Goal: Communication & Community: Participate in discussion

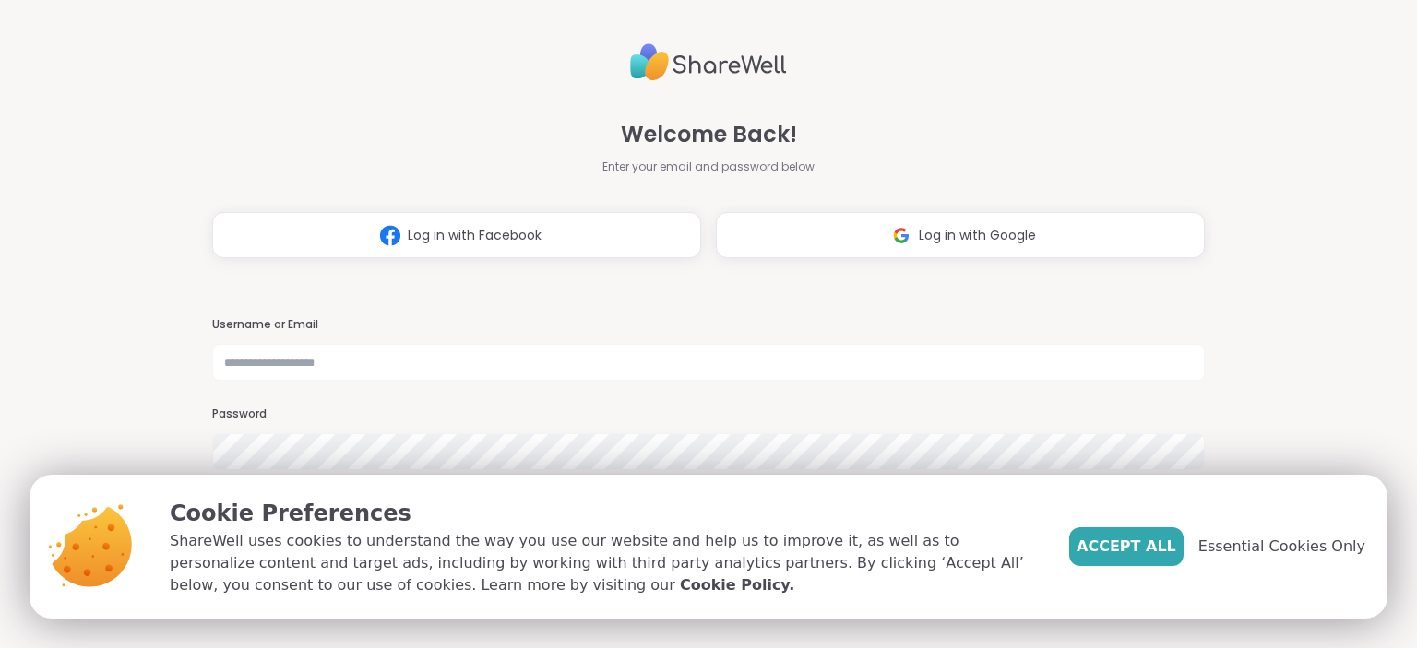
click at [961, 213] on button "Log in with Google" at bounding box center [960, 235] width 489 height 46
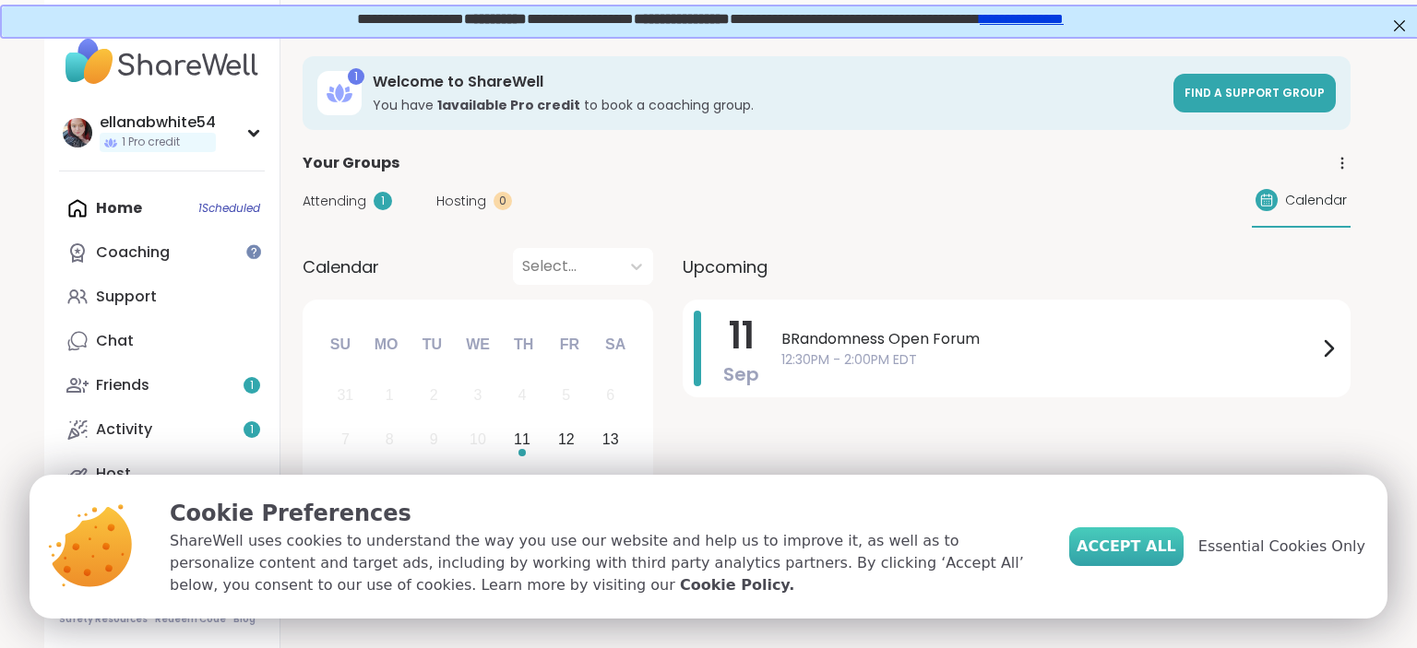
click at [1176, 548] on span "Accept All" at bounding box center [1126, 547] width 100 height 22
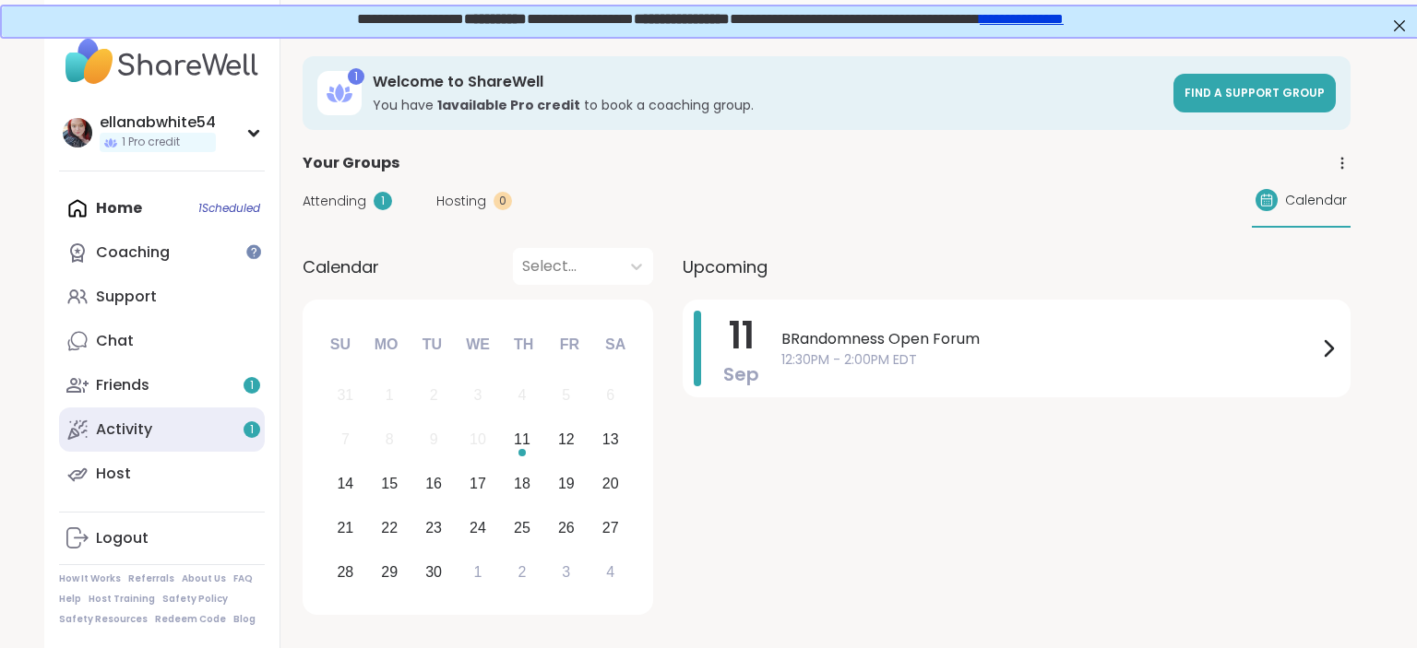
click at [117, 433] on div "Activity 1" at bounding box center [124, 430] width 56 height 20
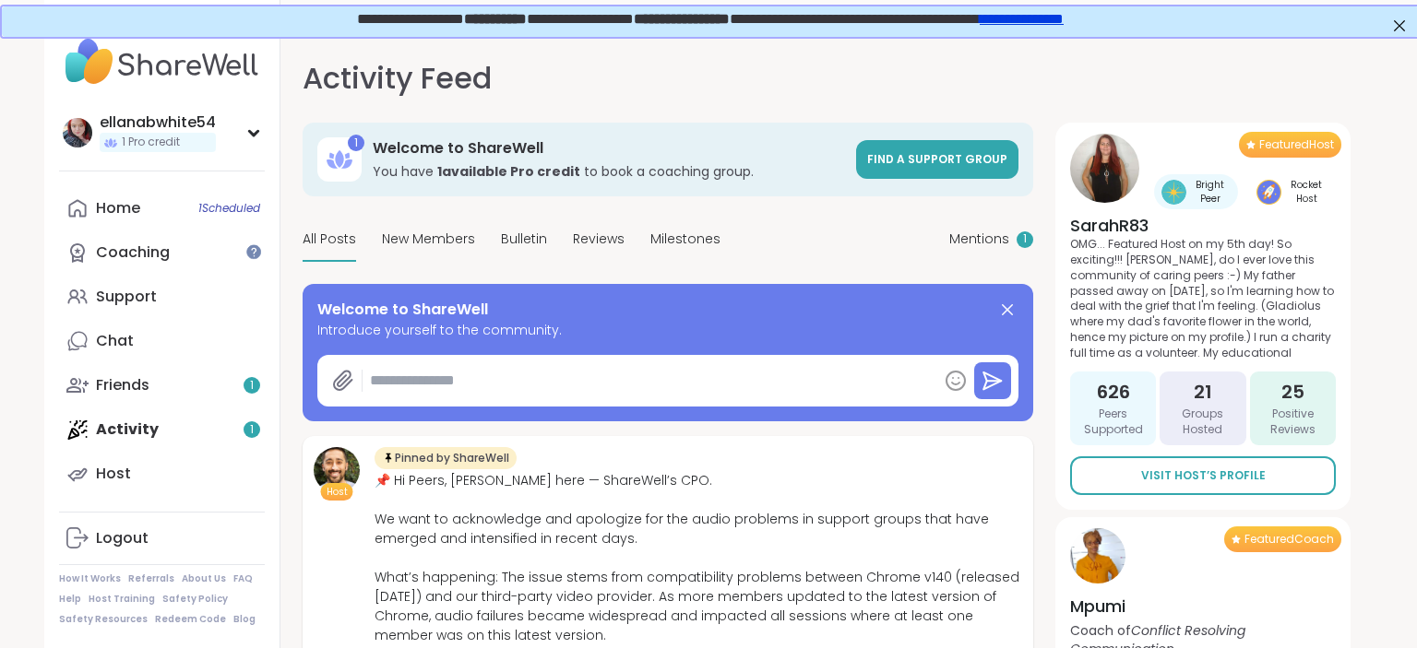
click at [939, 230] on div "All Posts New Members Bulletin Reviews Milestones Mentions 1" at bounding box center [667, 240] width 730 height 43
click at [1005, 241] on span "Mentions" at bounding box center [979, 239] width 60 height 19
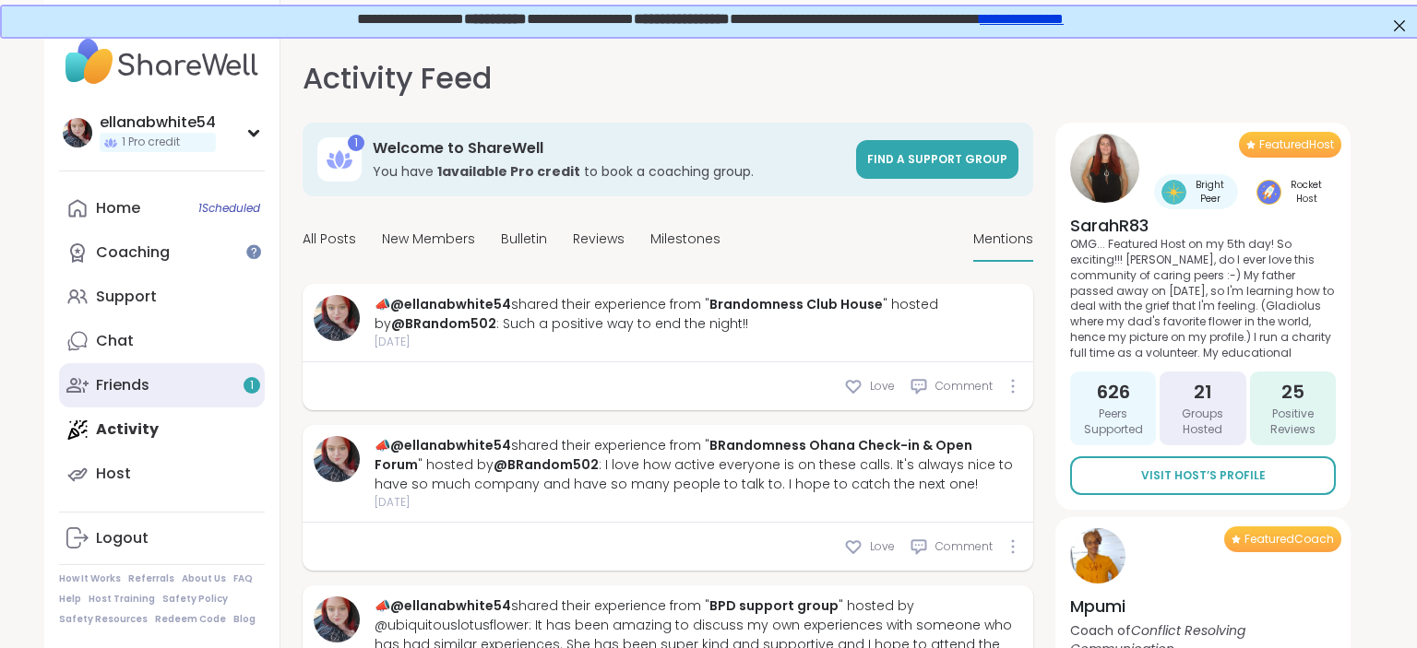
click at [173, 376] on link "Friends 1" at bounding box center [162, 385] width 206 height 44
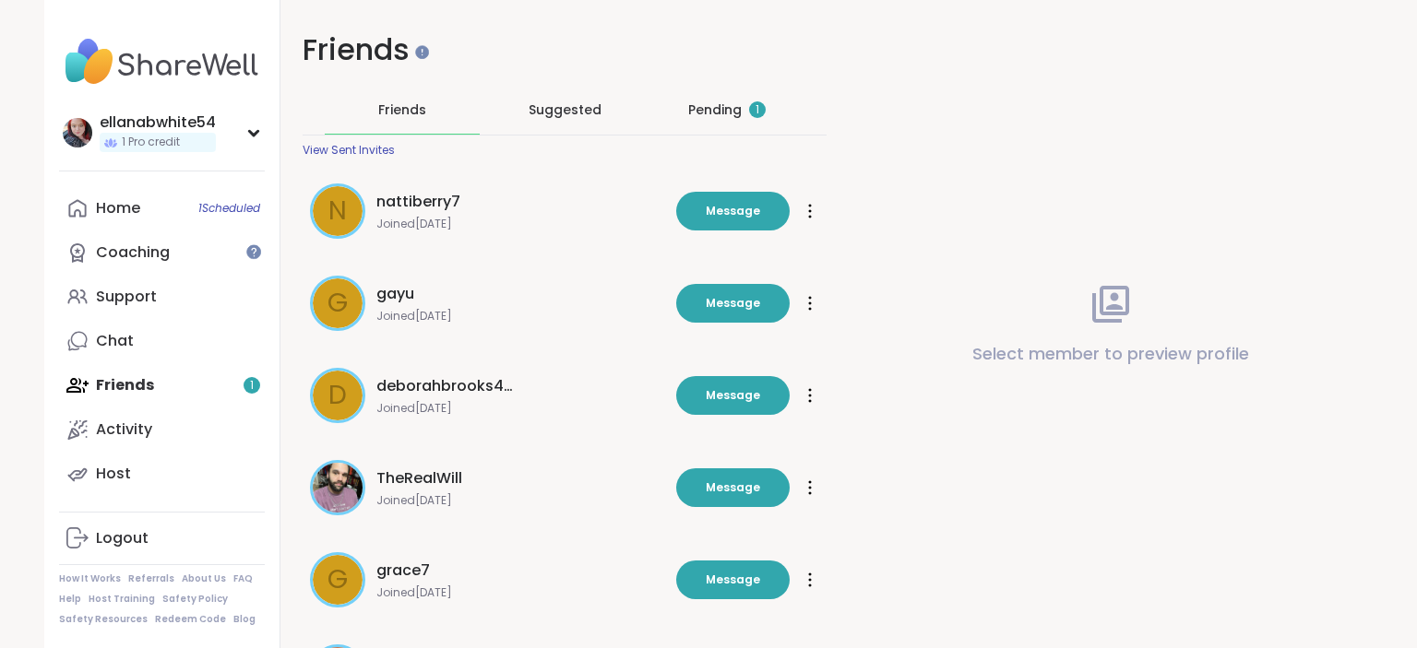
click at [714, 102] on div "Pending 1" at bounding box center [726, 110] width 77 height 18
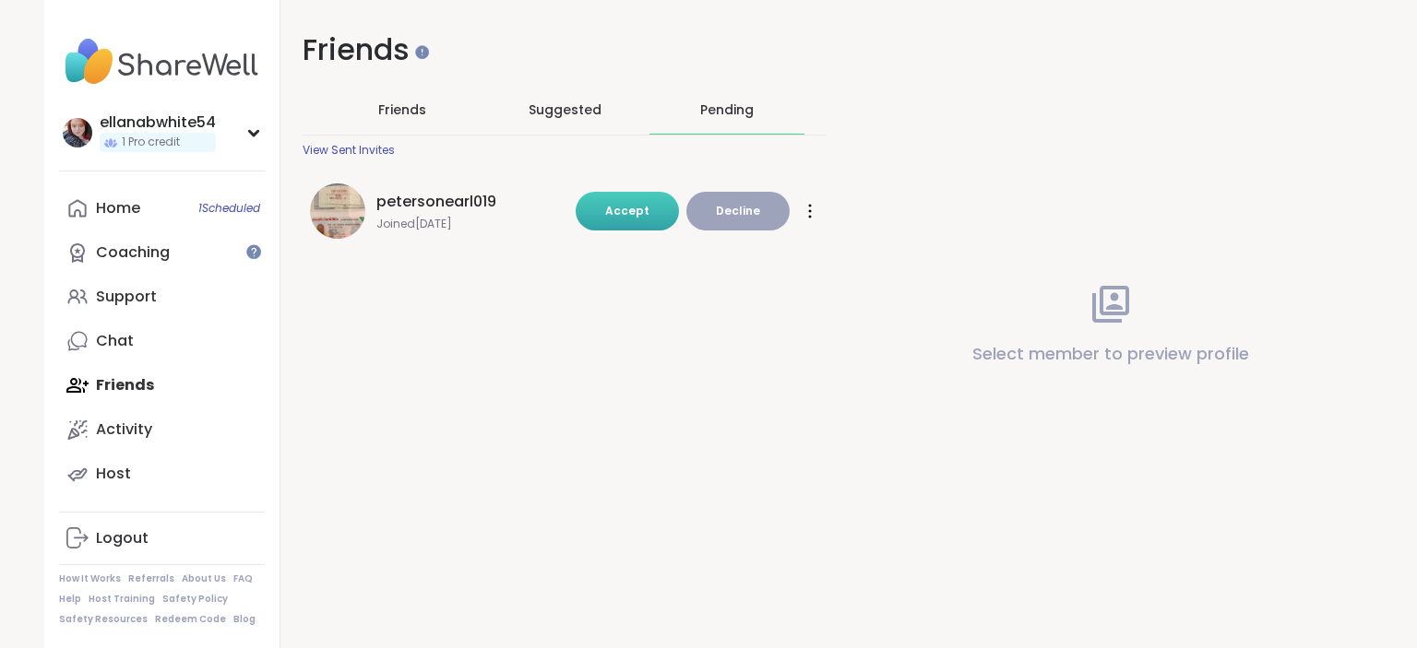
click at [649, 217] on span "Accept" at bounding box center [627, 211] width 44 height 16
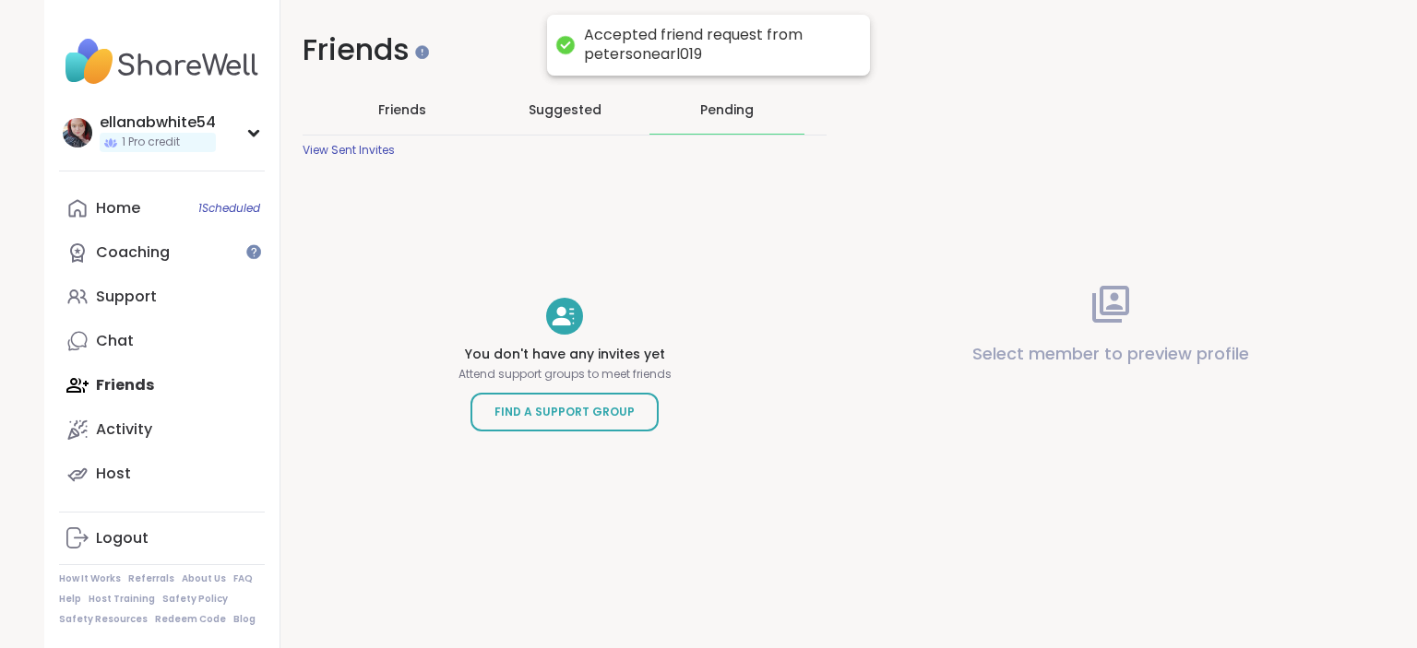
click at [395, 113] on span "Friends" at bounding box center [402, 110] width 48 height 18
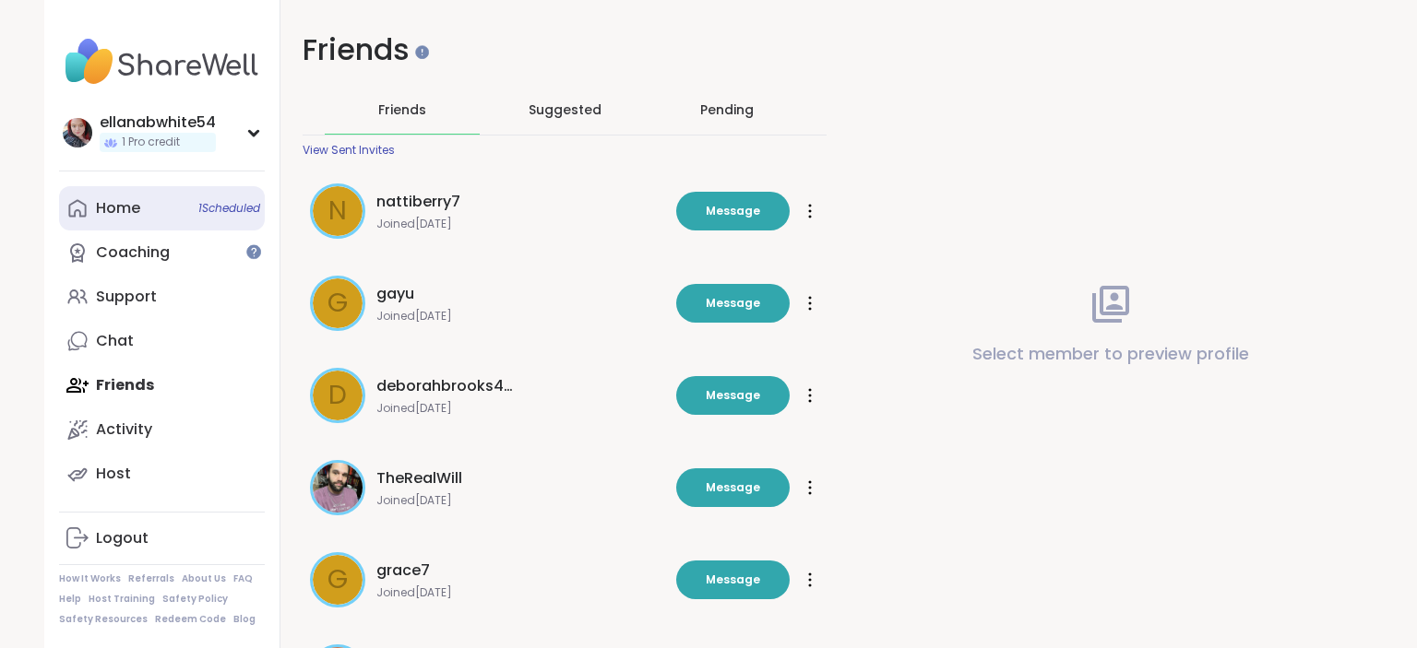
click at [158, 208] on link "Home 1 Scheduled" at bounding box center [162, 208] width 206 height 44
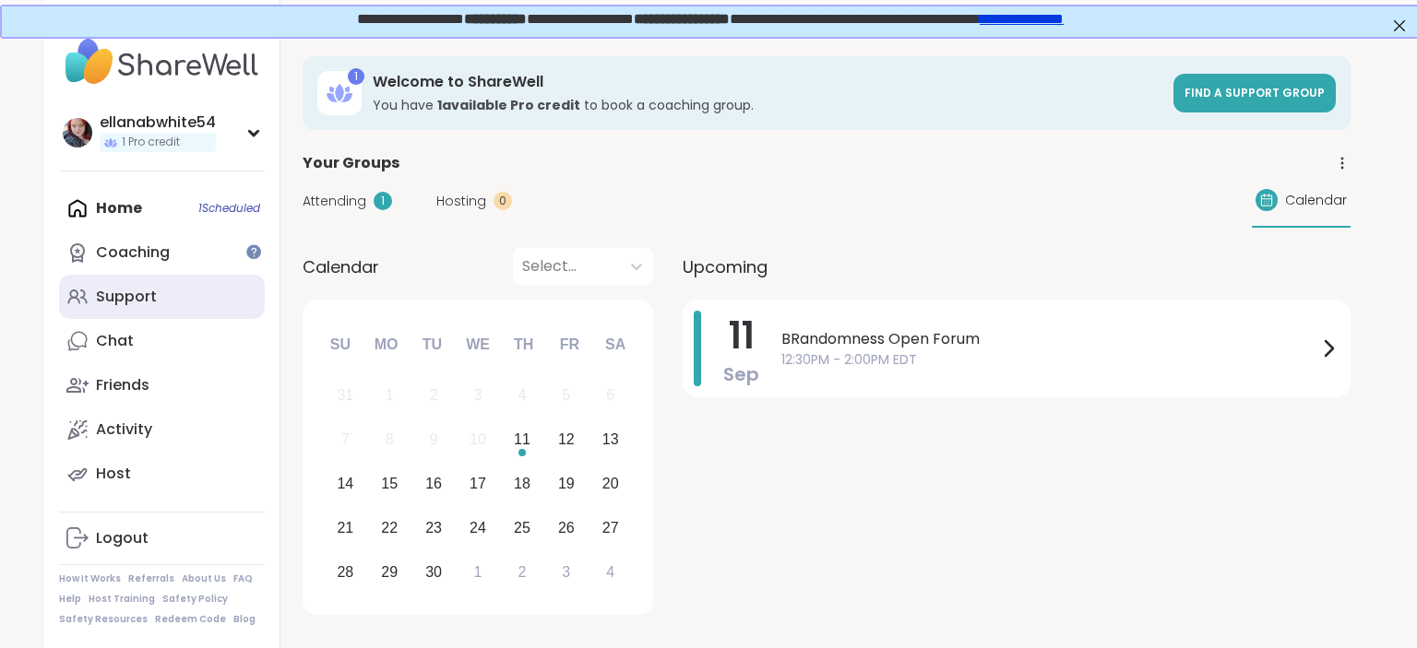
click at [199, 296] on link "Support" at bounding box center [162, 297] width 206 height 44
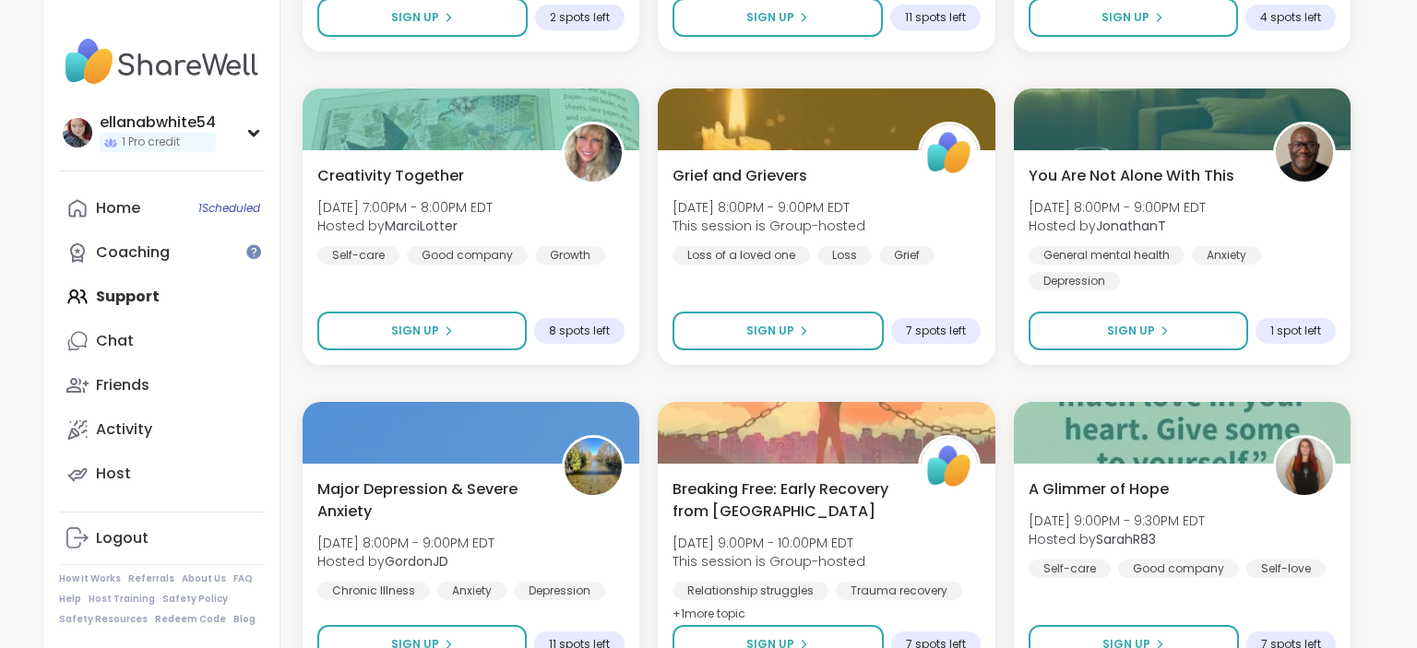
scroll to position [3542, 0]
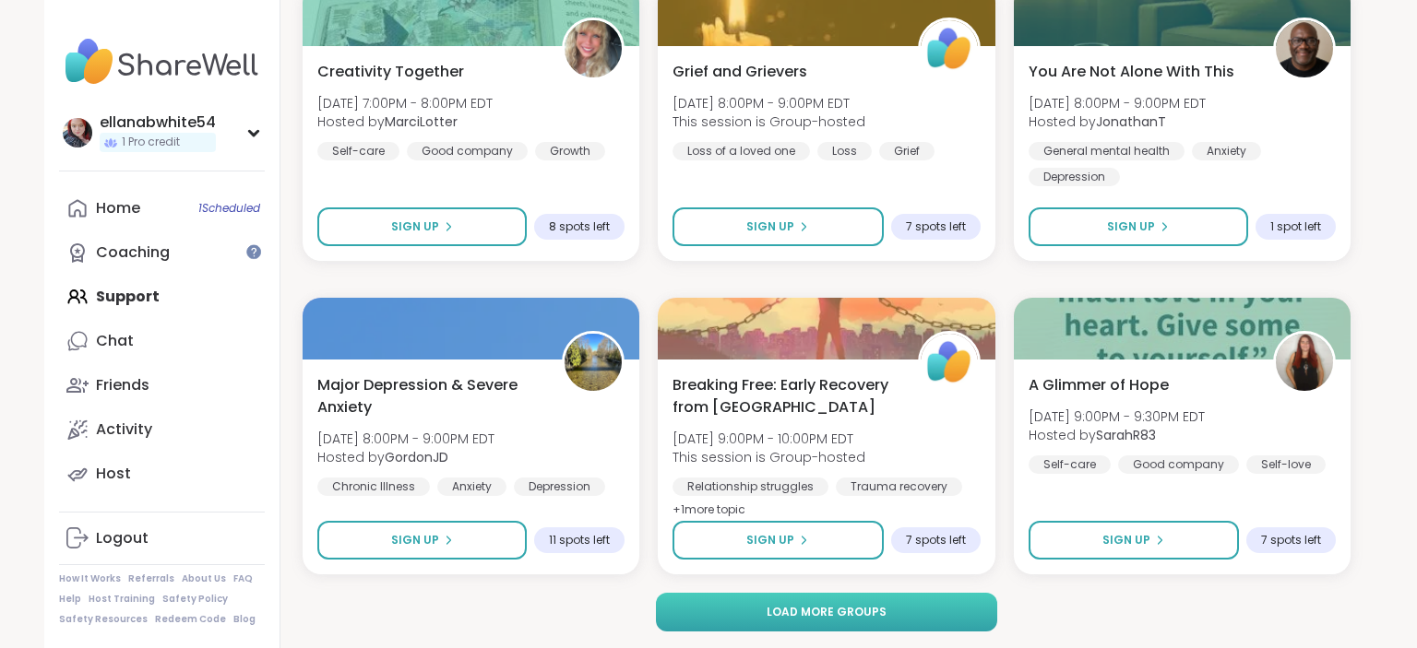
click at [801, 614] on span "Load more groups" at bounding box center [826, 612] width 120 height 17
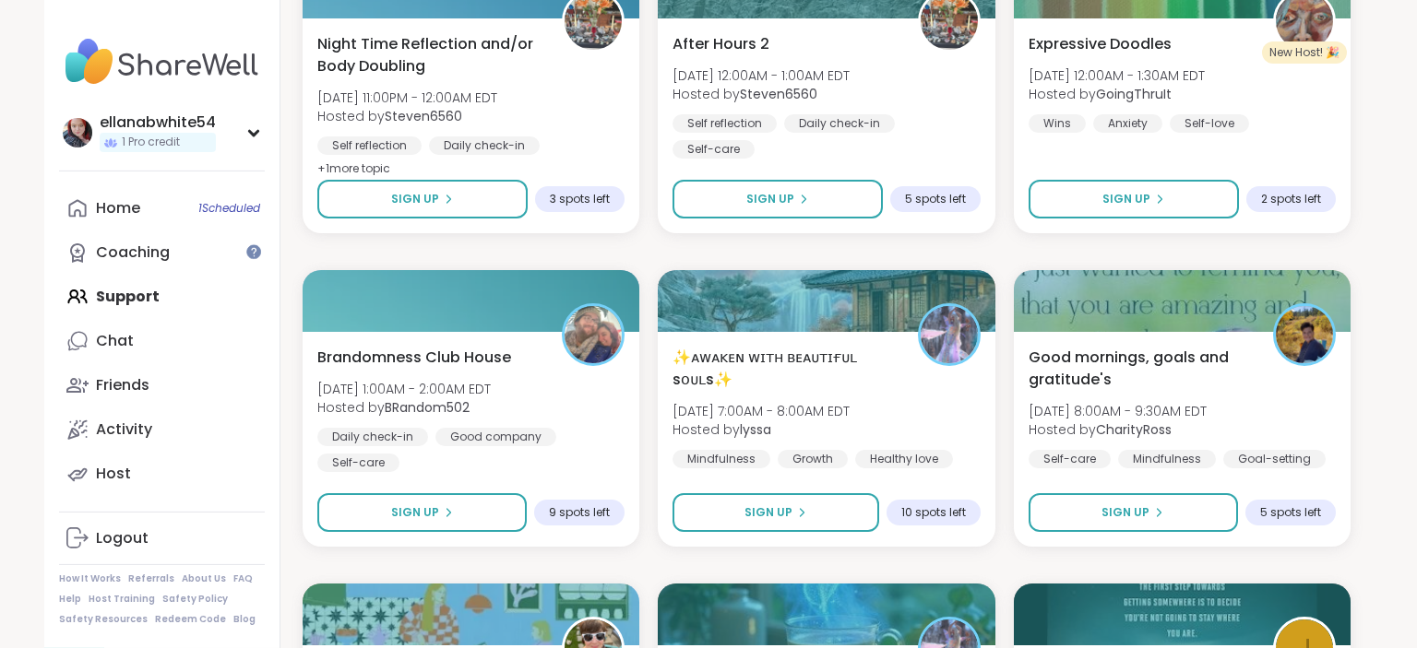
scroll to position [4512, 0]
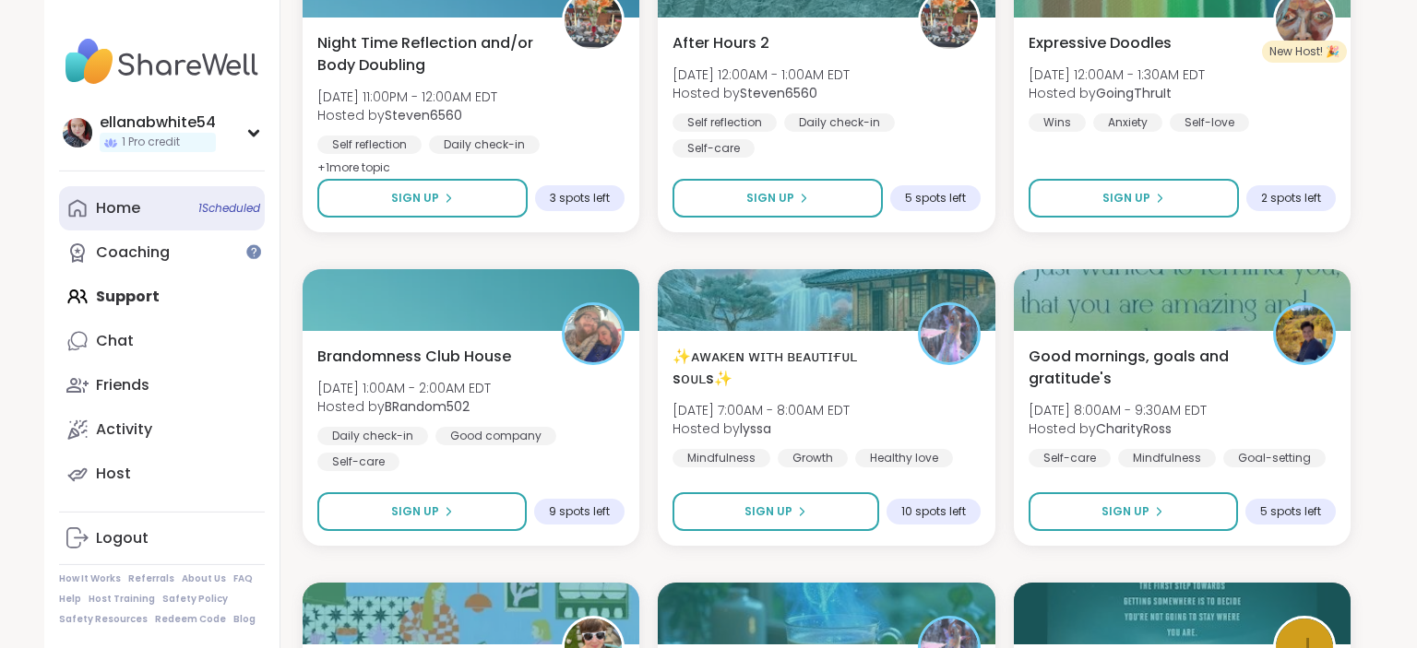
click at [143, 210] on link "Home 1 Scheduled" at bounding box center [162, 208] width 206 height 44
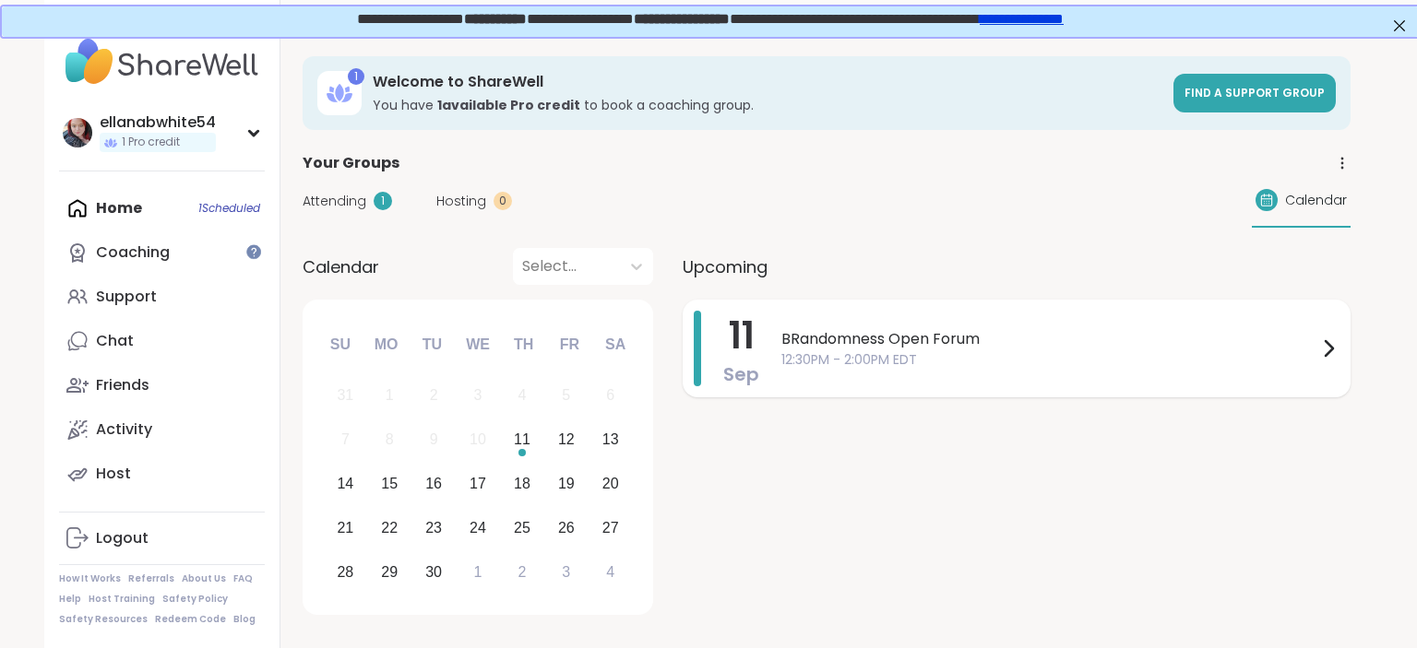
click at [992, 314] on div "BRandomness Open Forum 12:30PM - 2:00PM EDT" at bounding box center [1060, 349] width 558 height 76
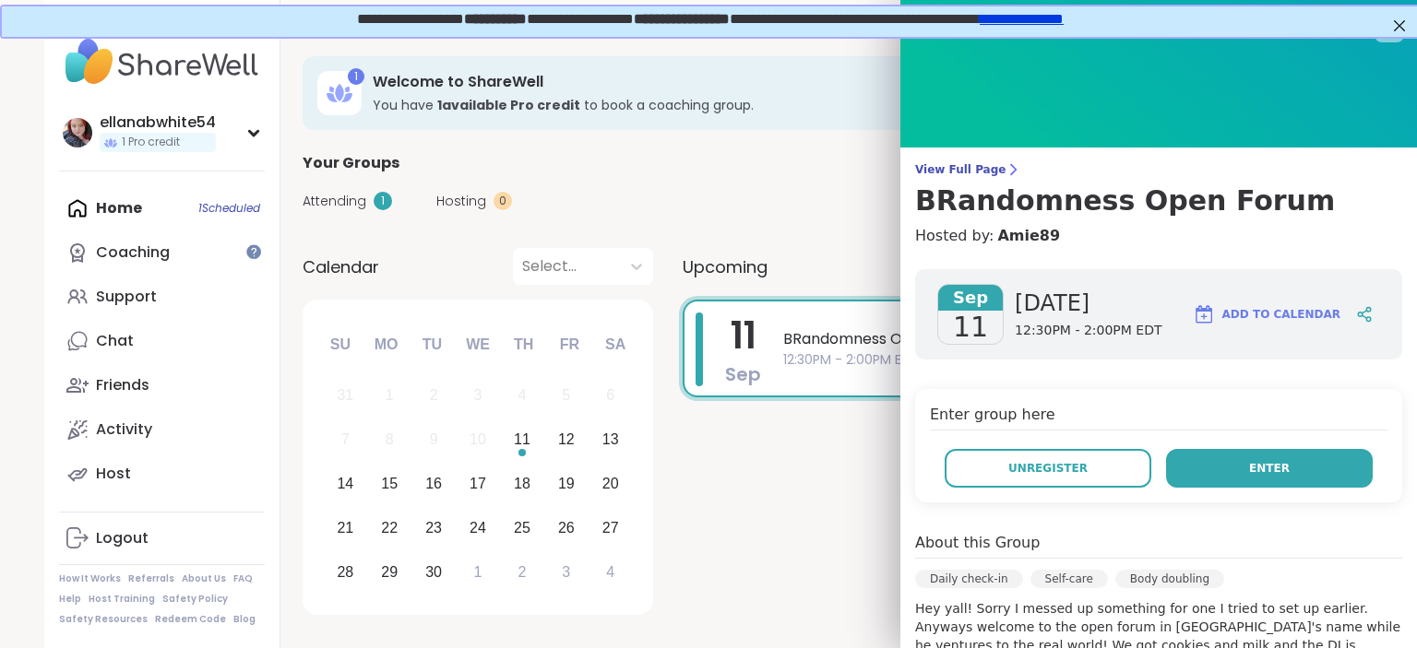
click at [1291, 468] on button "Enter" at bounding box center [1269, 468] width 207 height 39
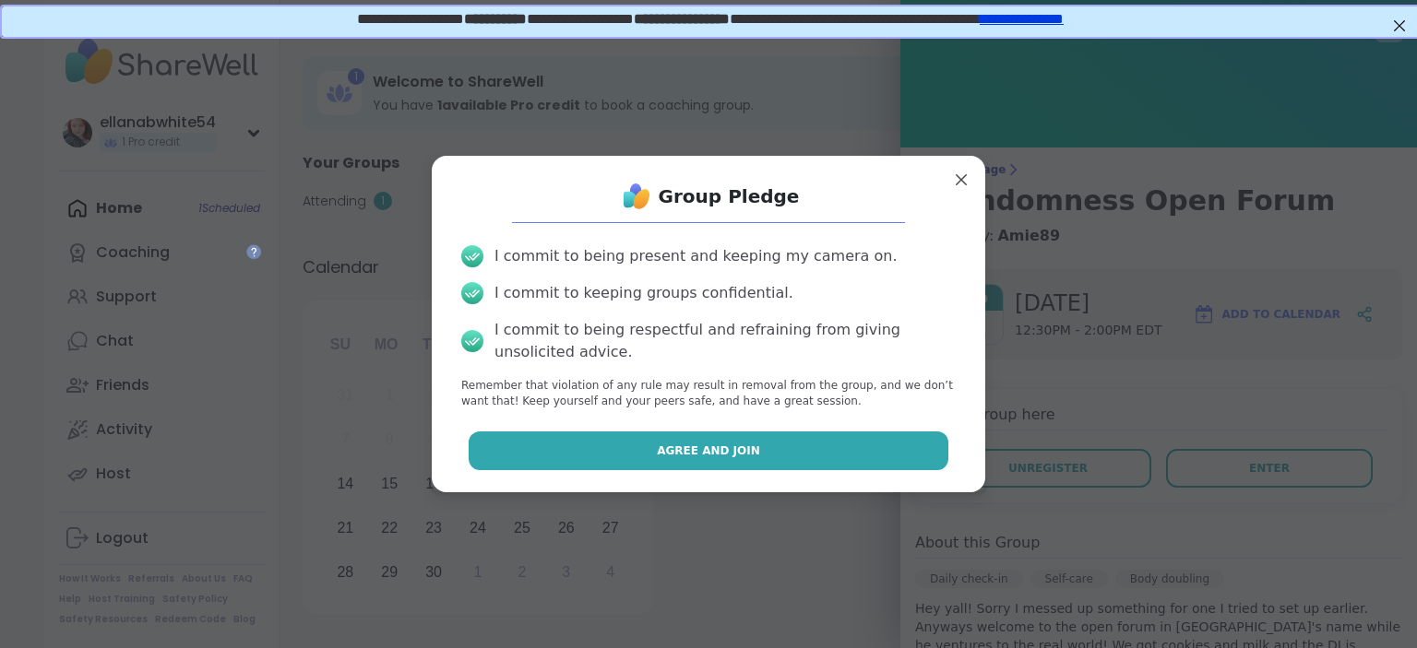
click at [797, 433] on button "Agree and Join" at bounding box center [708, 451] width 480 height 39
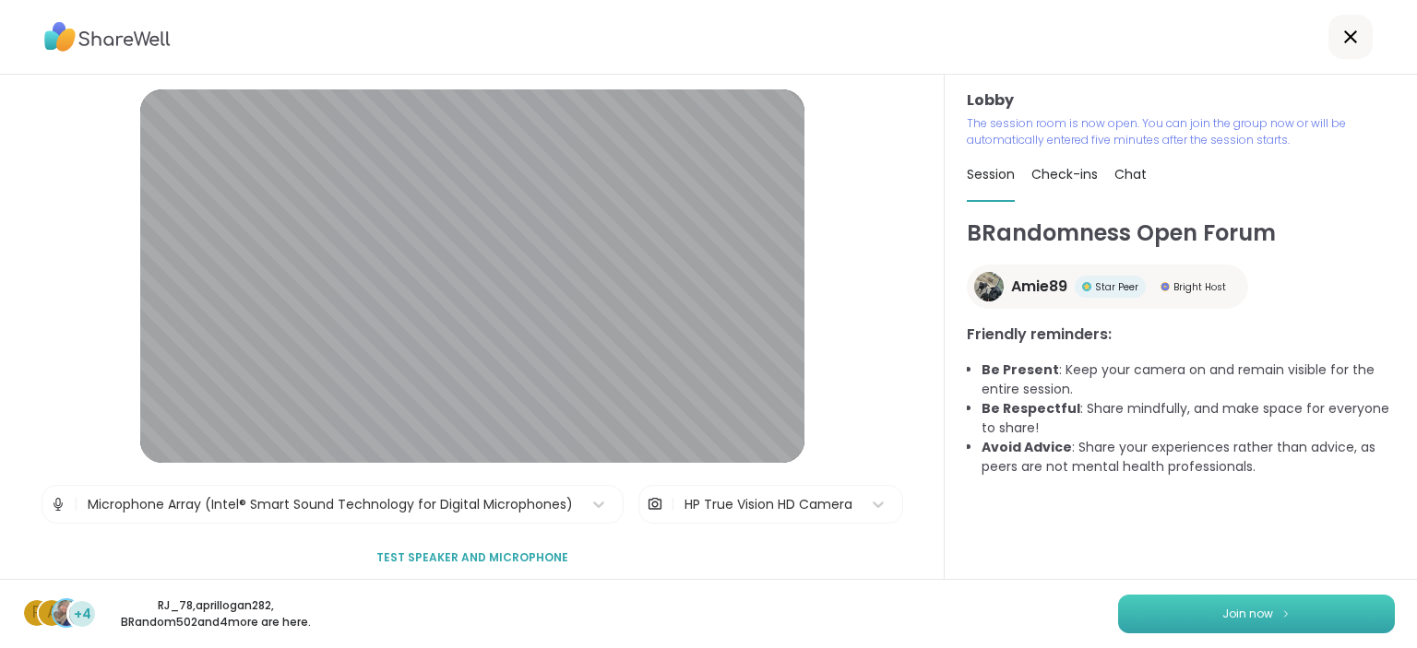
click at [1276, 623] on button "Join now" at bounding box center [1256, 614] width 277 height 39
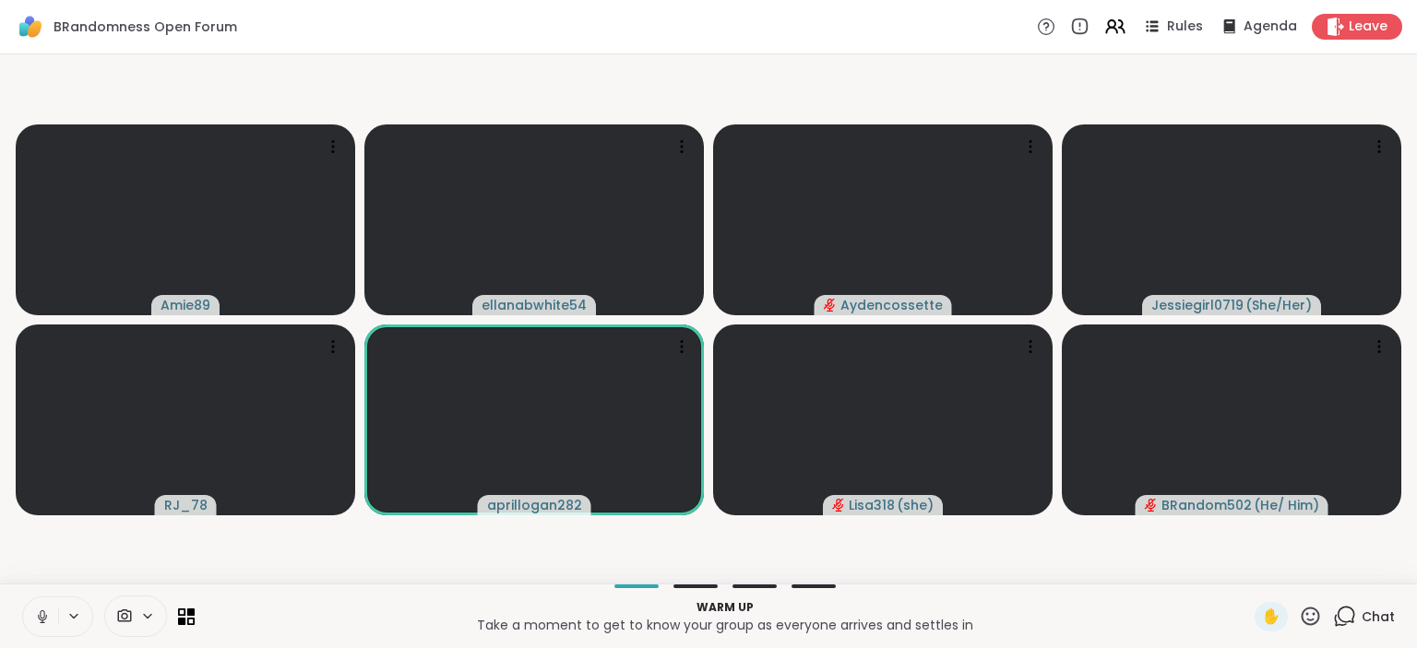
click at [39, 614] on icon at bounding box center [42, 617] width 17 height 17
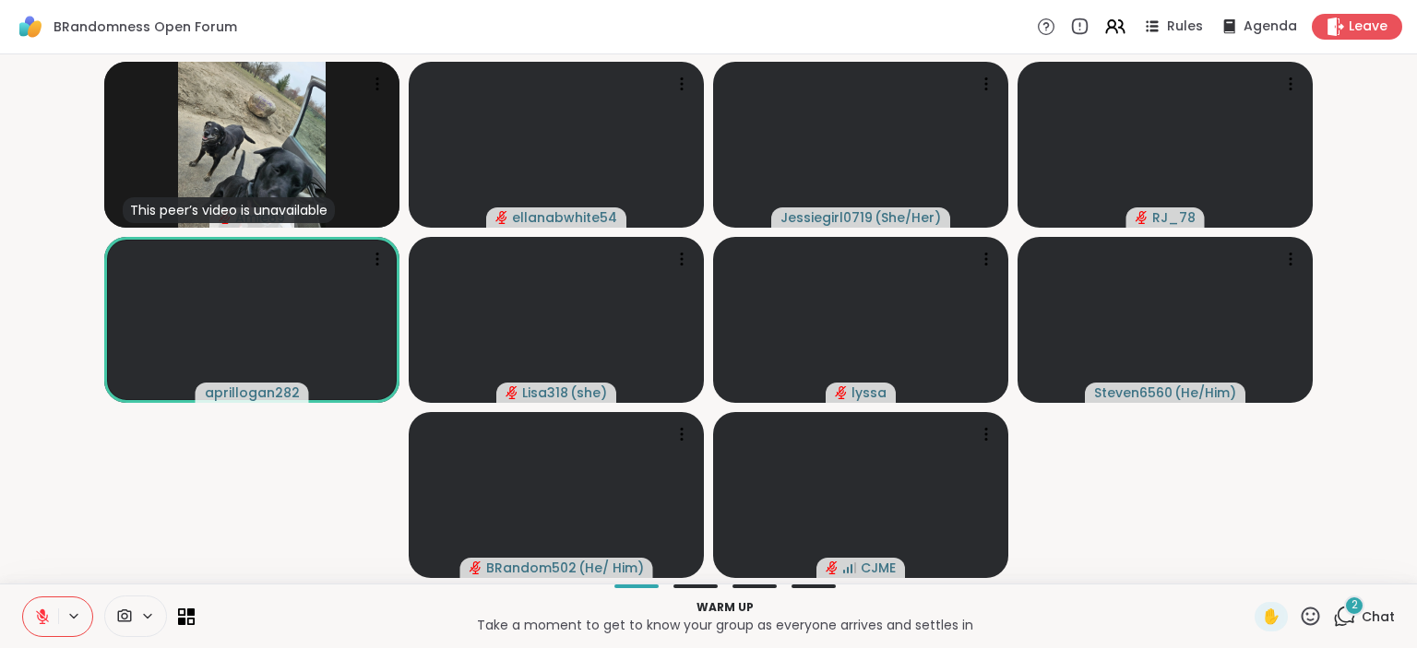
click at [1365, 611] on span "Chat" at bounding box center [1377, 617] width 33 height 18
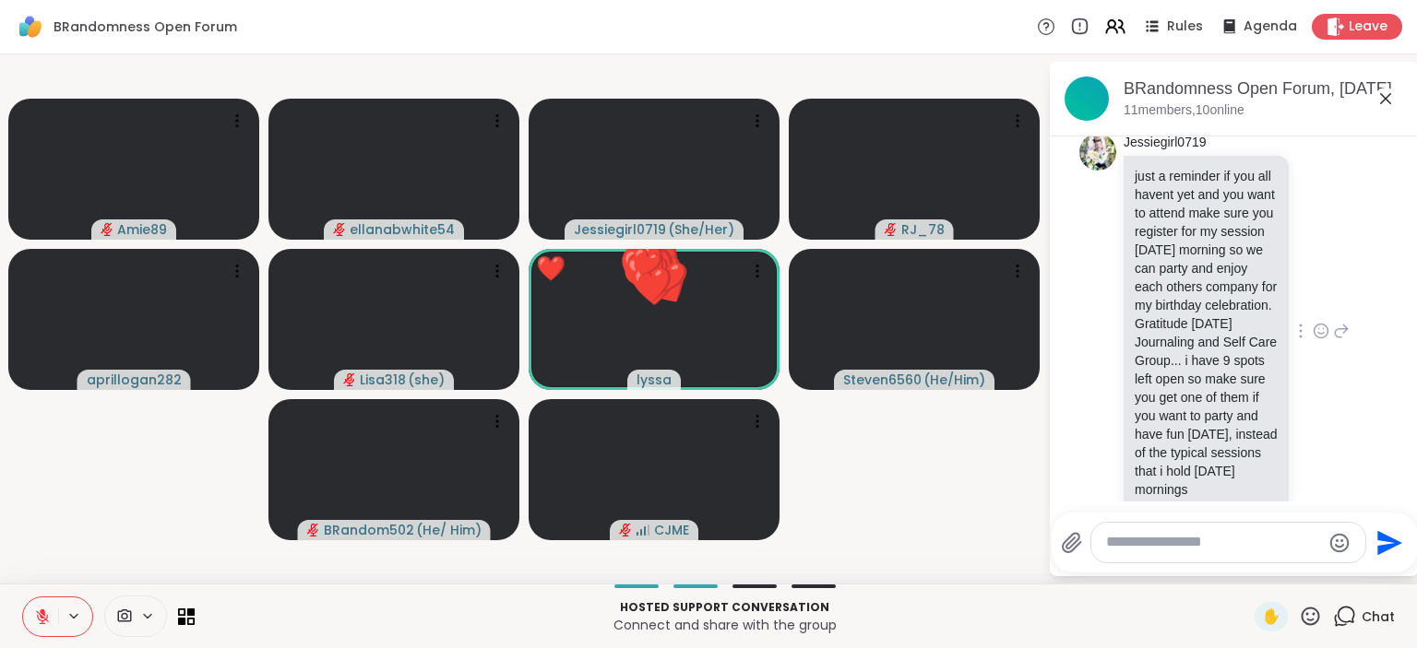
scroll to position [258, 0]
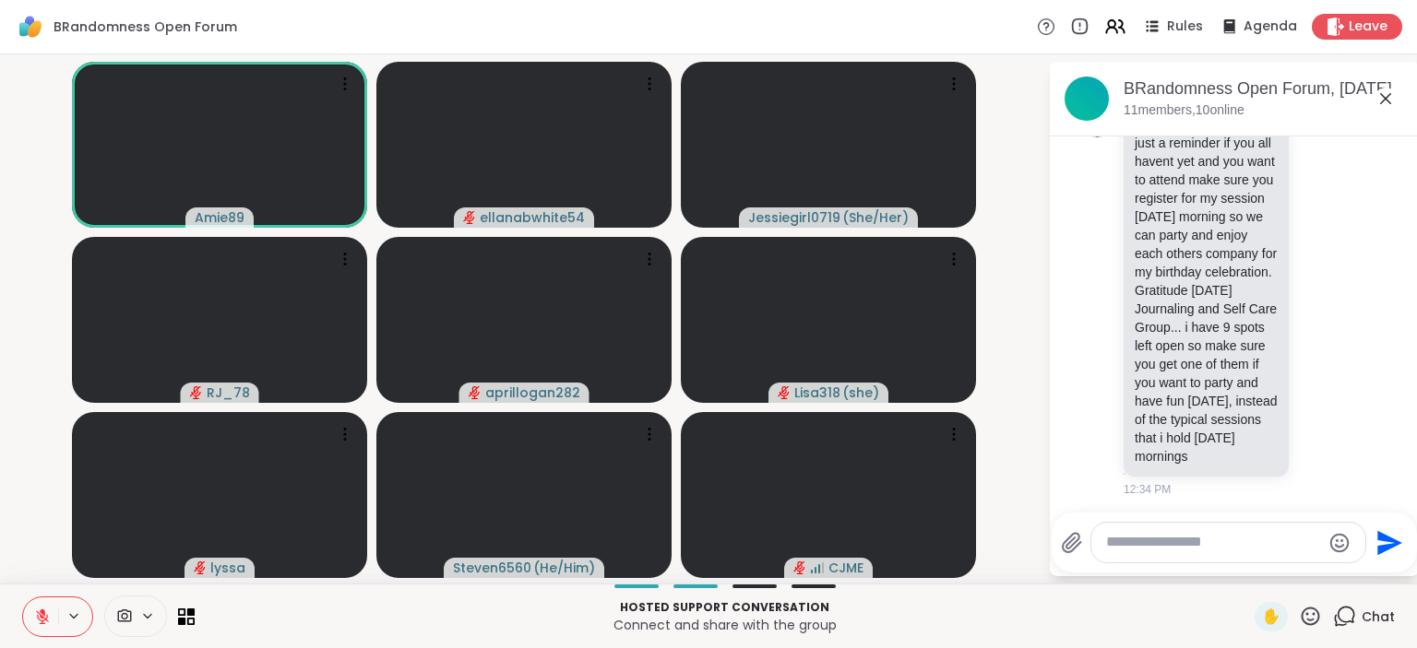
click at [35, 617] on icon at bounding box center [42, 617] width 17 height 17
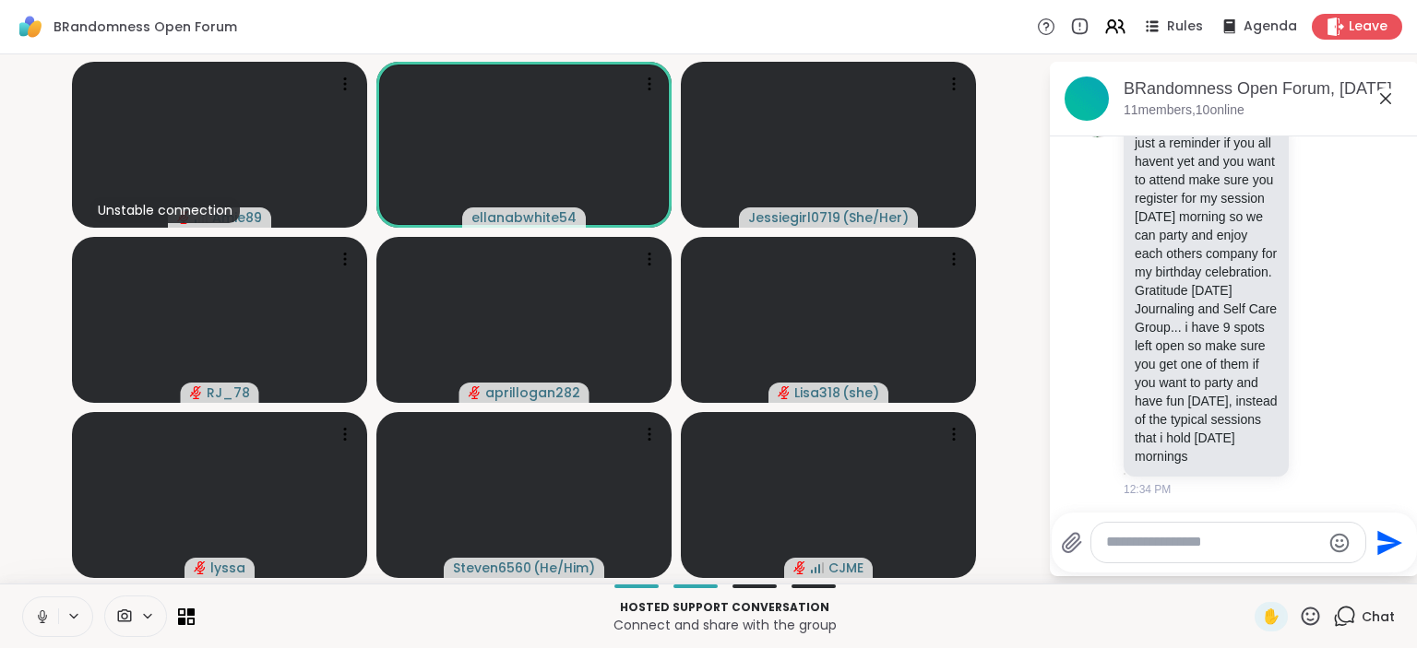
click at [35, 617] on icon at bounding box center [42, 617] width 17 height 17
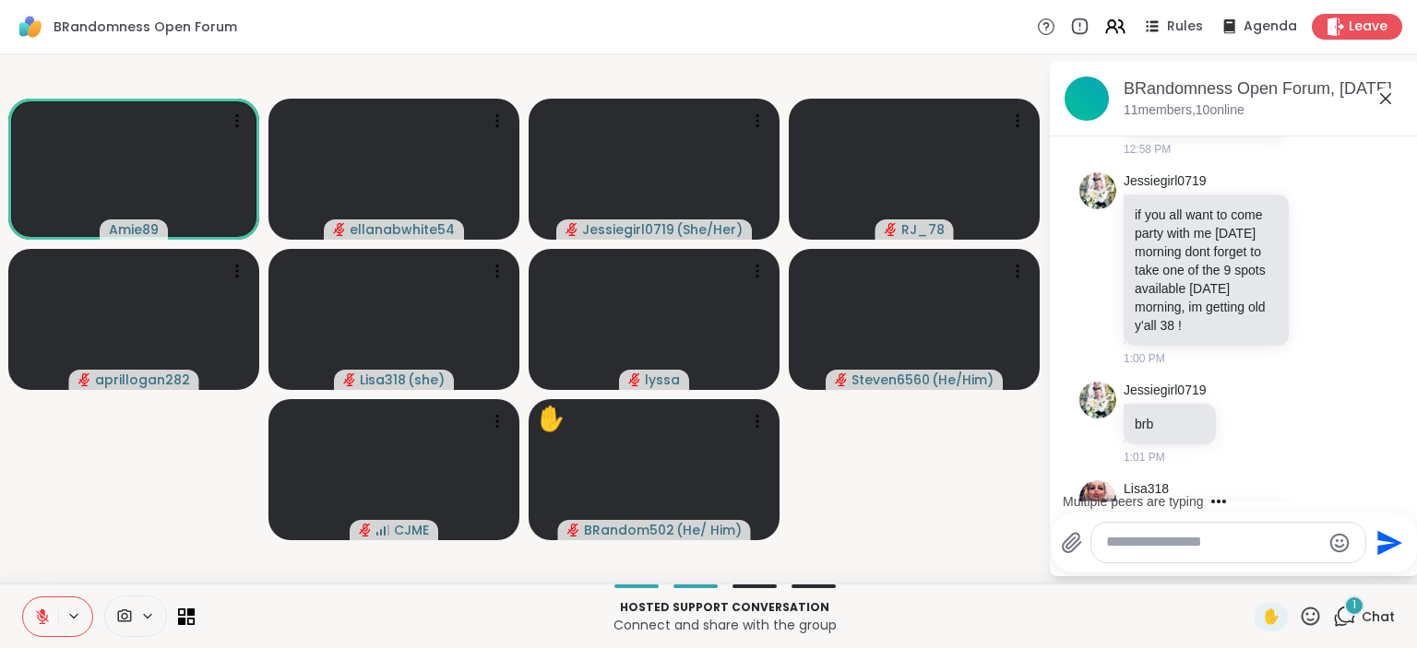
scroll to position [2382, 0]
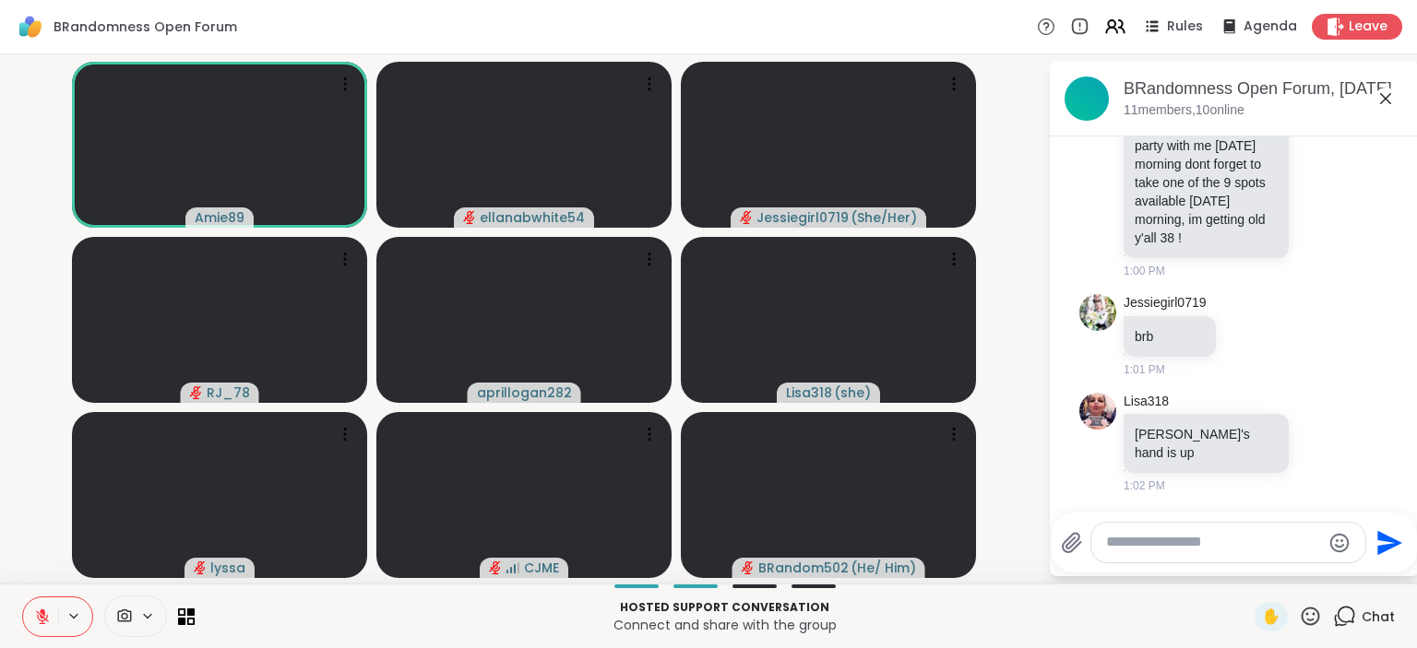
click at [1153, 545] on textarea "Type your message" at bounding box center [1213, 542] width 215 height 19
type textarea "*"
type textarea "**********"
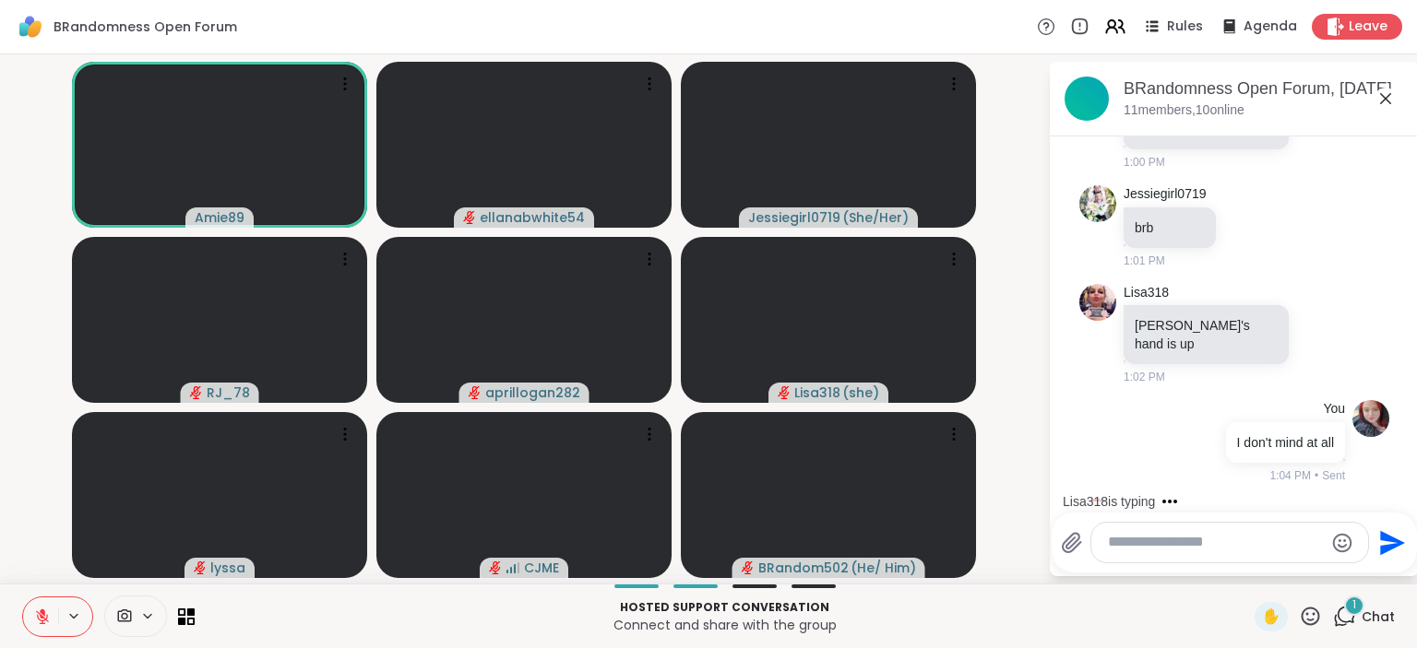
scroll to position [2578, 0]
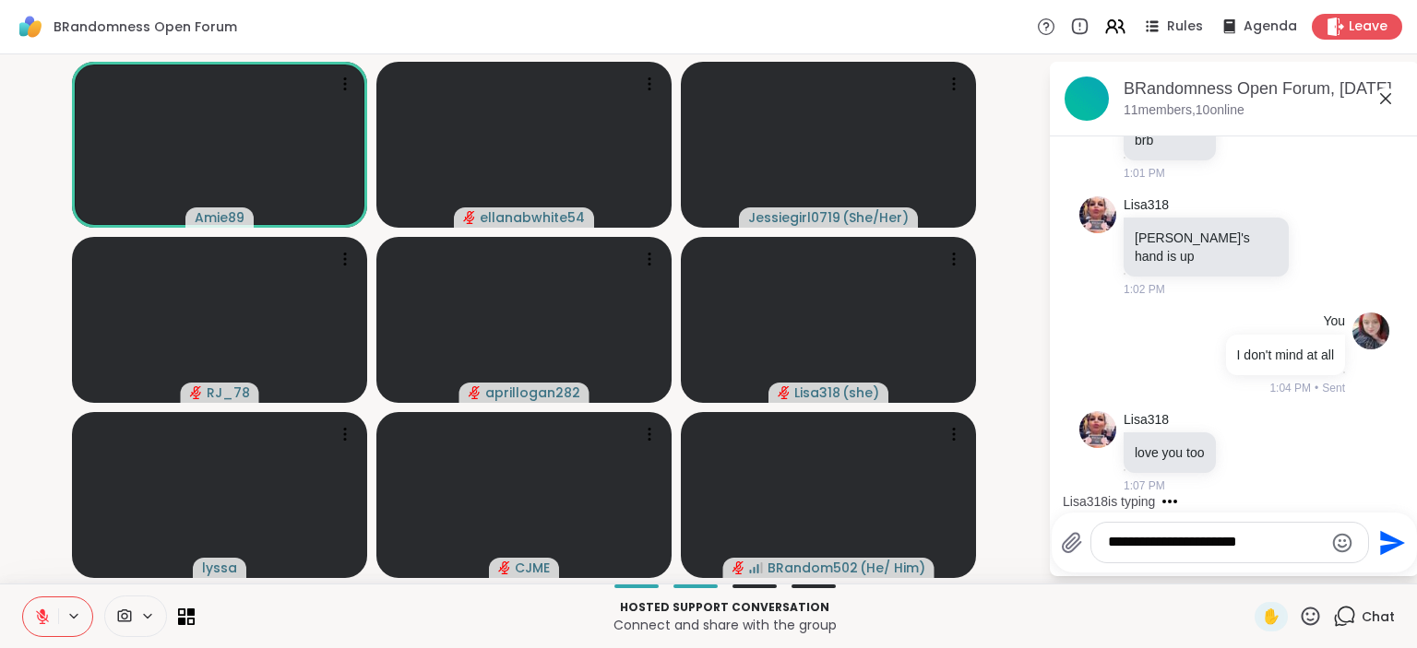
type textarea "**********"
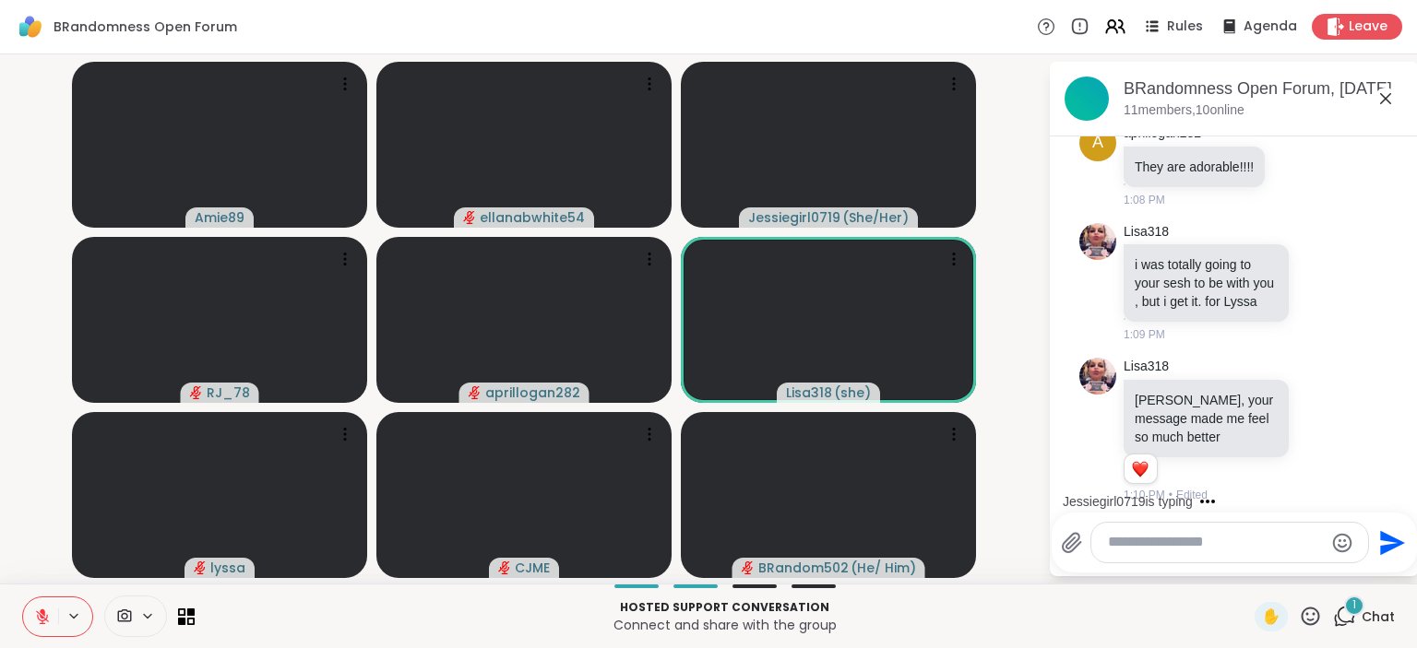
scroll to position [3256, 0]
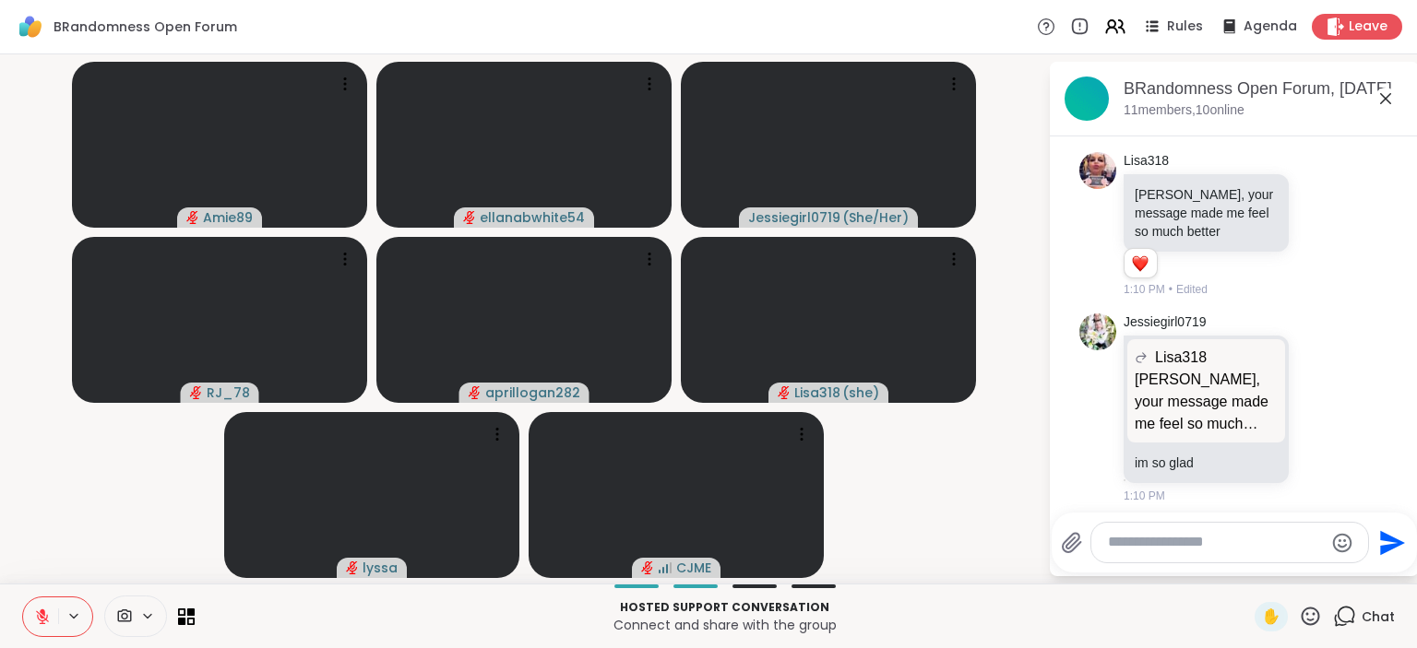
click at [971, 538] on video-player-container "Amie89 ellanabwhite54 Jessiegirl0719 ( She/Her ) RJ_78 aprillogan282 Lisa318 ( …" at bounding box center [524, 319] width 1026 height 515
click at [40, 613] on icon at bounding box center [42, 617] width 17 height 17
click at [40, 613] on icon at bounding box center [42, 615] width 5 height 8
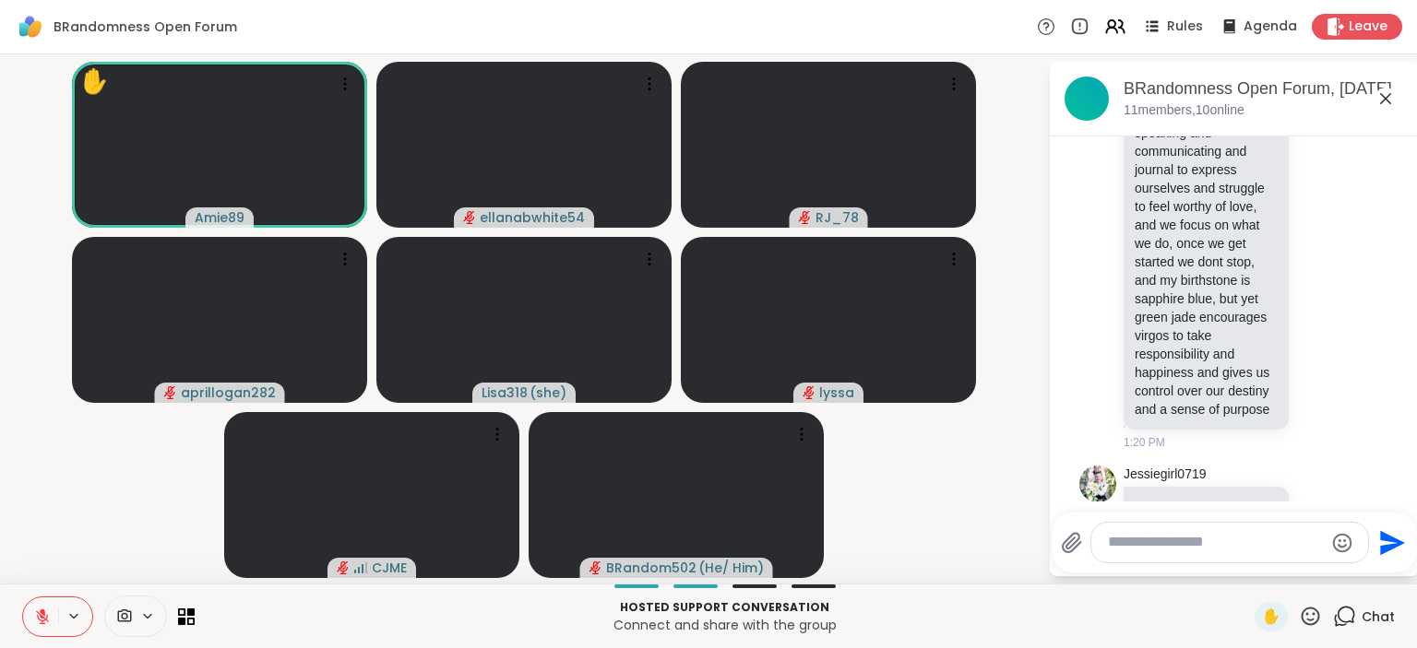
scroll to position [4134, 0]
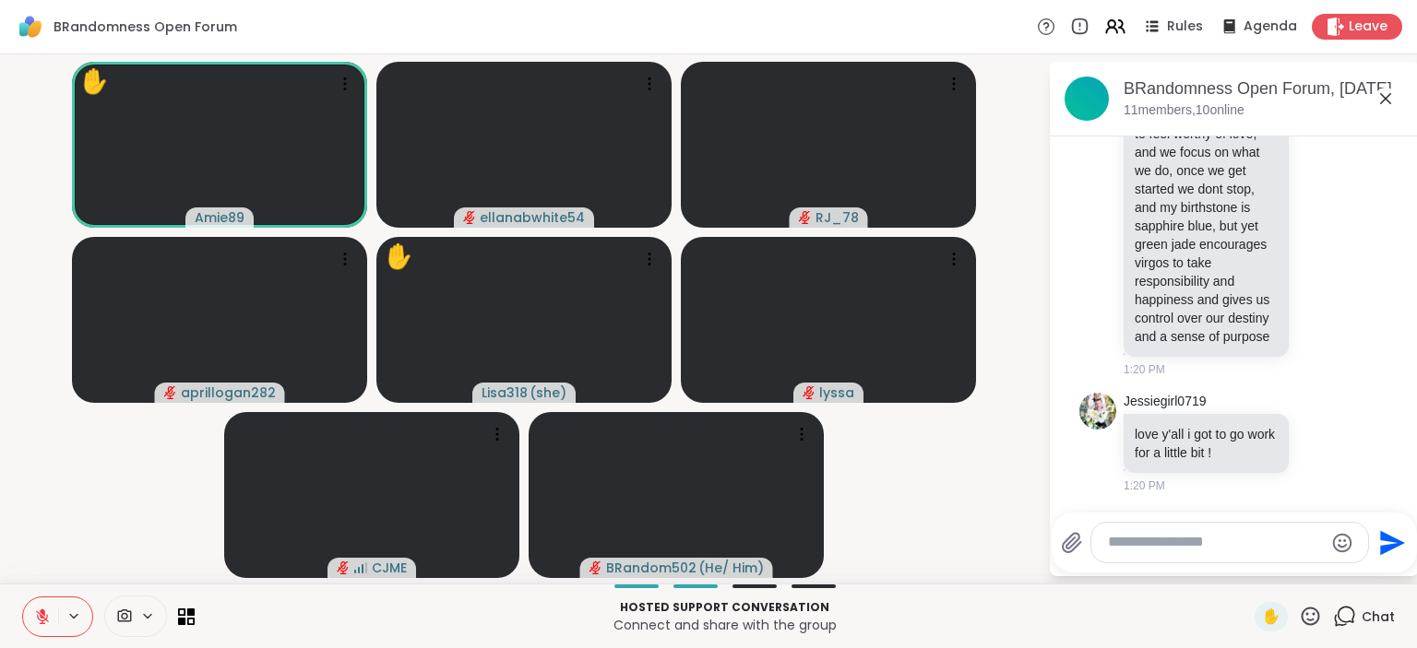
click at [1208, 548] on textarea "Type your message" at bounding box center [1215, 542] width 215 height 19
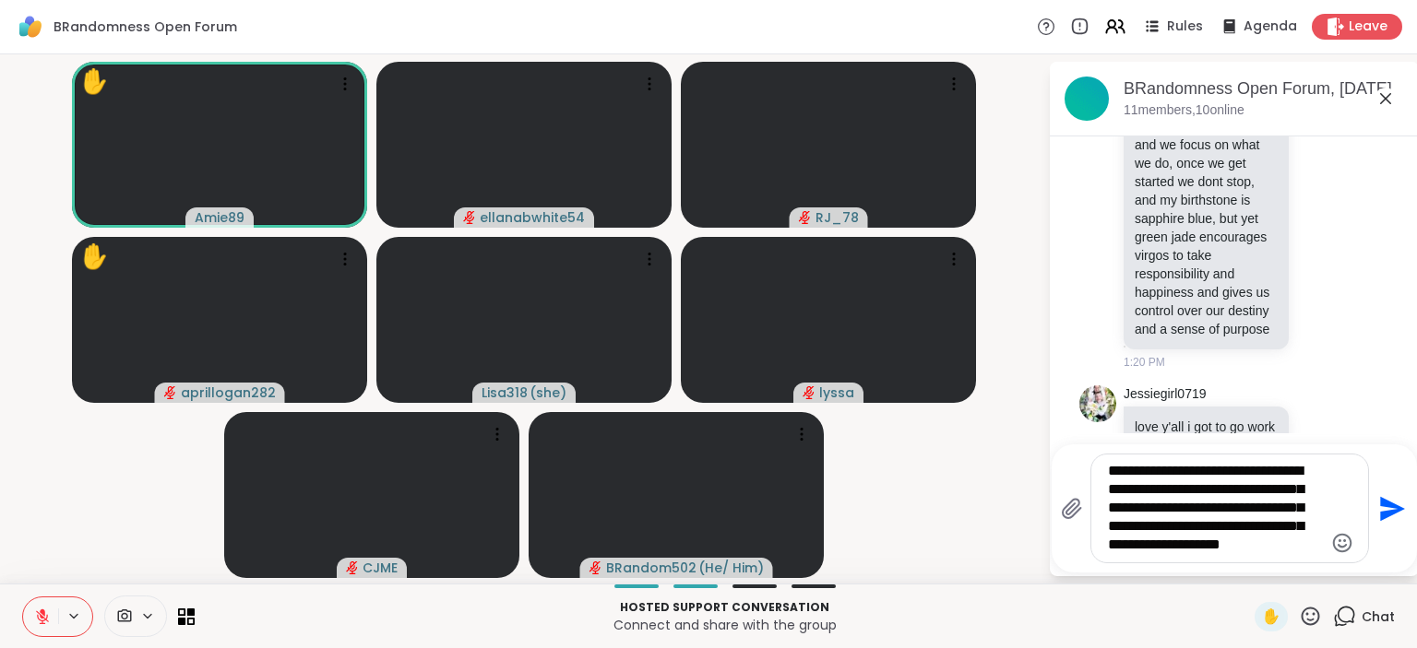
scroll to position [4228, 0]
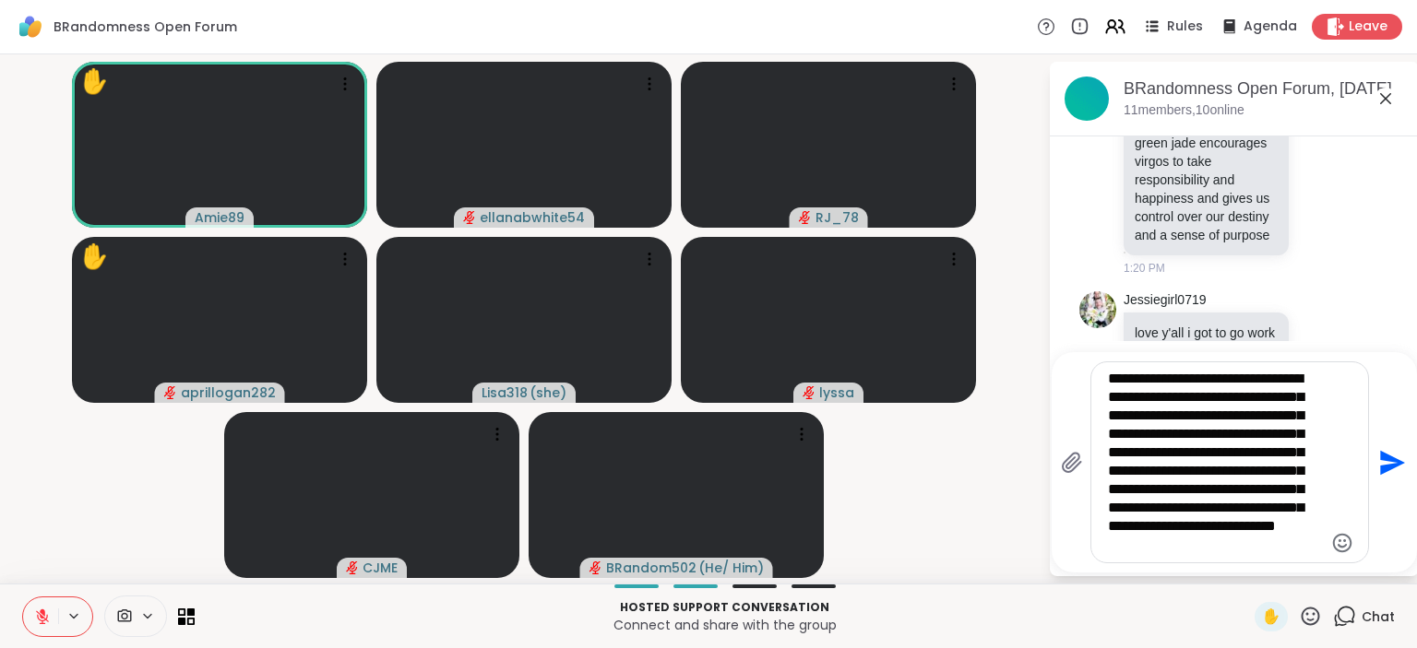
type textarea "**********"
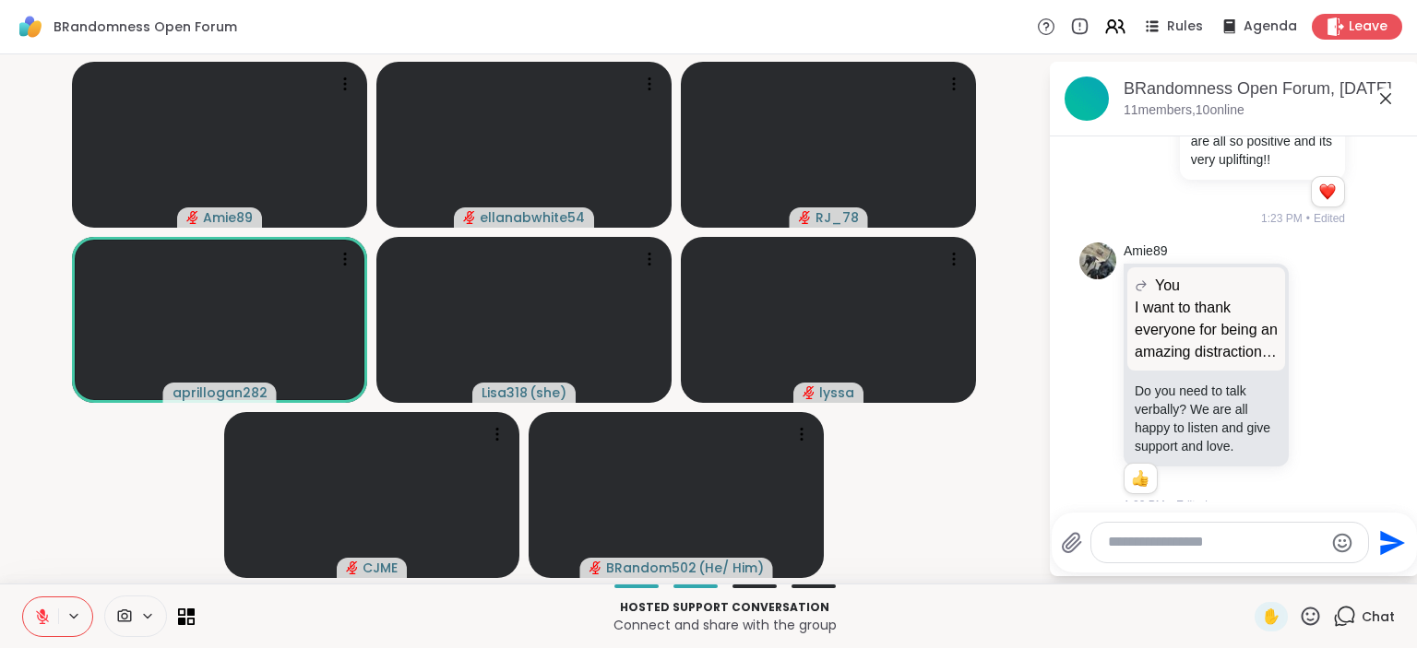
scroll to position [4793, 0]
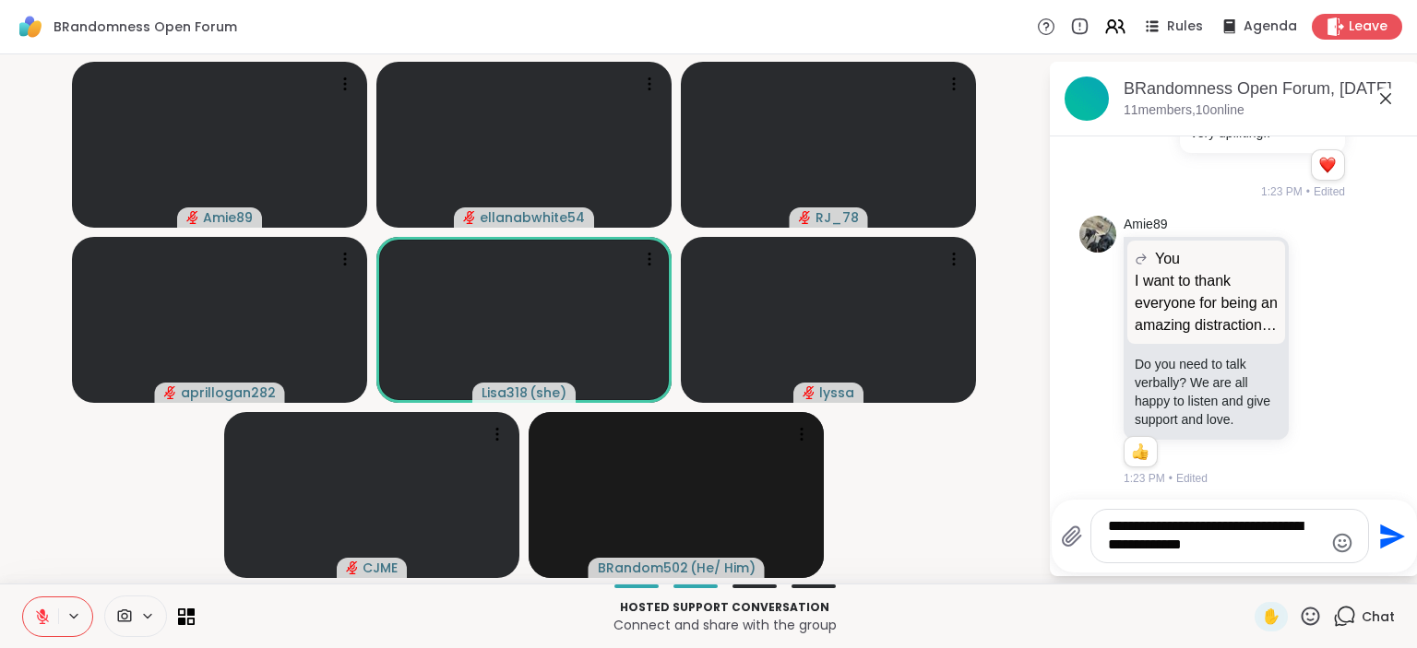
type textarea "**********"
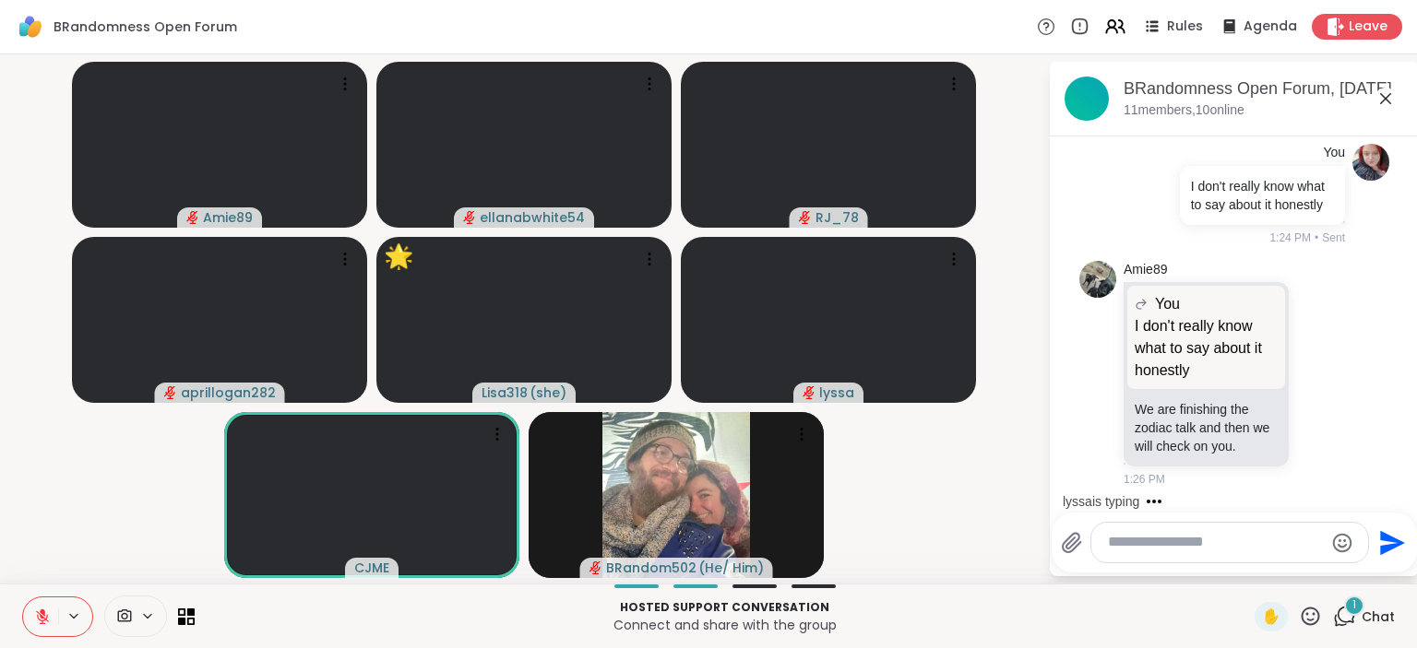
scroll to position [5286, 0]
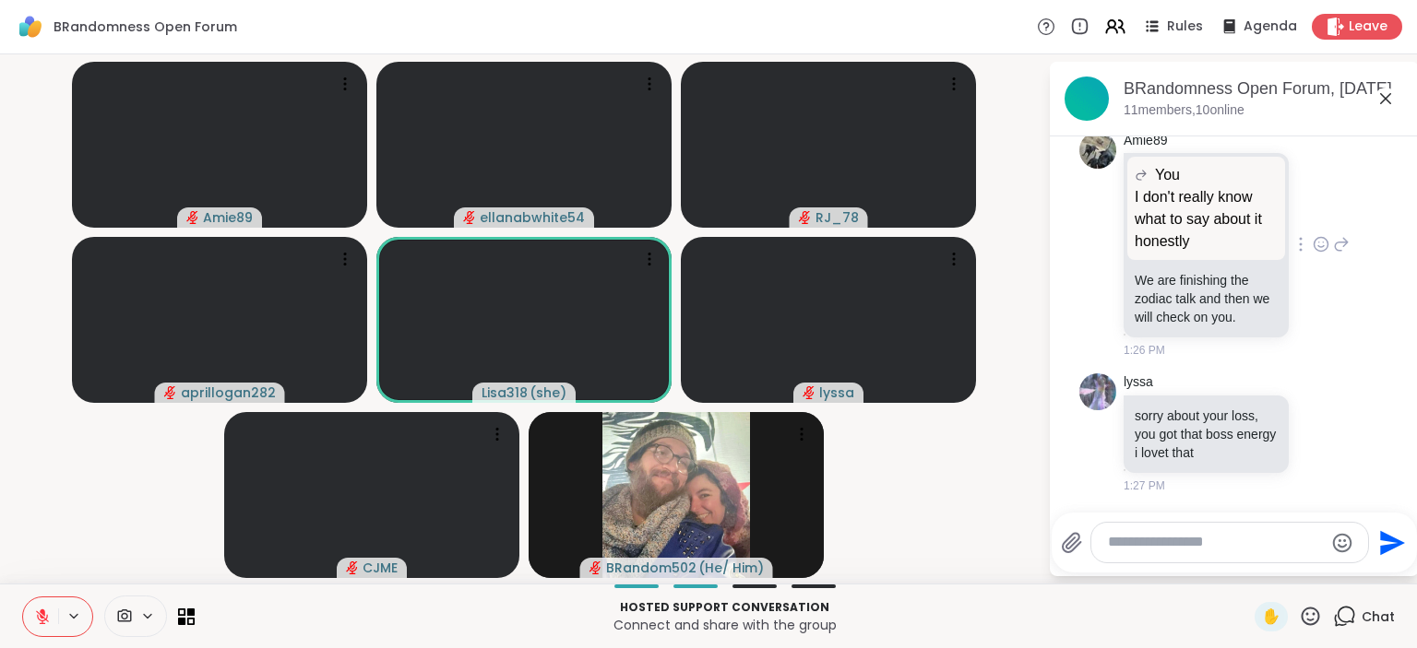
click at [1319, 245] on icon at bounding box center [1320, 244] width 17 height 18
click at [1182, 209] on ul at bounding box center [1174, 215] width 214 height 52
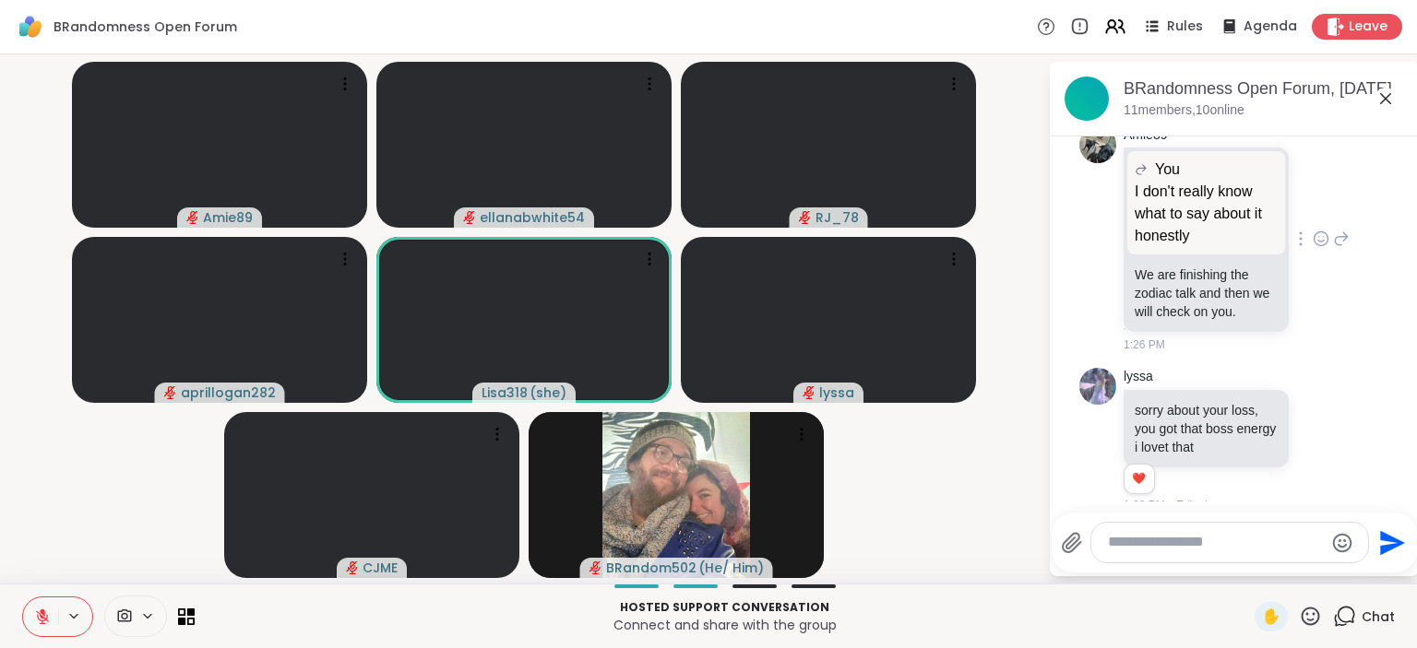
scroll to position [5312, 0]
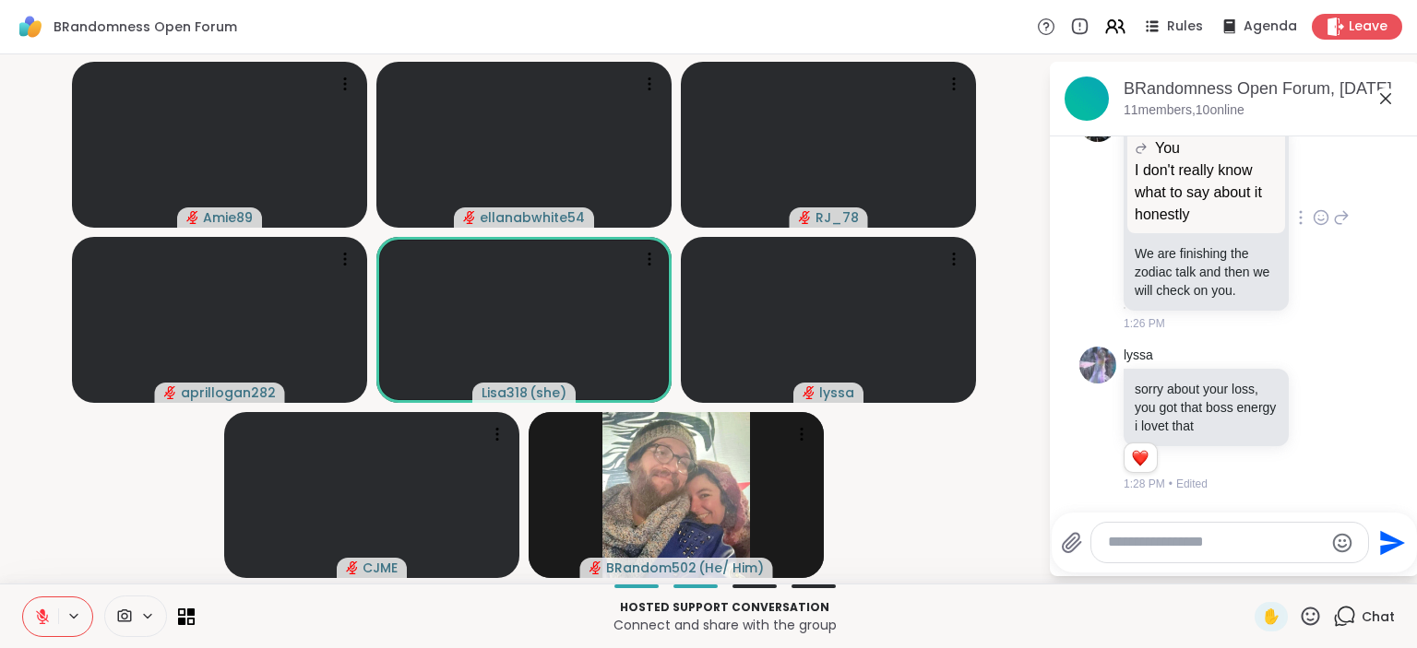
click at [1321, 220] on icon at bounding box center [1321, 220] width 6 height 2
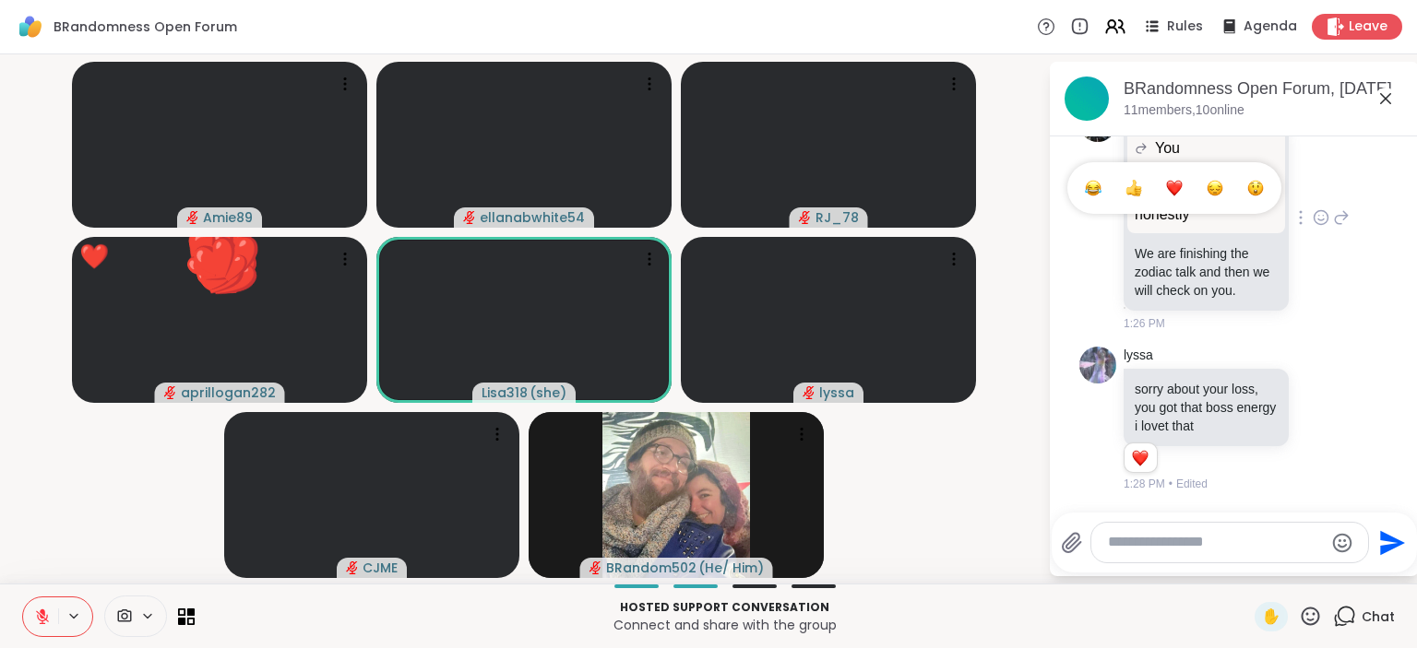
click at [1178, 179] on button "Select Reaction: Heart" at bounding box center [1174, 188] width 37 height 37
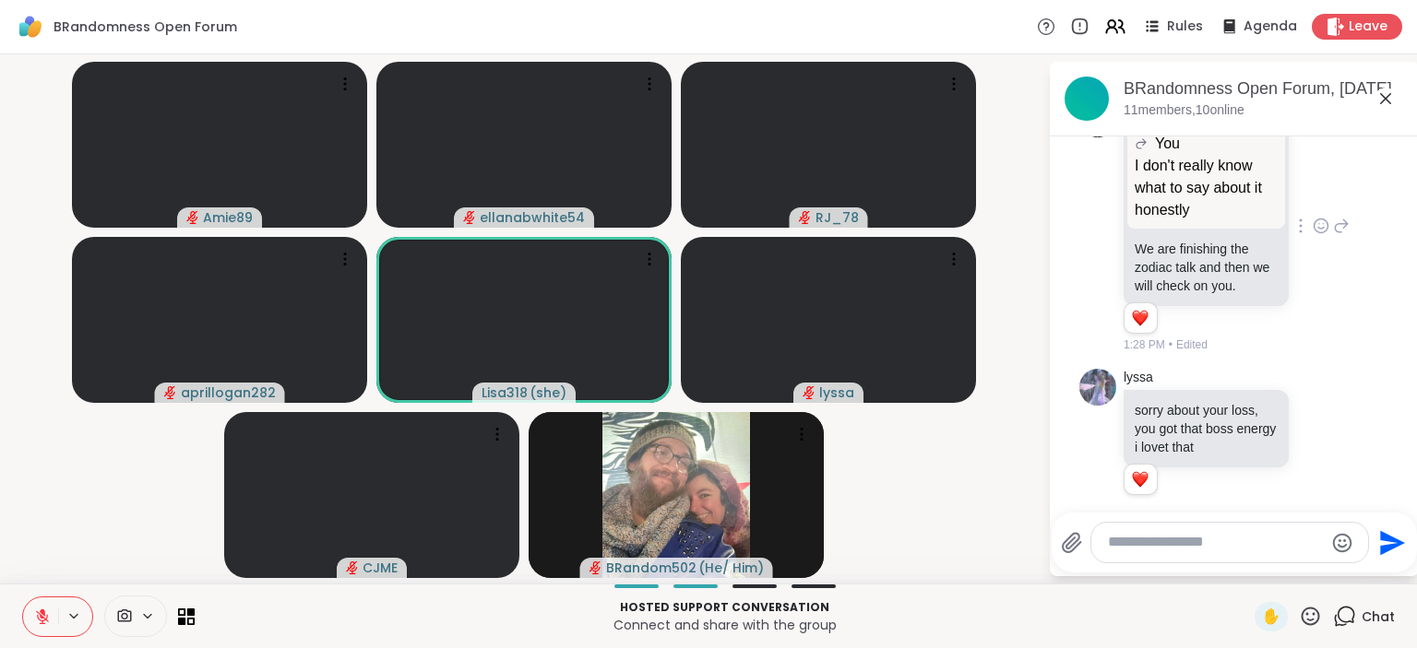
click at [35, 623] on icon at bounding box center [42, 617] width 17 height 17
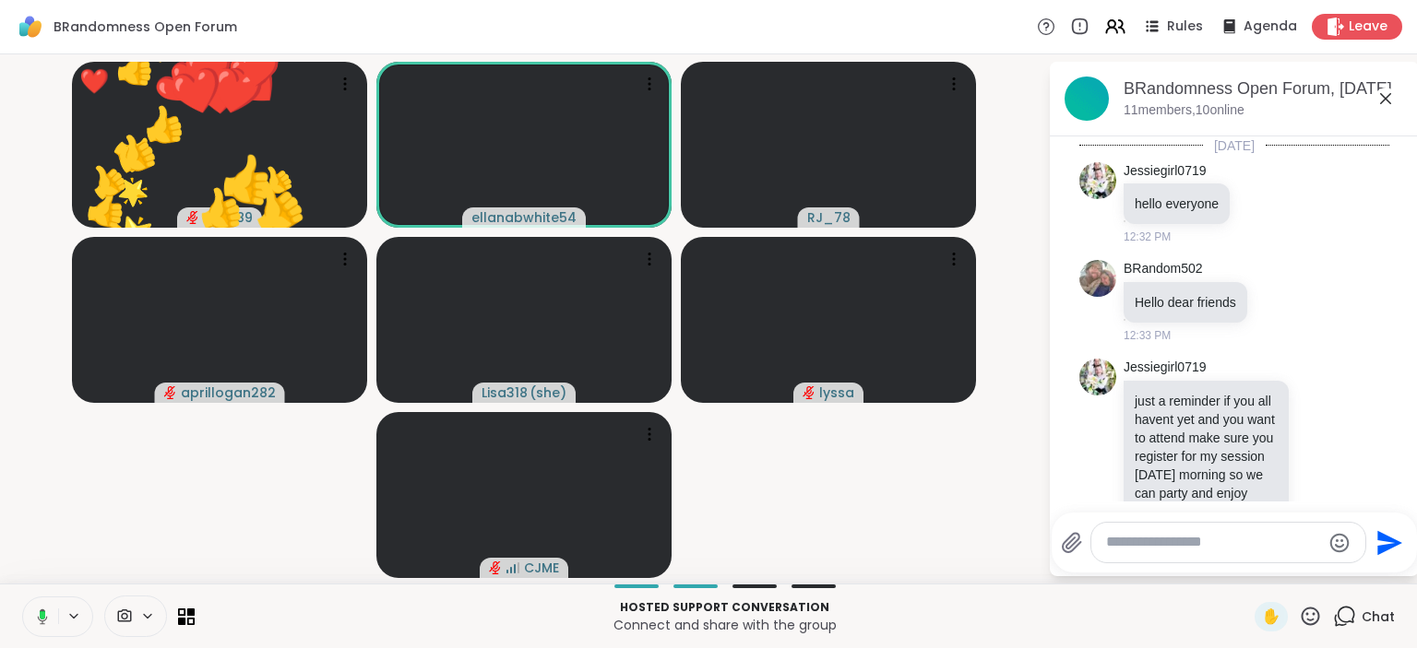
scroll to position [5312, 0]
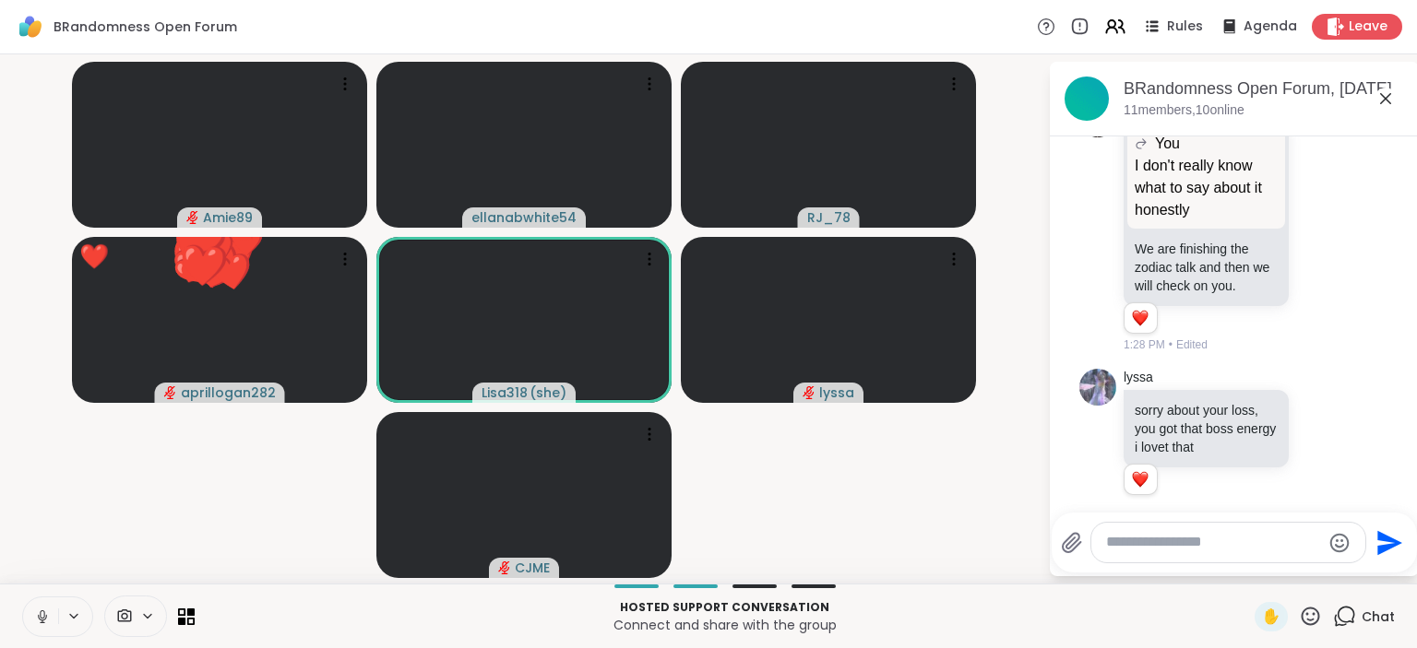
click at [35, 623] on icon at bounding box center [42, 617] width 17 height 17
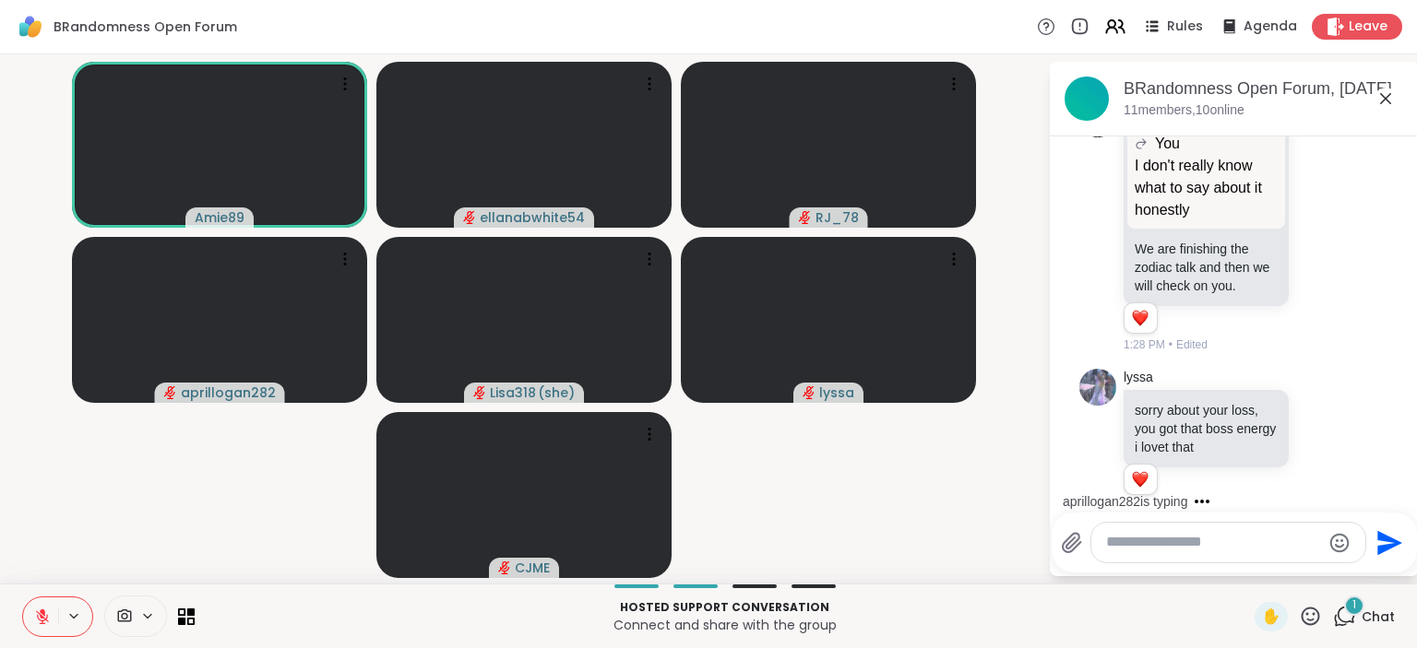
scroll to position [5438, 0]
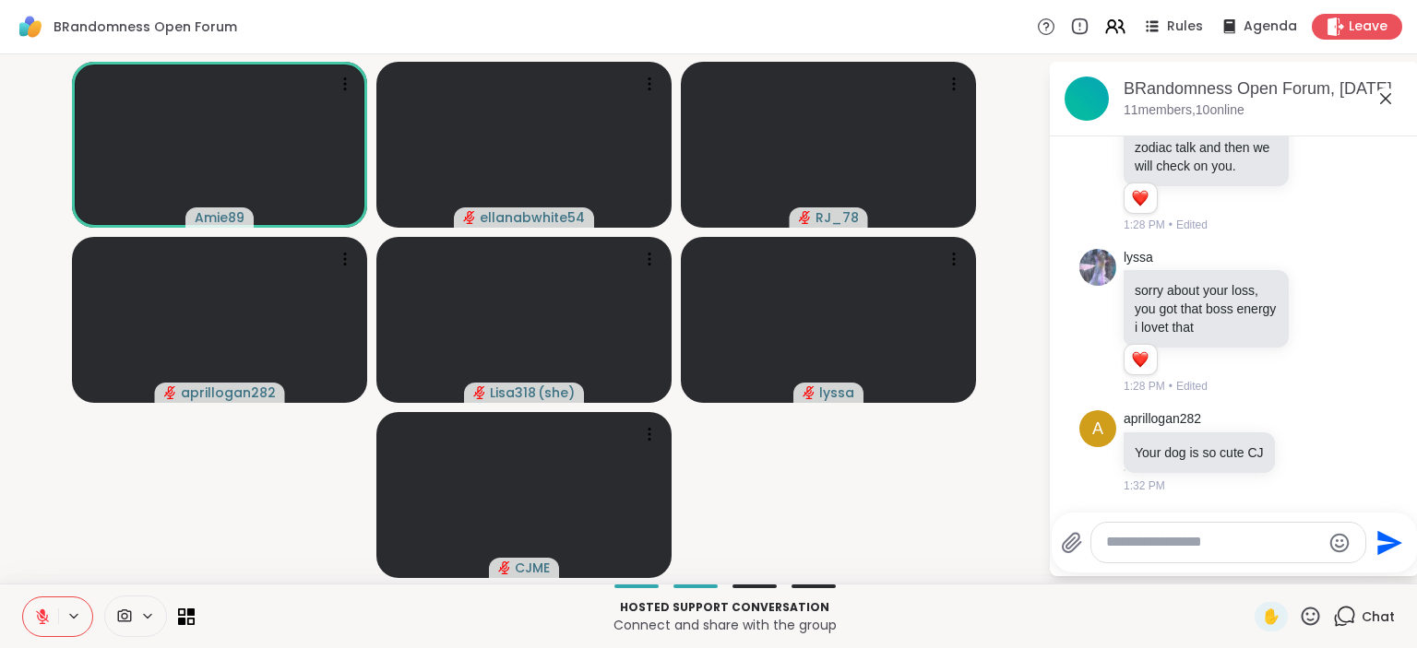
click at [35, 623] on icon at bounding box center [42, 617] width 17 height 17
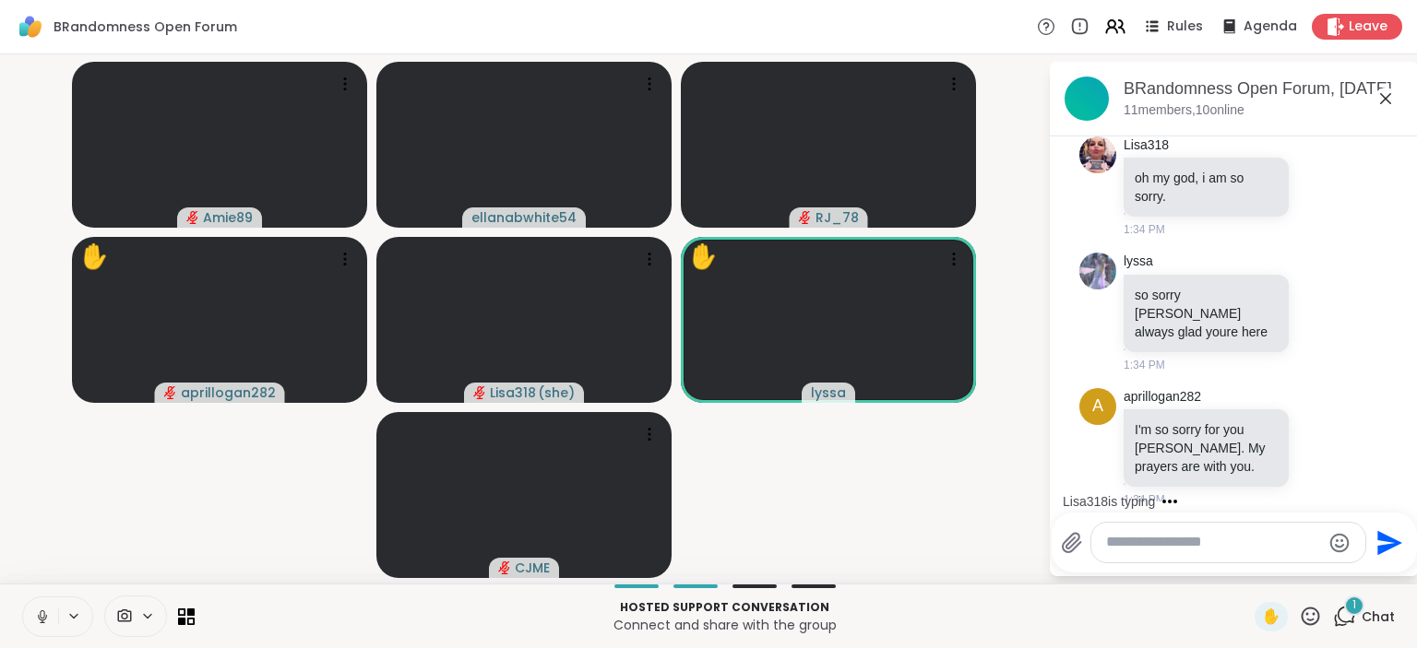
scroll to position [5976, 0]
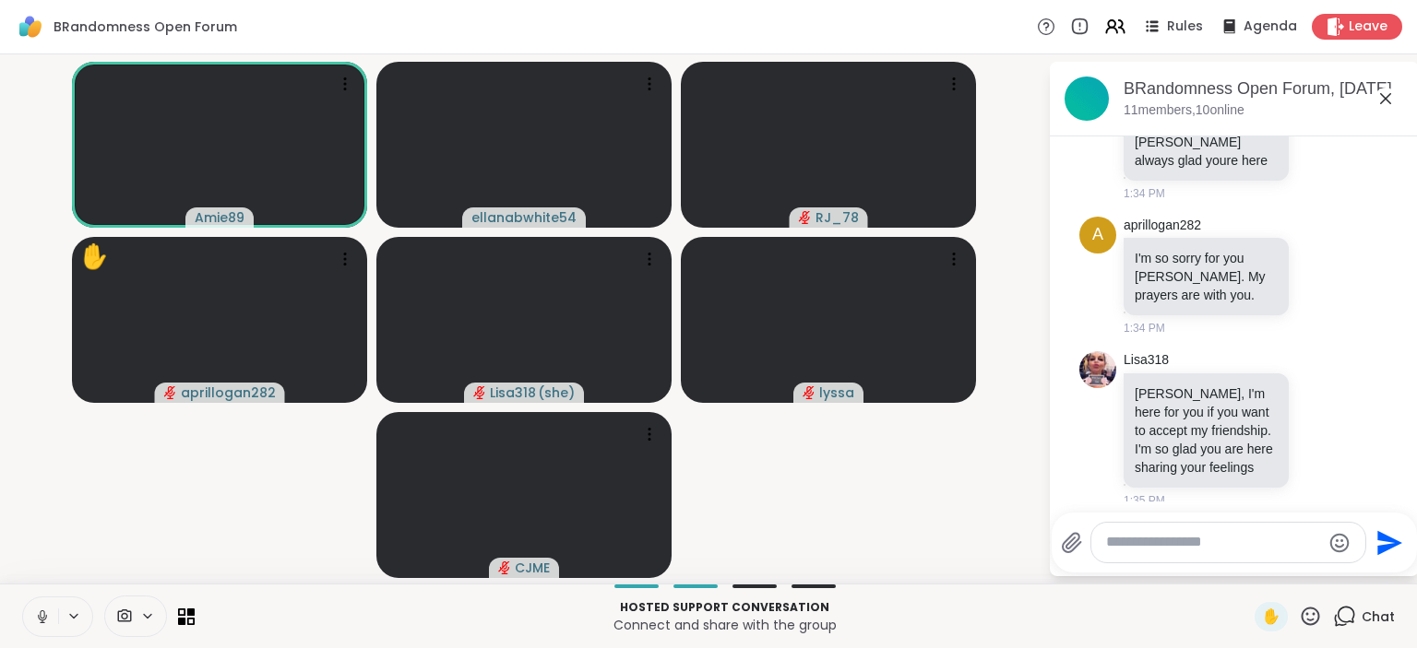
click at [35, 623] on icon at bounding box center [42, 617] width 17 height 17
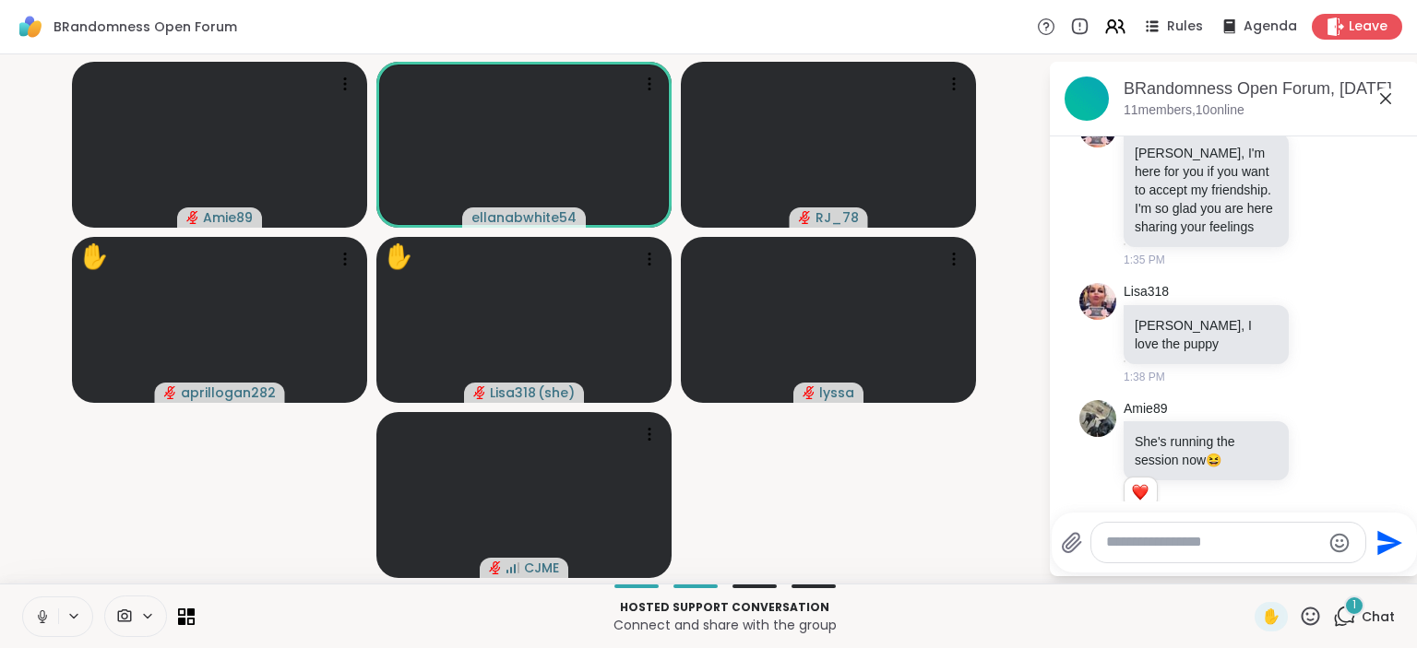
scroll to position [6315, 0]
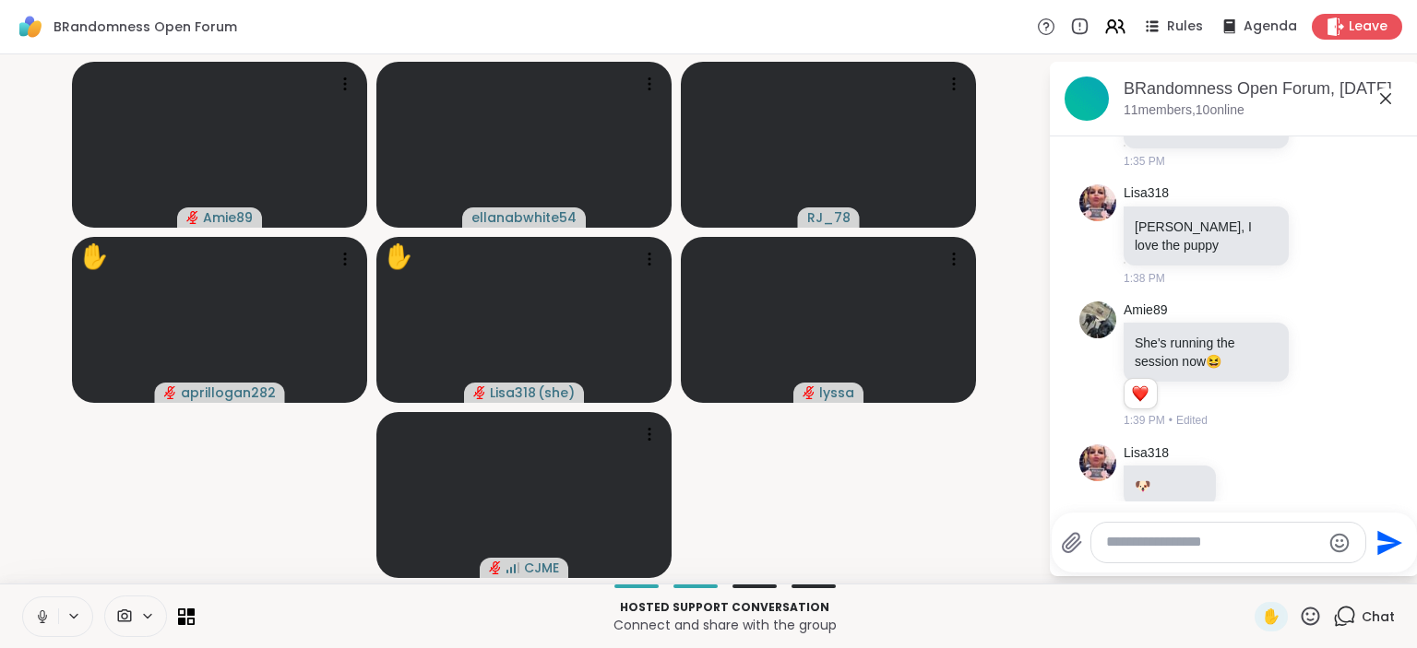
click at [35, 623] on icon at bounding box center [42, 617] width 17 height 17
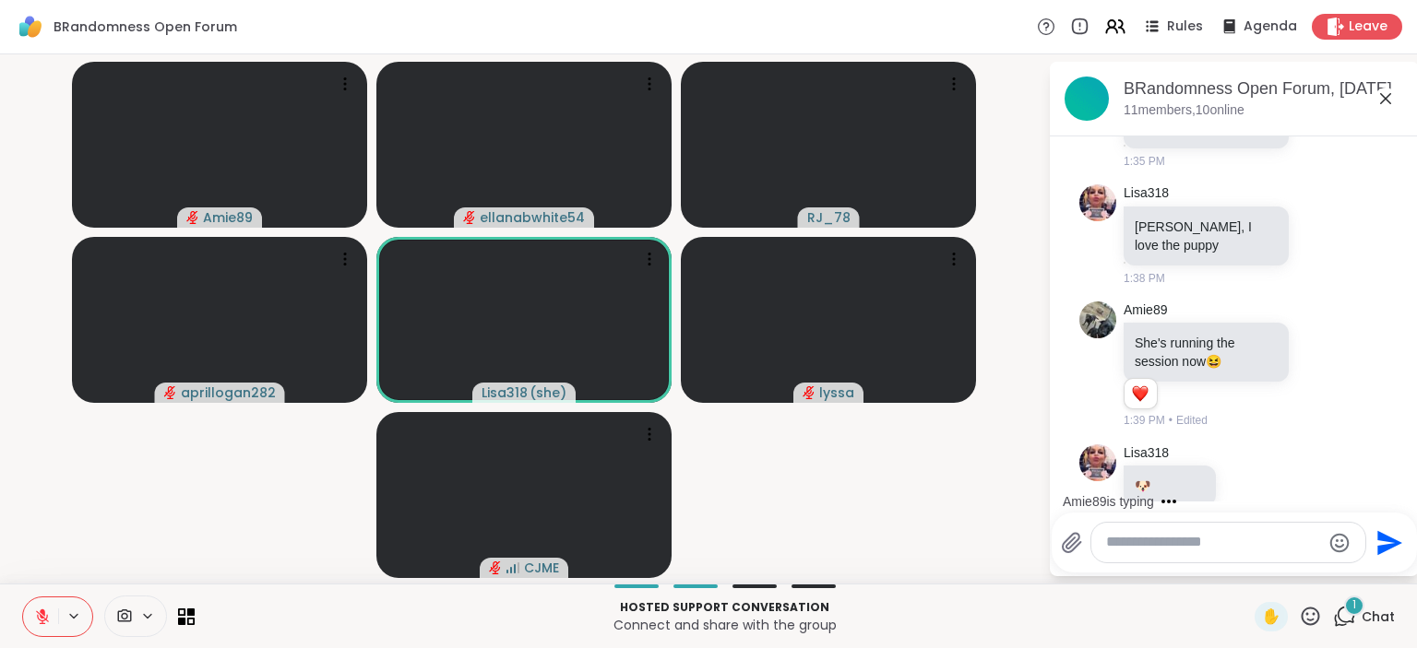
scroll to position [6412, 0]
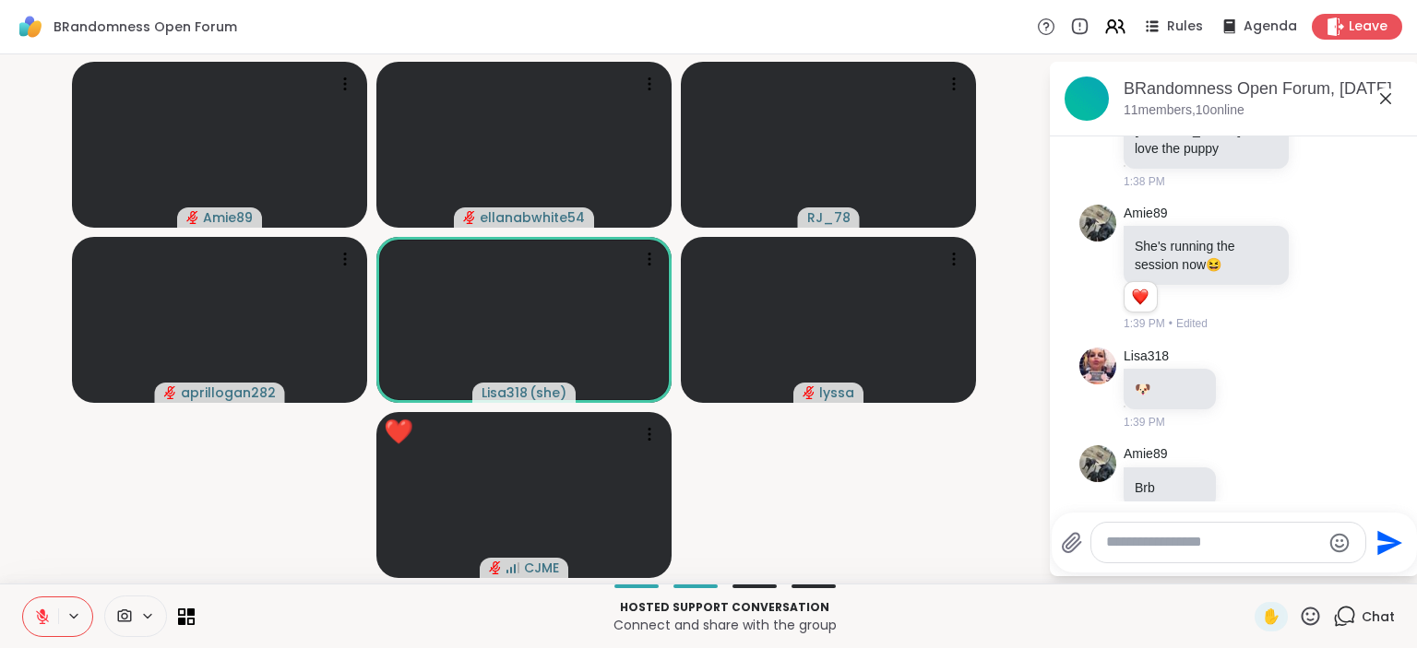
click at [35, 623] on icon at bounding box center [42, 617] width 17 height 17
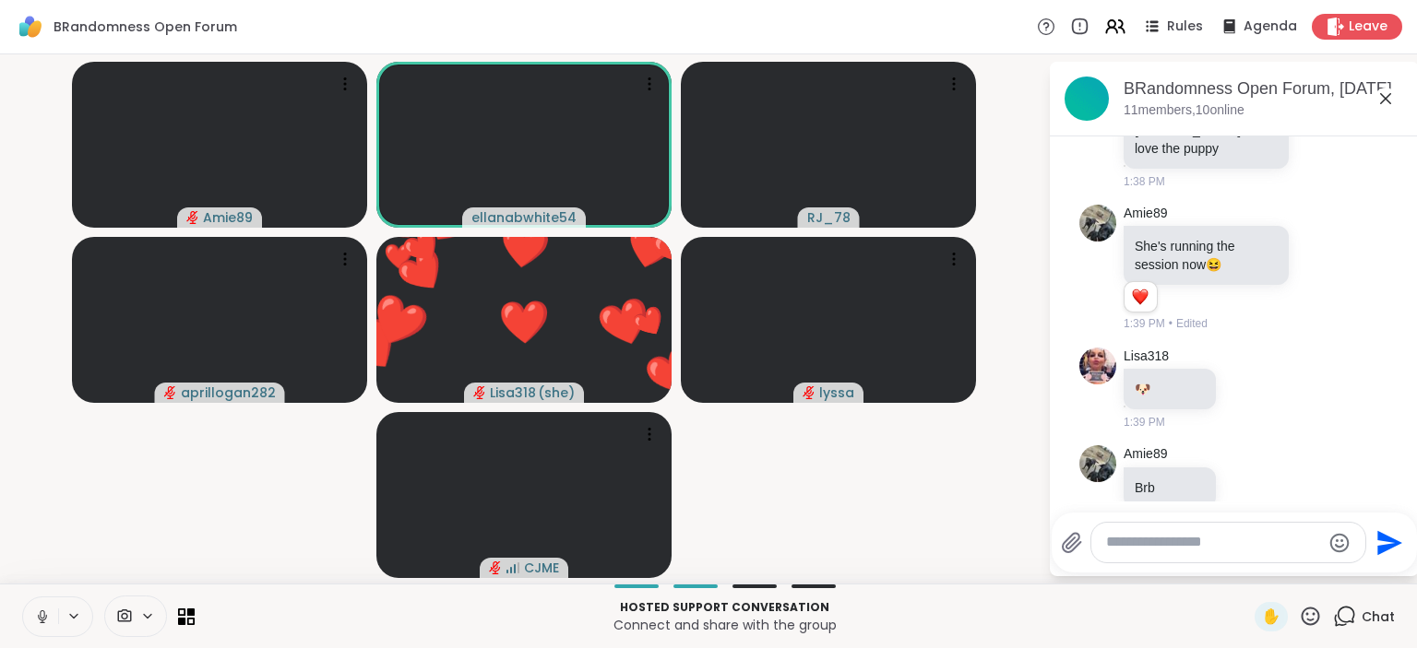
click at [35, 623] on icon at bounding box center [42, 617] width 17 height 17
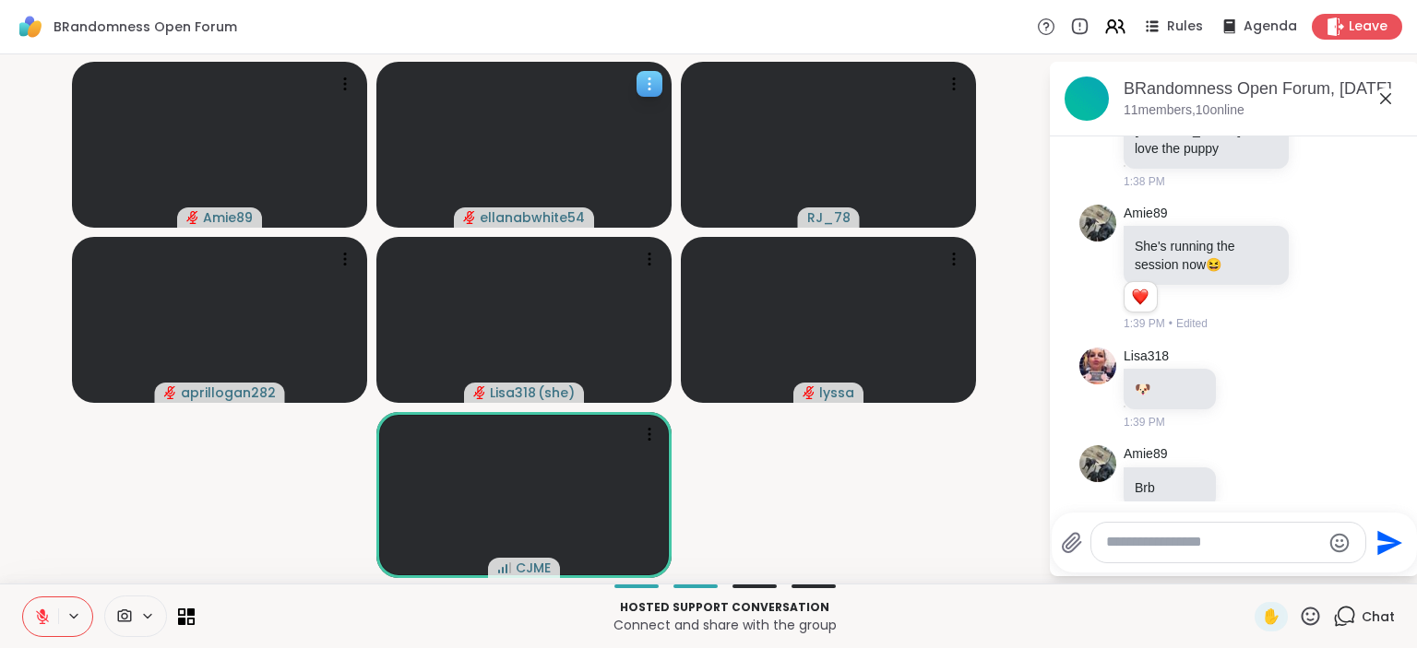
click at [653, 87] on icon at bounding box center [649, 84] width 18 height 18
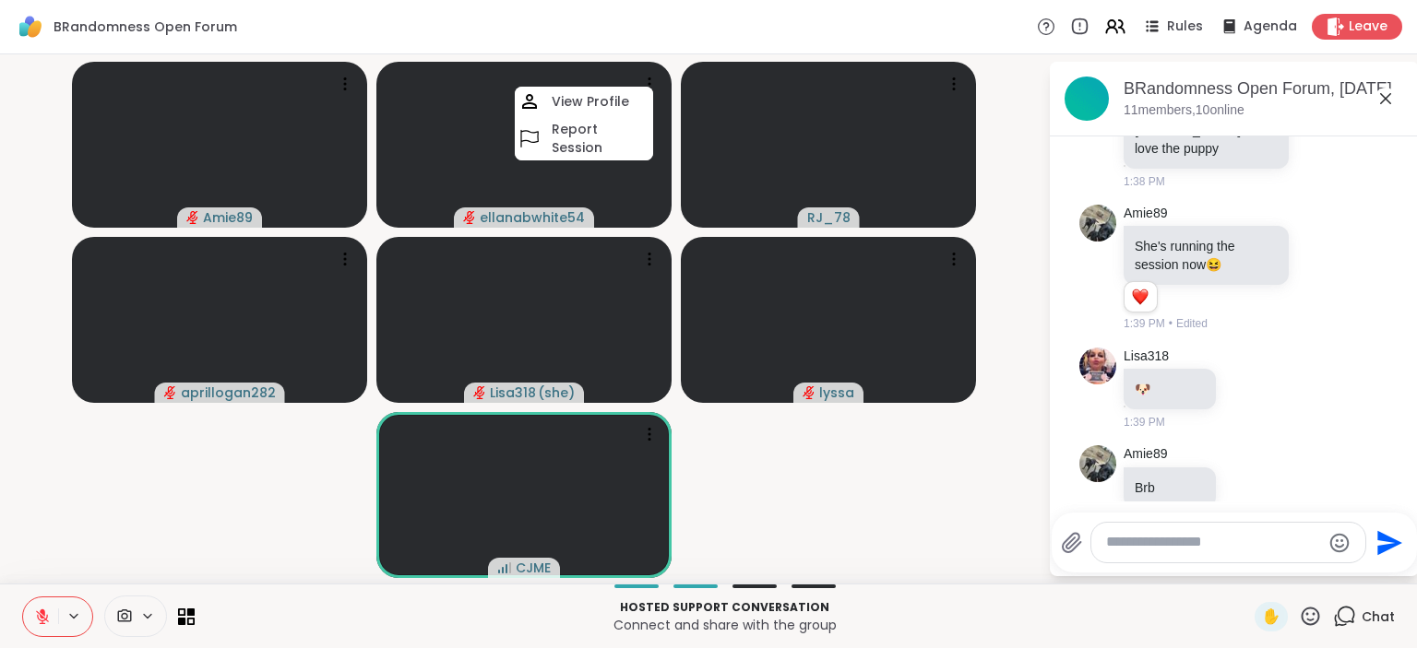
click at [718, 48] on div "BRandomness Open Forum Rules Agenda Leave" at bounding box center [708, 27] width 1417 height 54
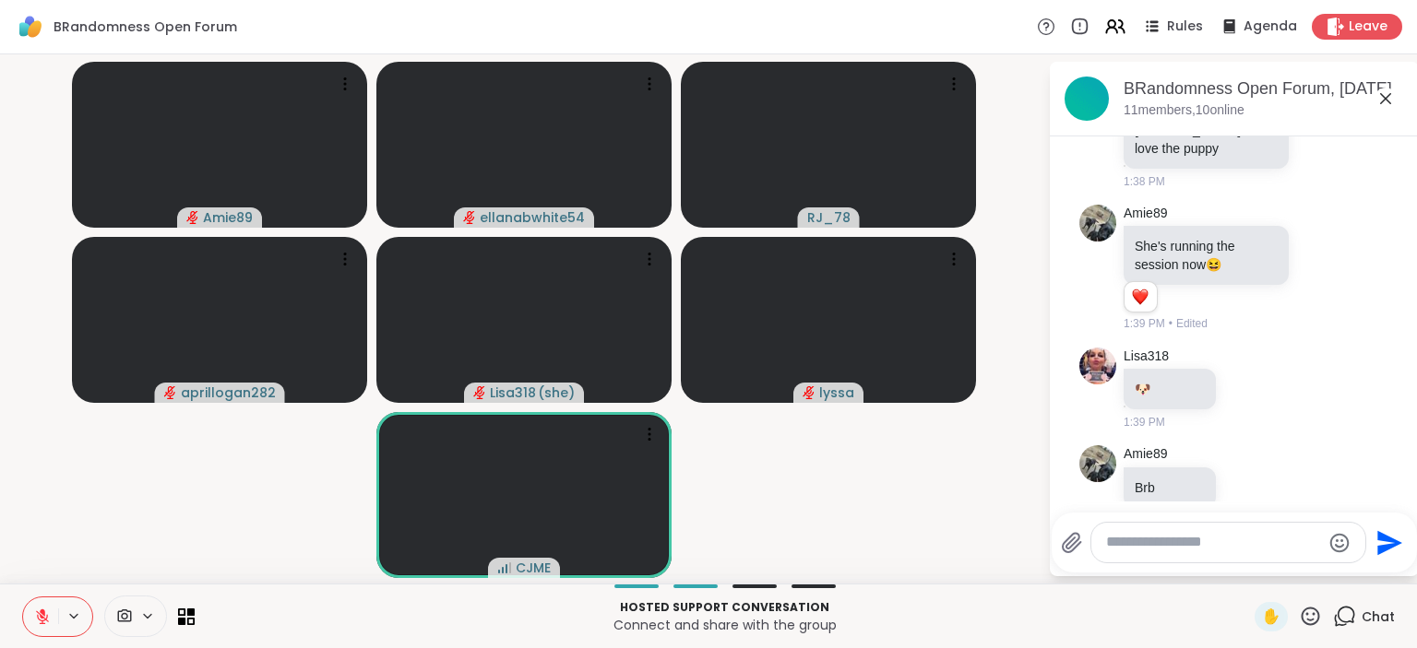
click at [1320, 625] on icon at bounding box center [1310, 616] width 23 height 23
click at [1239, 569] on div "❤️" at bounding box center [1255, 568] width 33 height 30
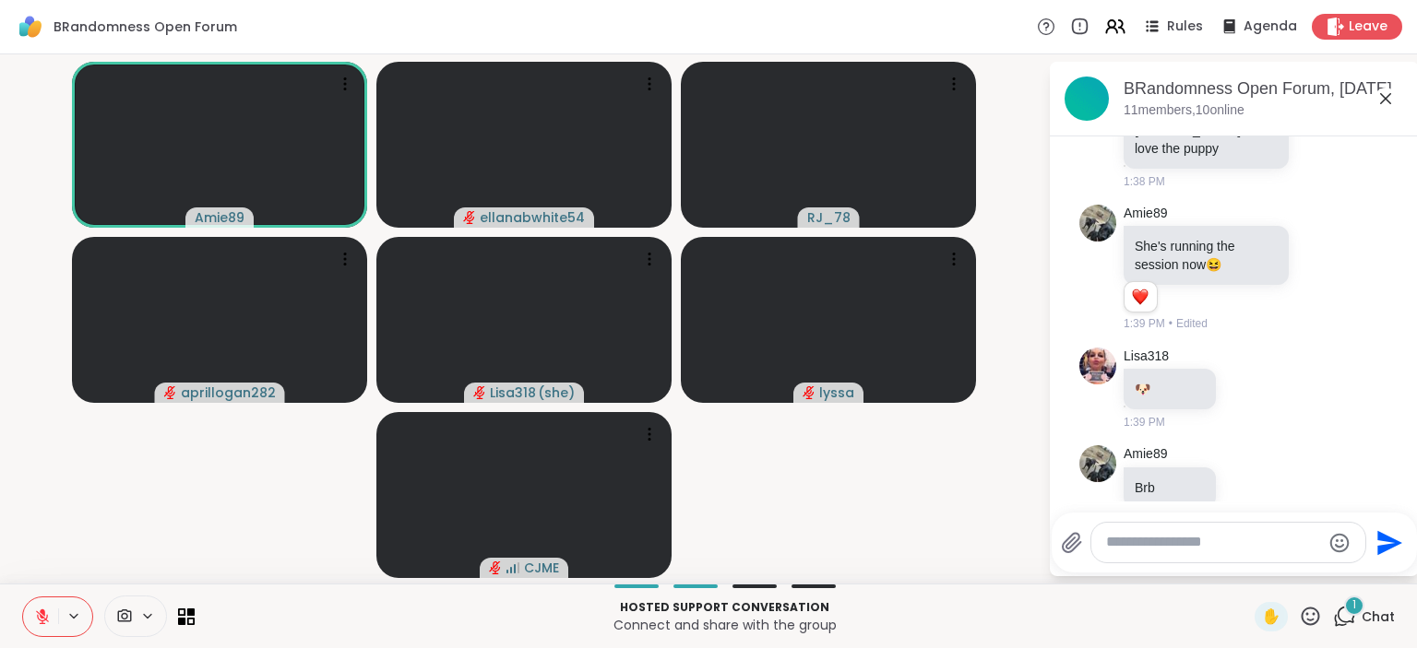
scroll to position [6511, 0]
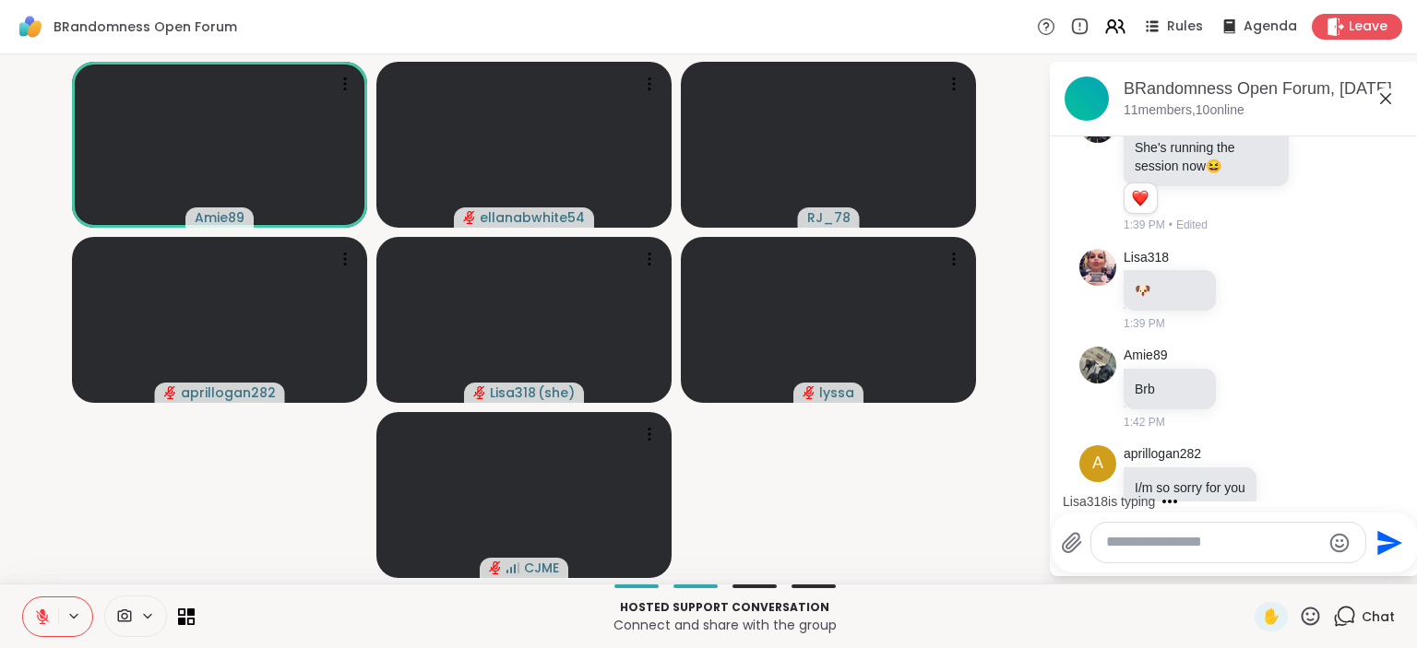
click at [1185, 546] on textarea "Type your message" at bounding box center [1213, 542] width 215 height 19
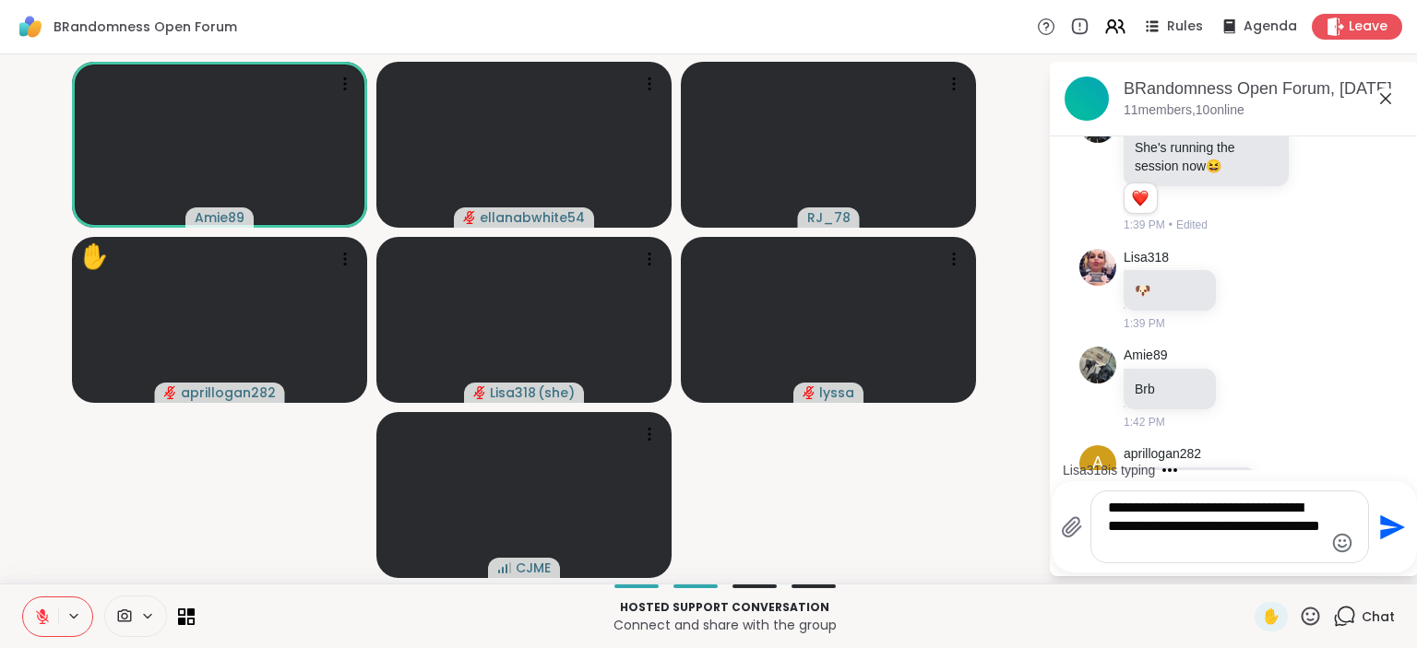
type textarea "**********"
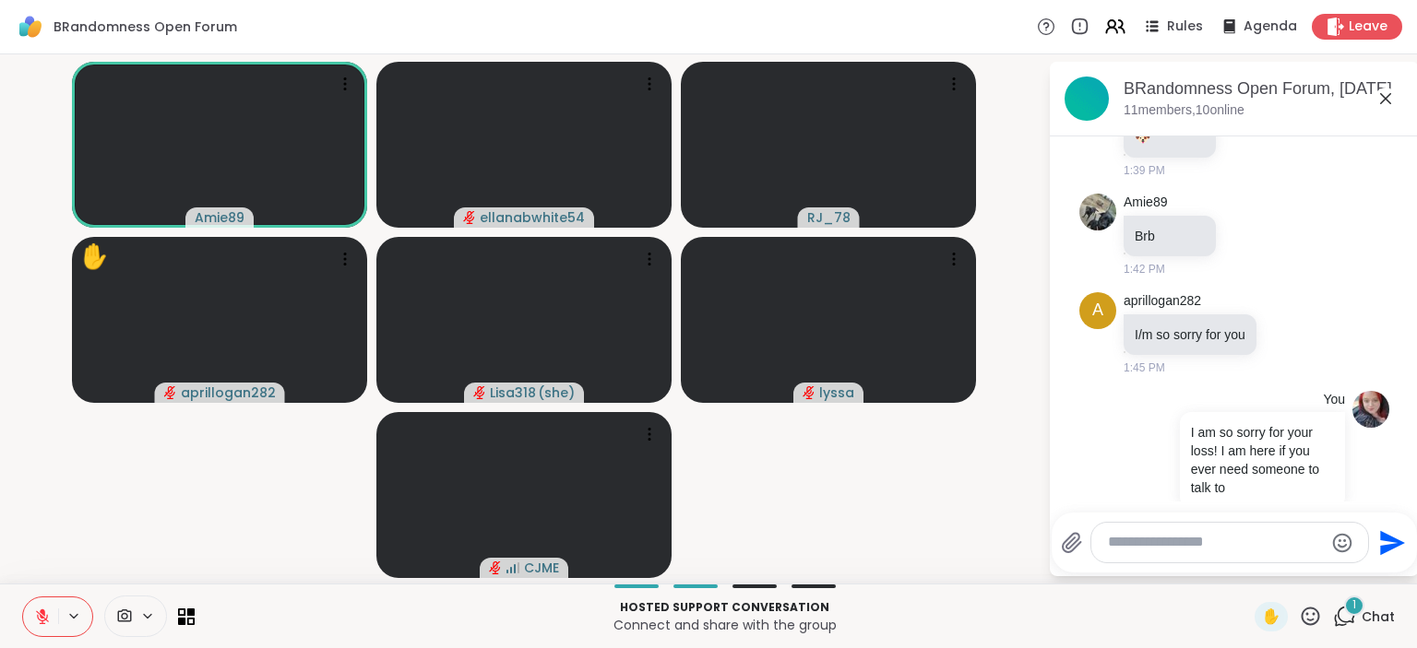
scroll to position [6817, 0]
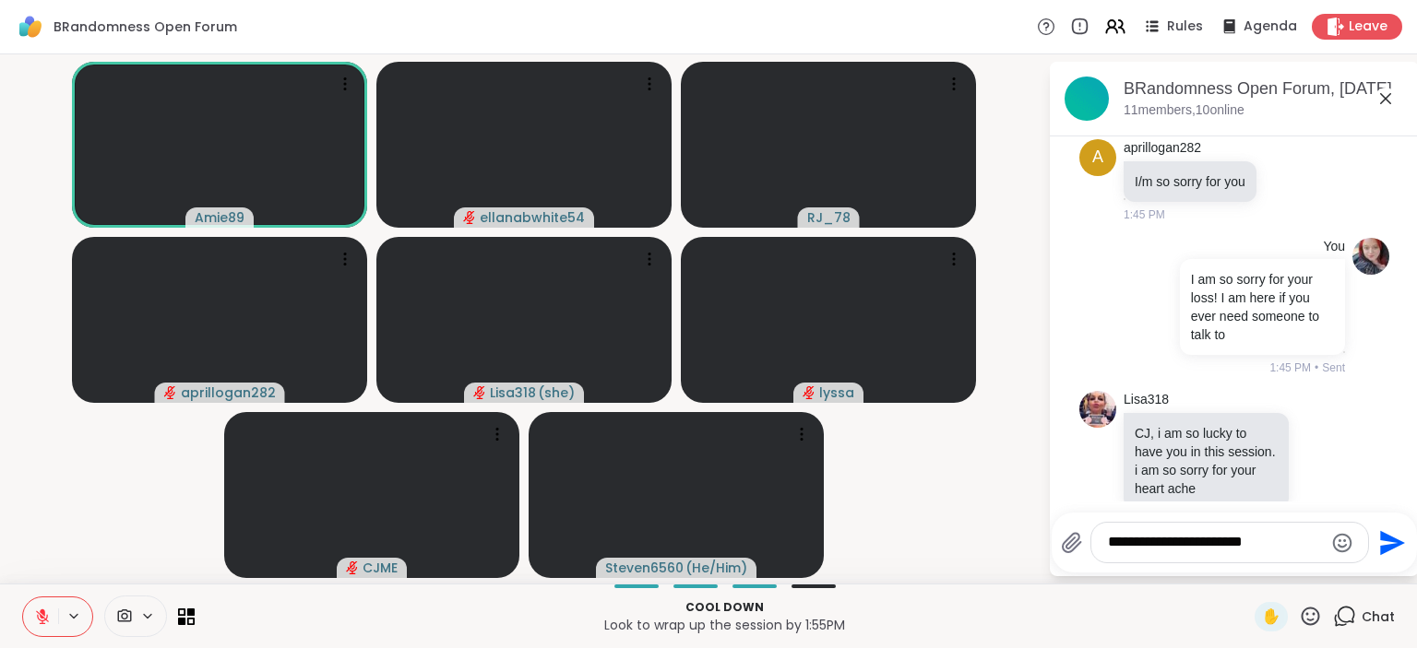
type textarea "**********"
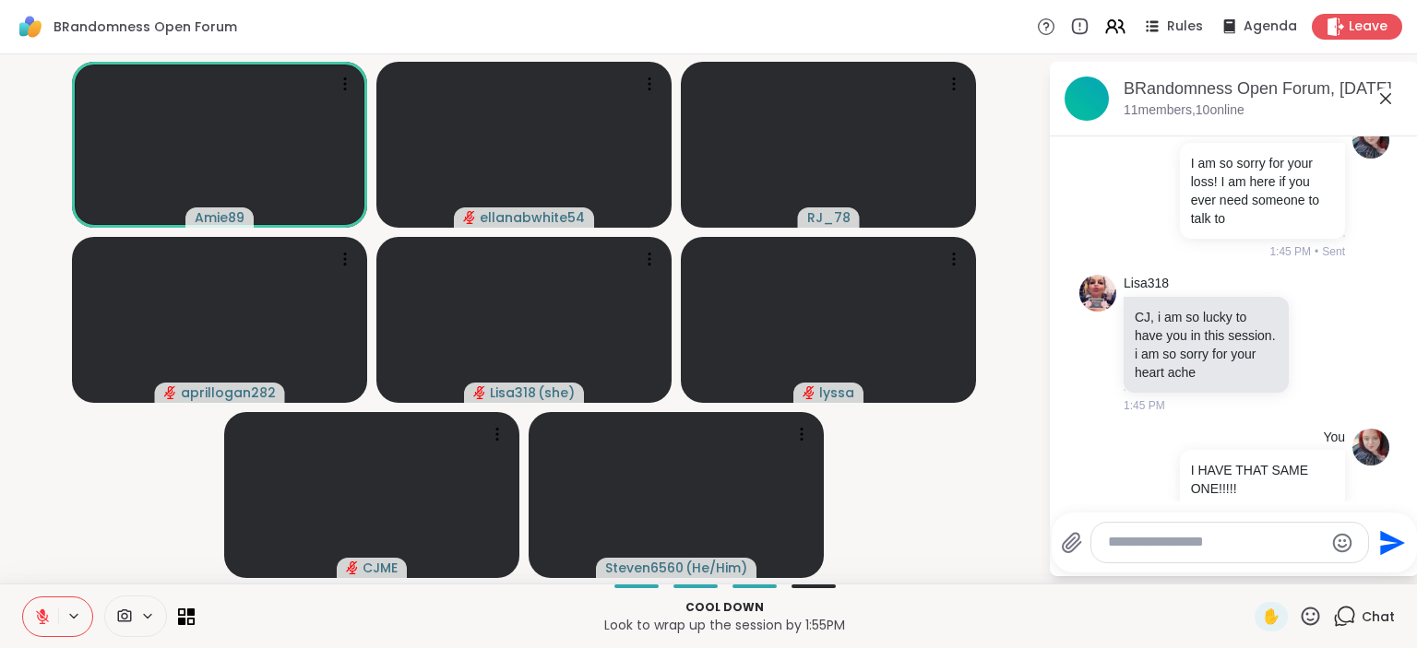
type textarea "*"
type textarea "**********"
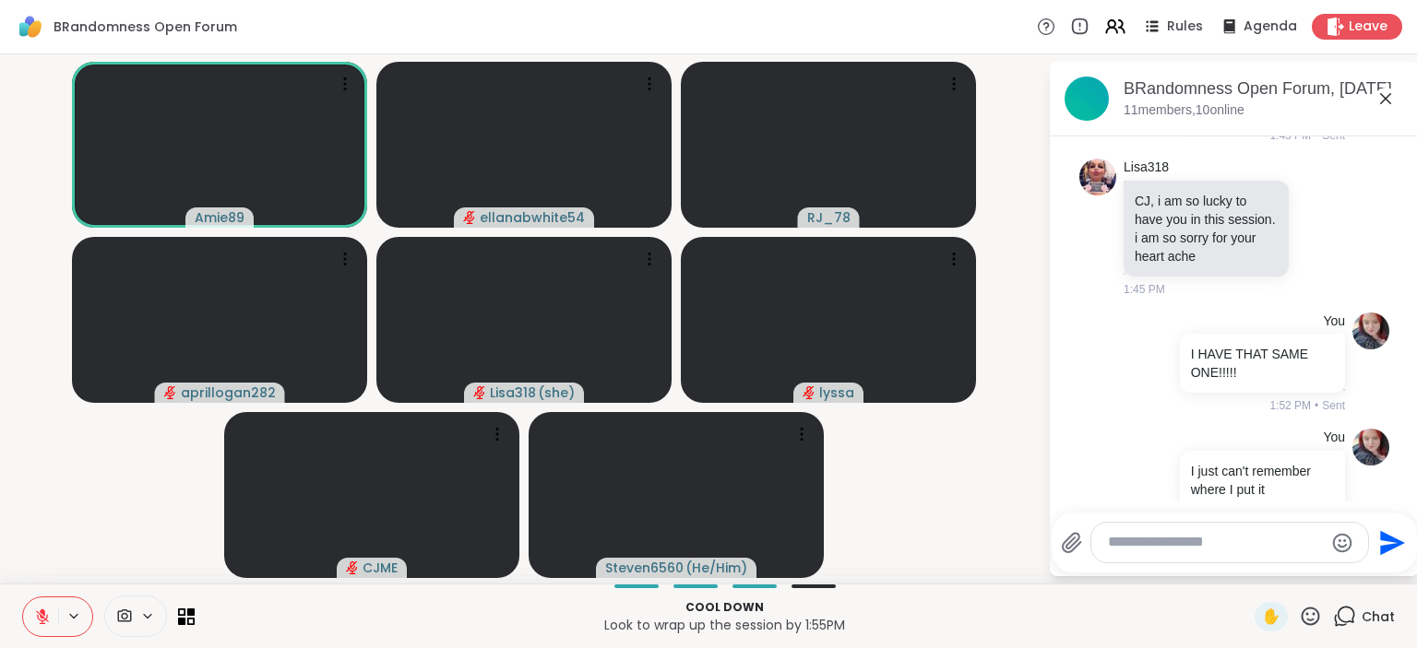
scroll to position [7255, 0]
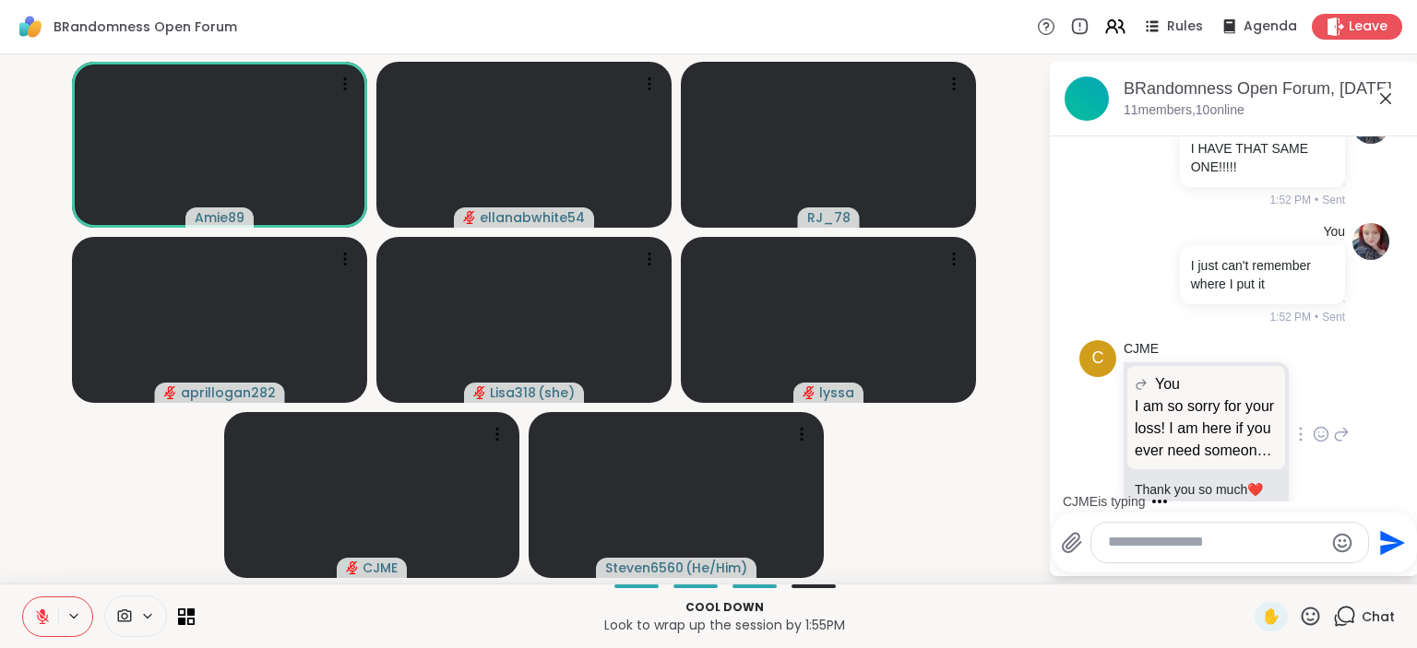
click at [1319, 425] on icon at bounding box center [1320, 434] width 17 height 18
click at [1175, 397] on div "Select Reaction: Heart" at bounding box center [1174, 405] width 17 height 17
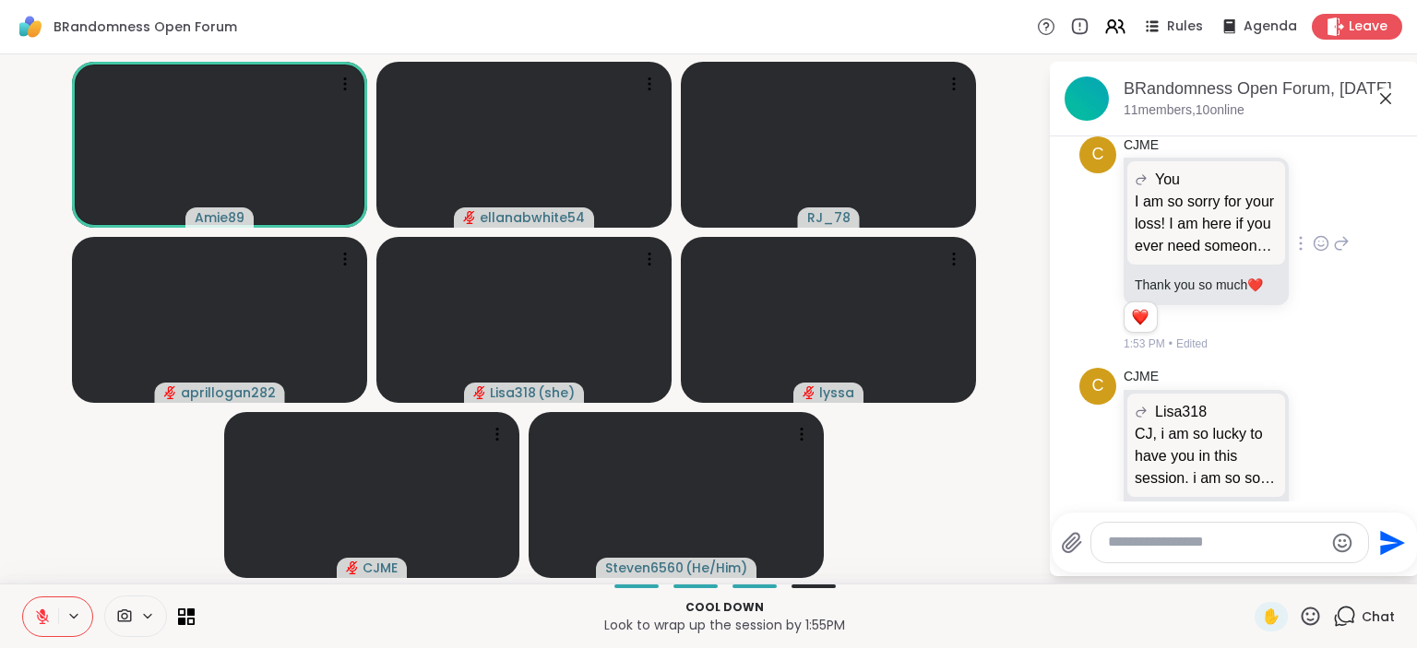
scroll to position [7565, 0]
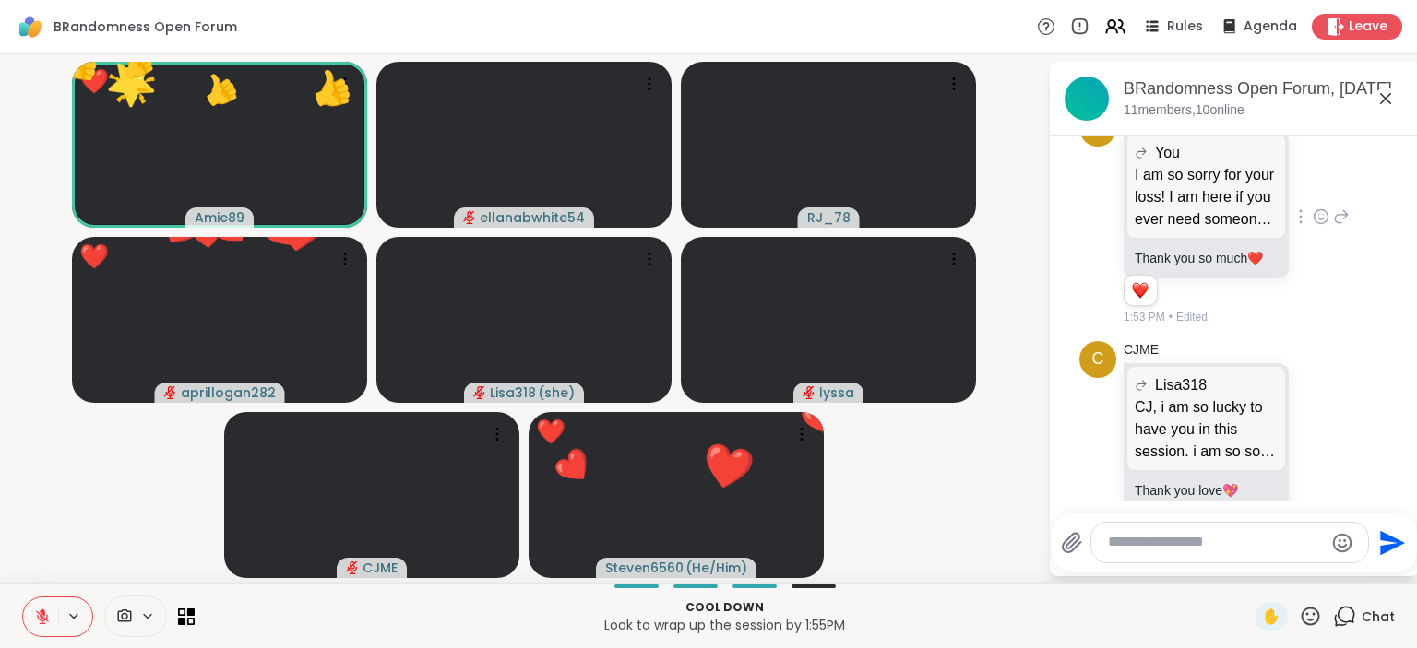
click at [1315, 620] on icon at bounding box center [1310, 616] width 18 height 18
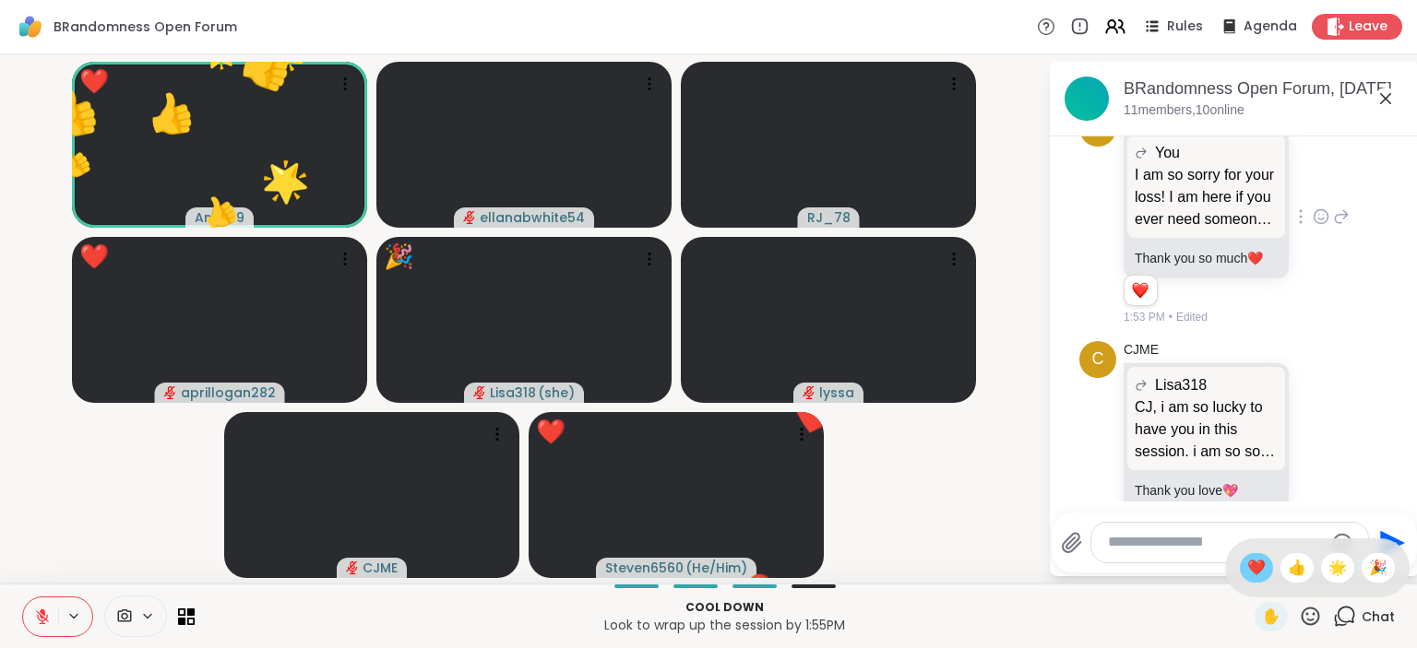
click at [1251, 570] on span "❤️" at bounding box center [1256, 568] width 18 height 22
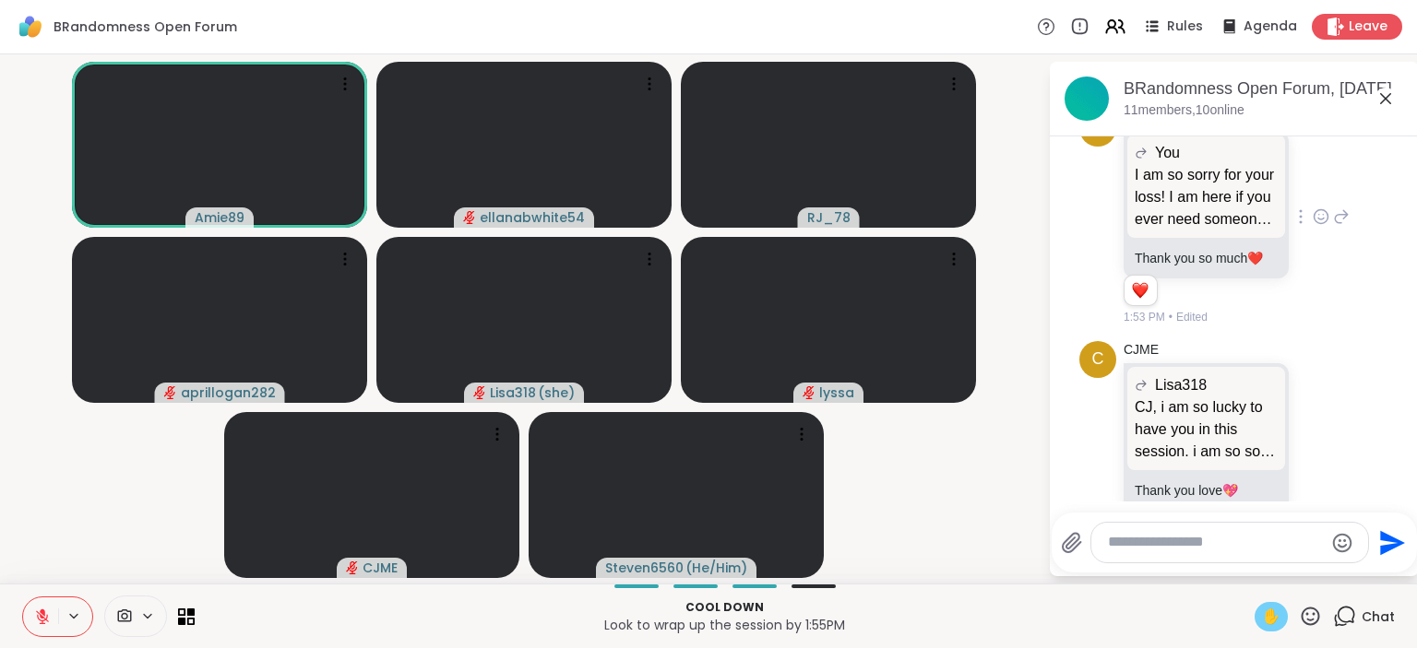
click at [1263, 616] on span "✋" at bounding box center [1271, 617] width 18 height 22
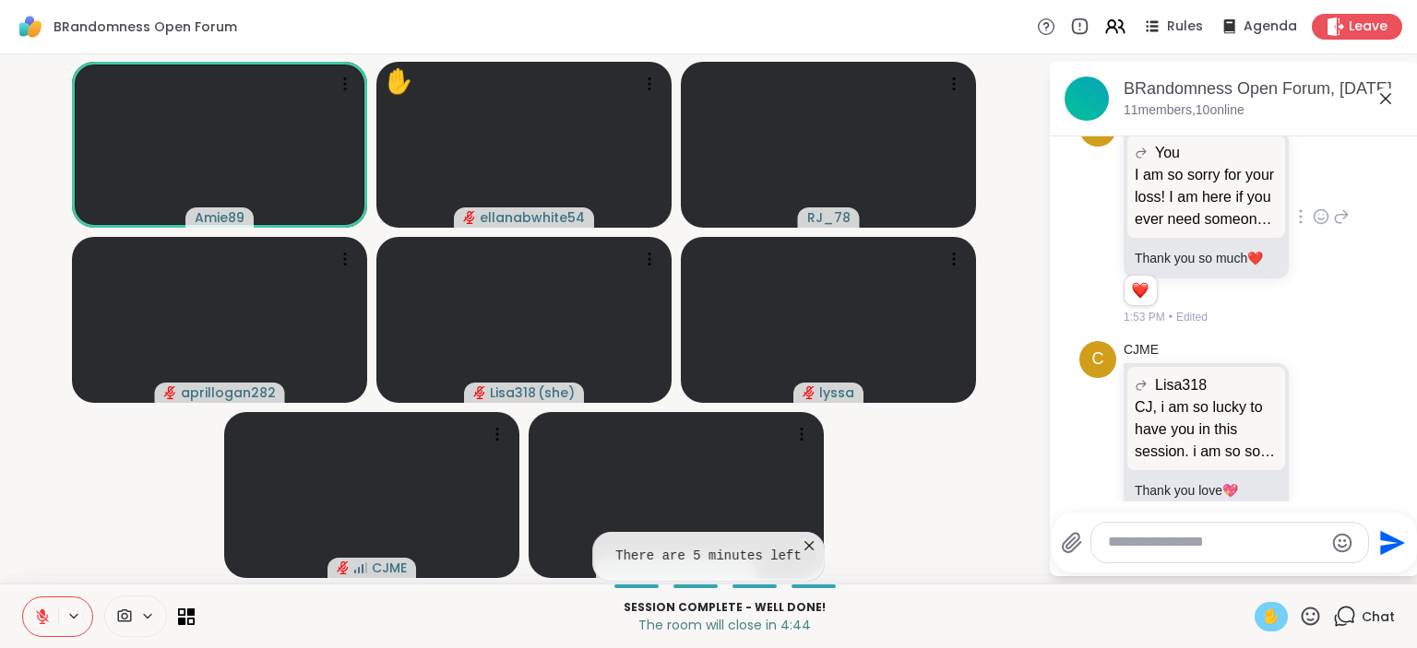
click at [50, 617] on icon at bounding box center [42, 617] width 17 height 17
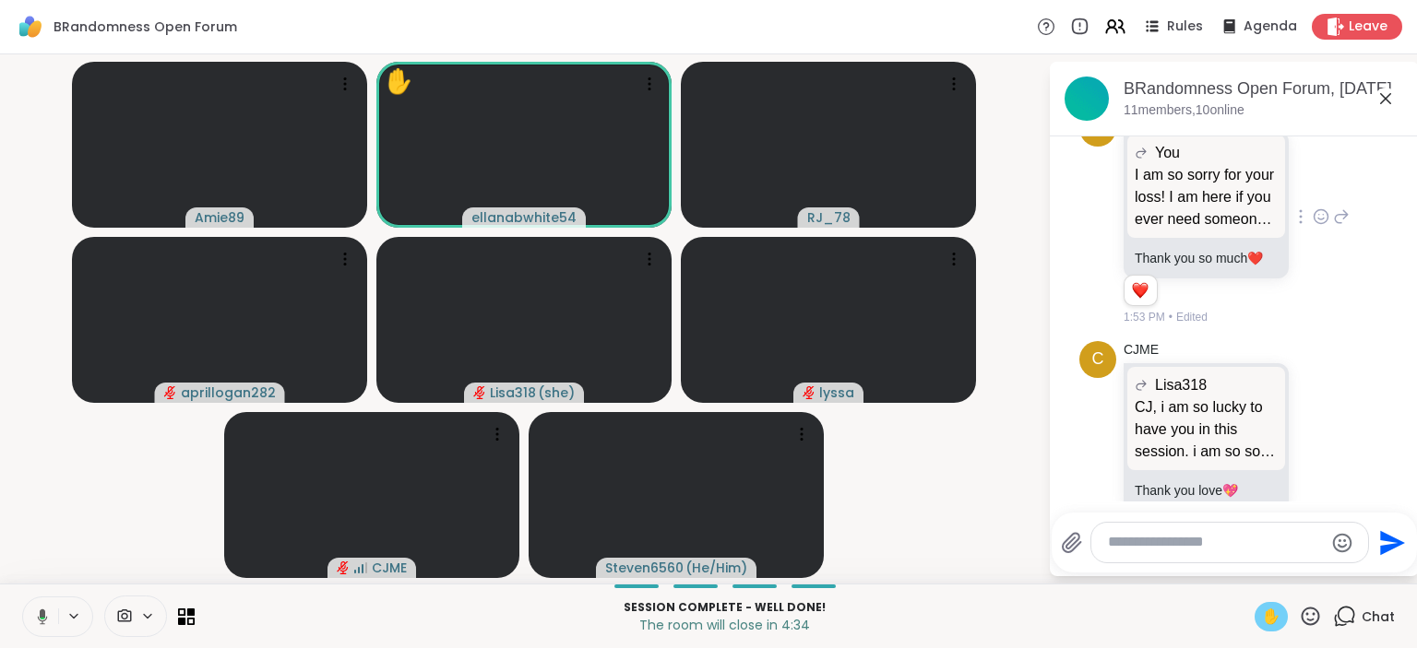
scroll to position [7681, 0]
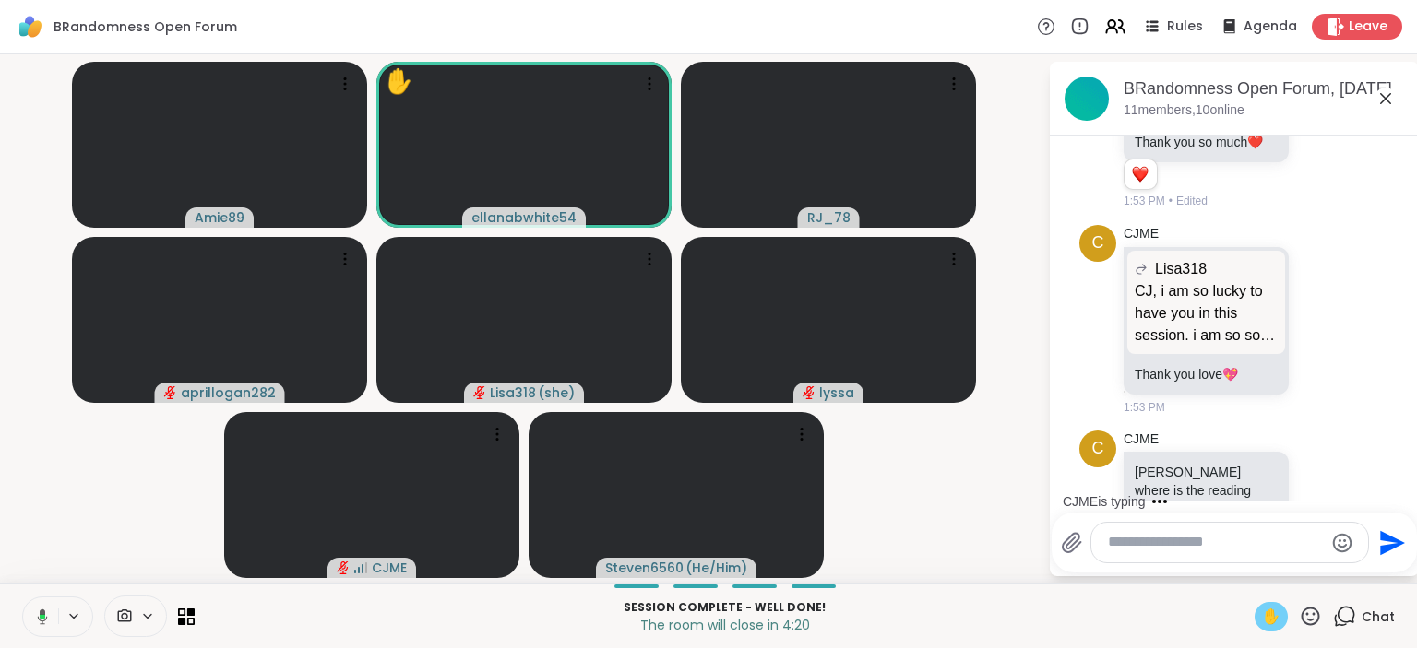
click at [50, 617] on button at bounding box center [39, 617] width 38 height 39
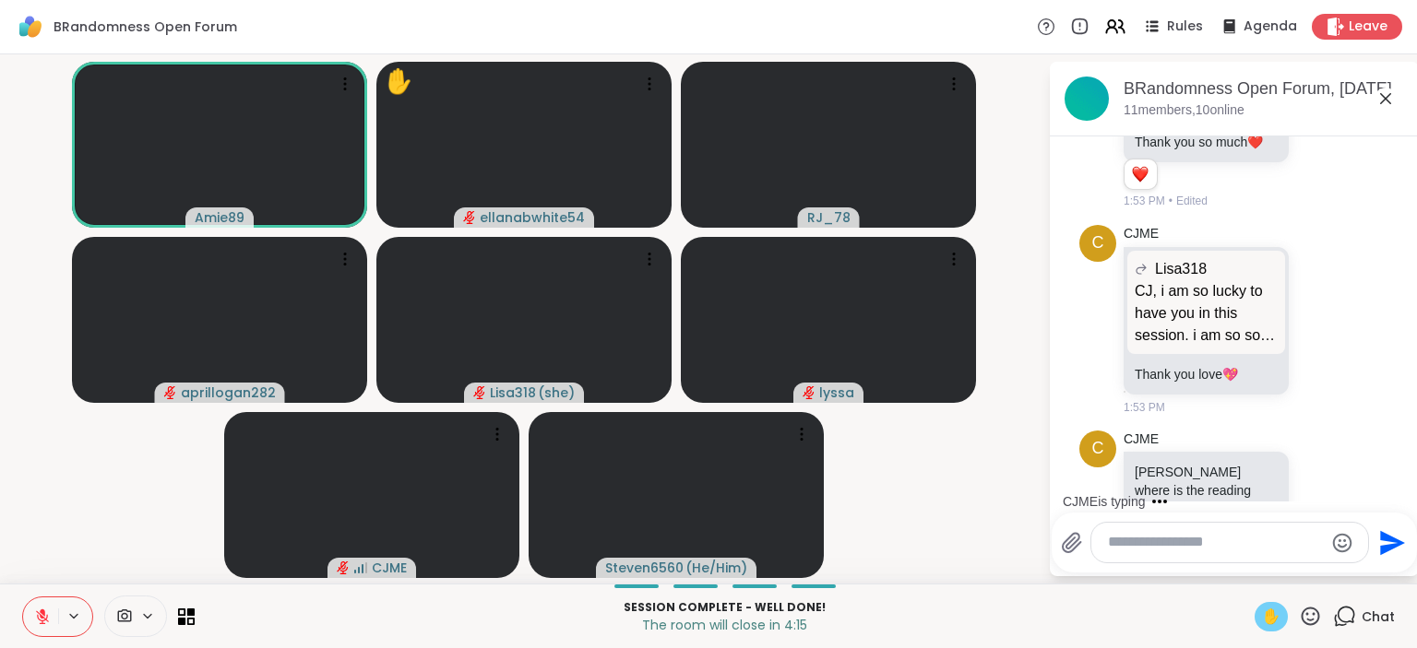
scroll to position [7798, 0]
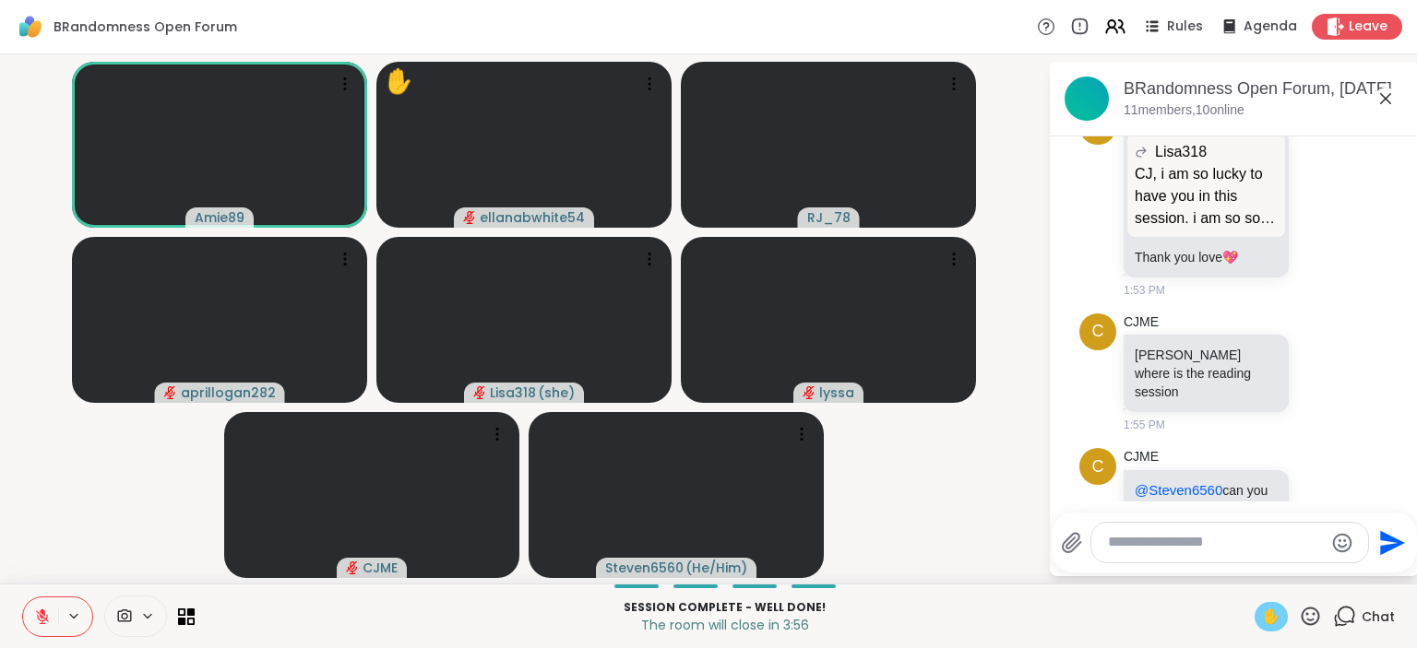
click at [1199, 543] on textarea "Type your message" at bounding box center [1215, 542] width 215 height 19
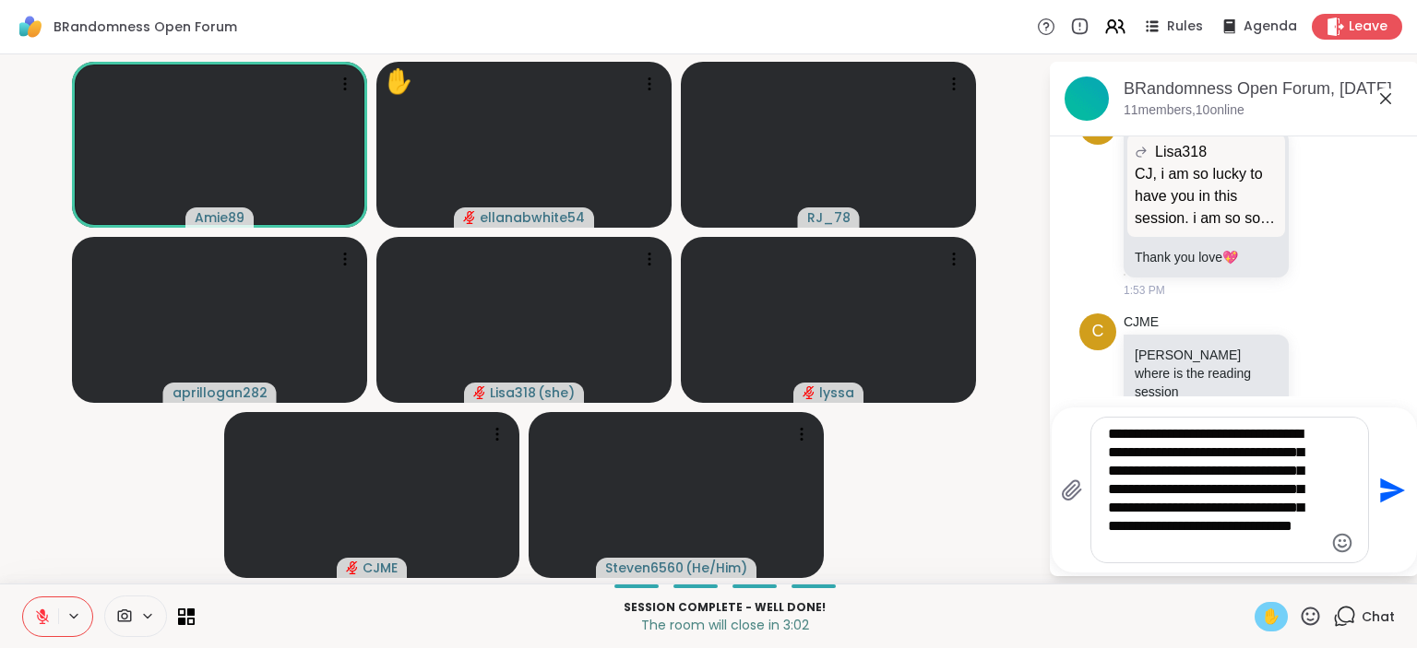
type textarea "**********"
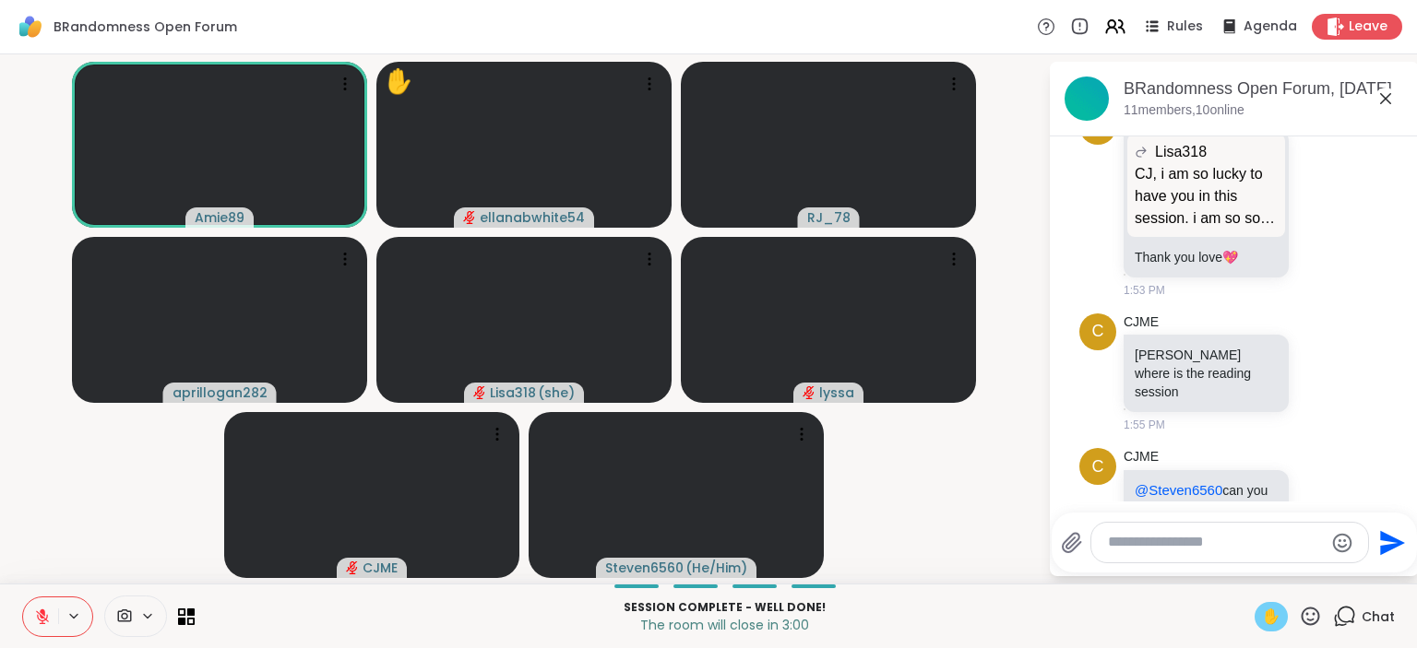
scroll to position [8044, 0]
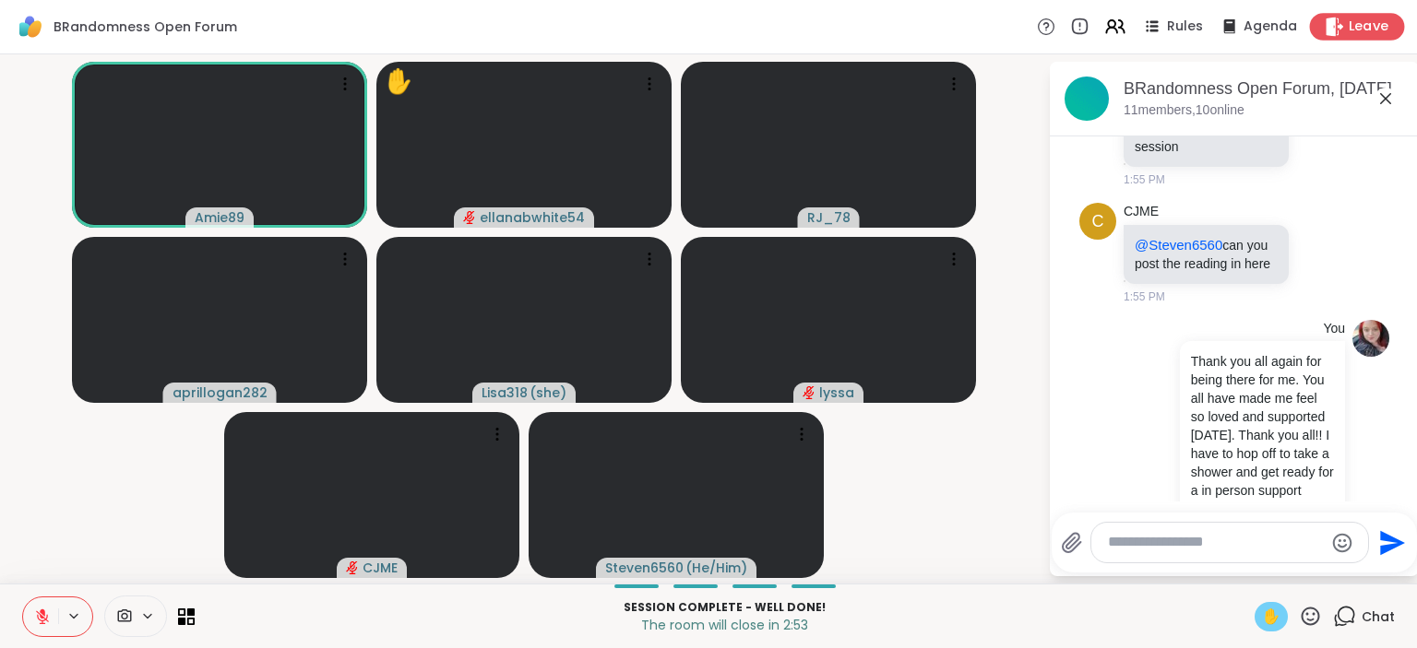
click at [1356, 25] on span "Leave" at bounding box center [1368, 27] width 41 height 19
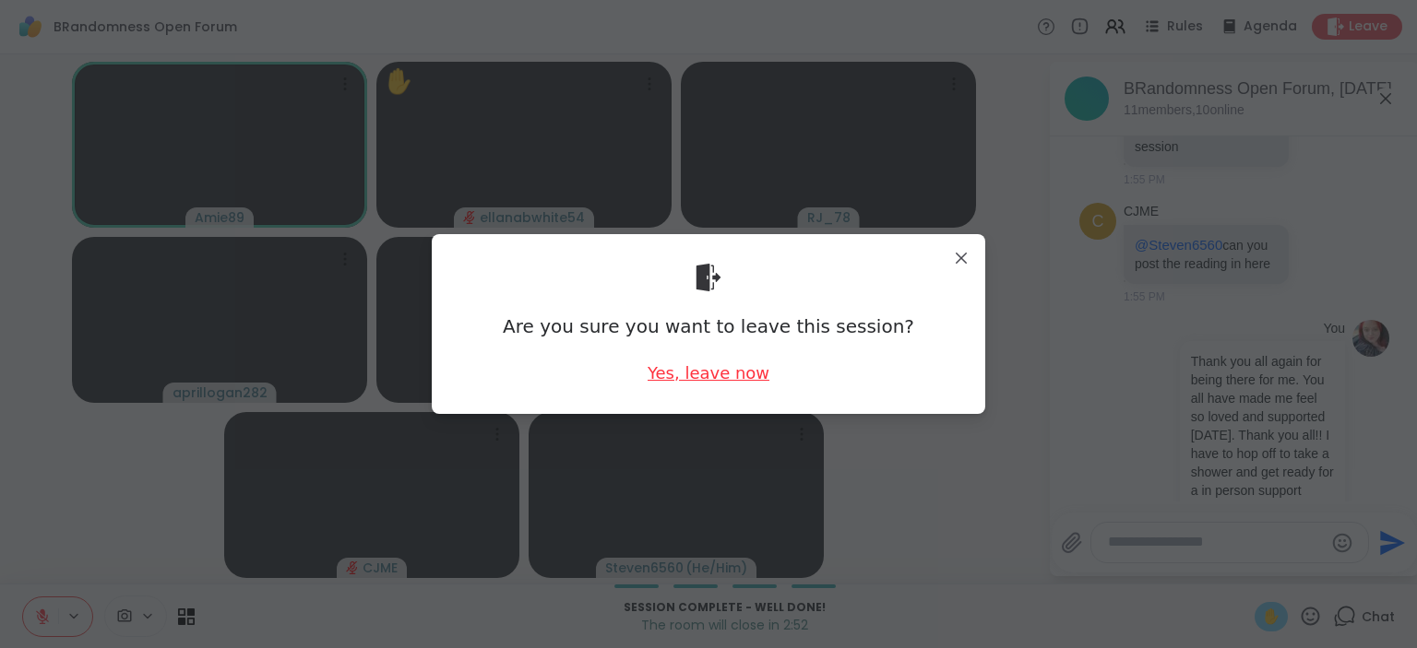
click at [706, 364] on div "Yes, leave now" at bounding box center [708, 373] width 122 height 23
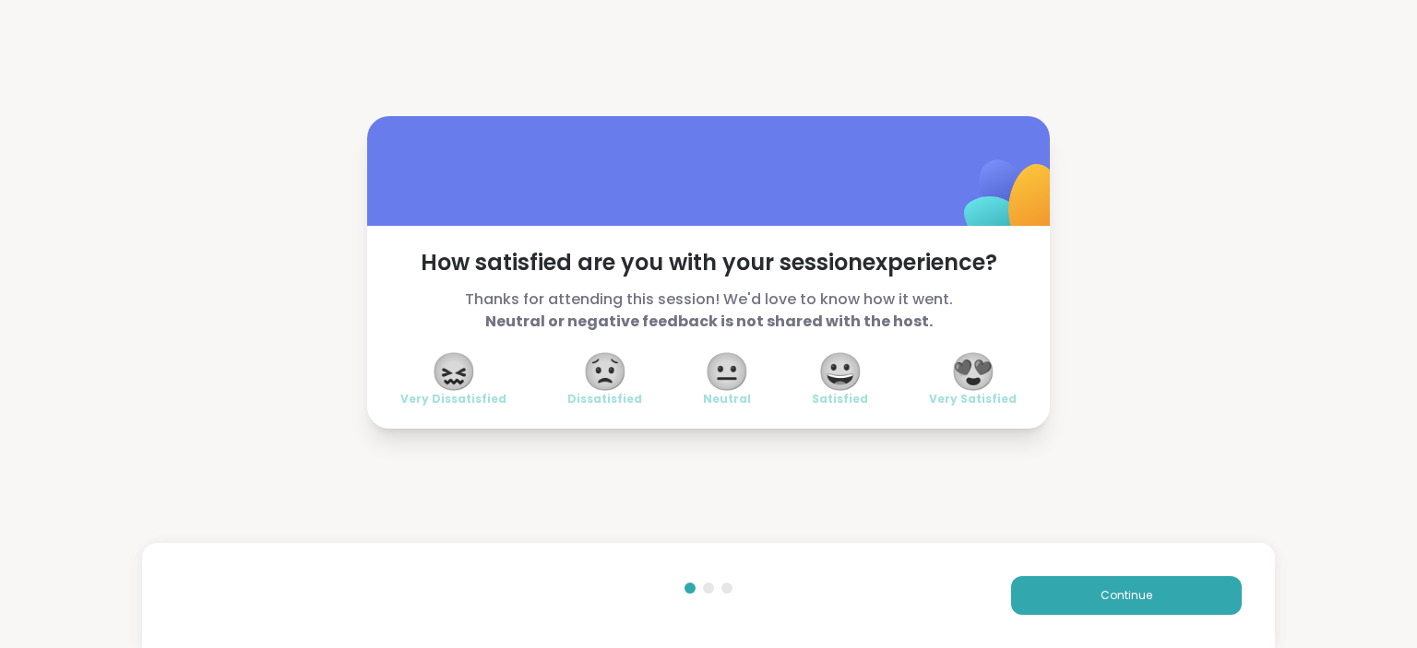
click at [974, 378] on span "😍" at bounding box center [973, 371] width 46 height 33
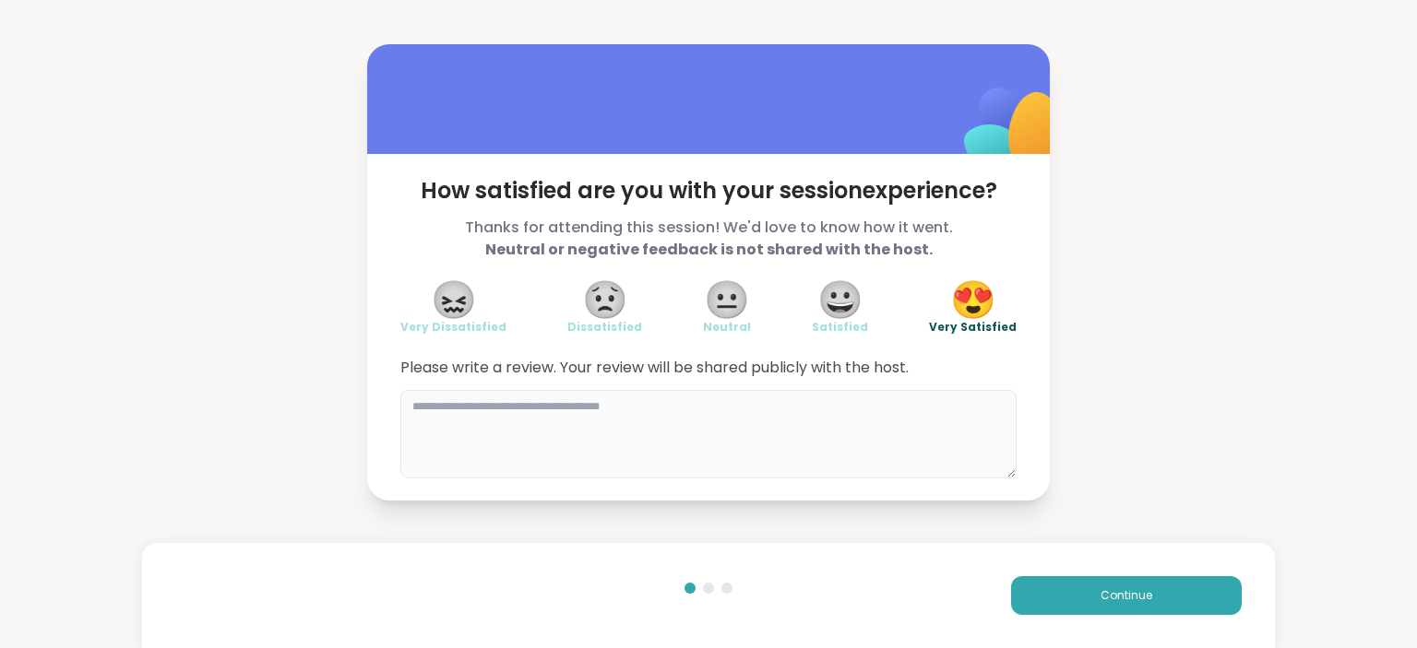
click at [699, 406] on textarea at bounding box center [708, 434] width 616 height 89
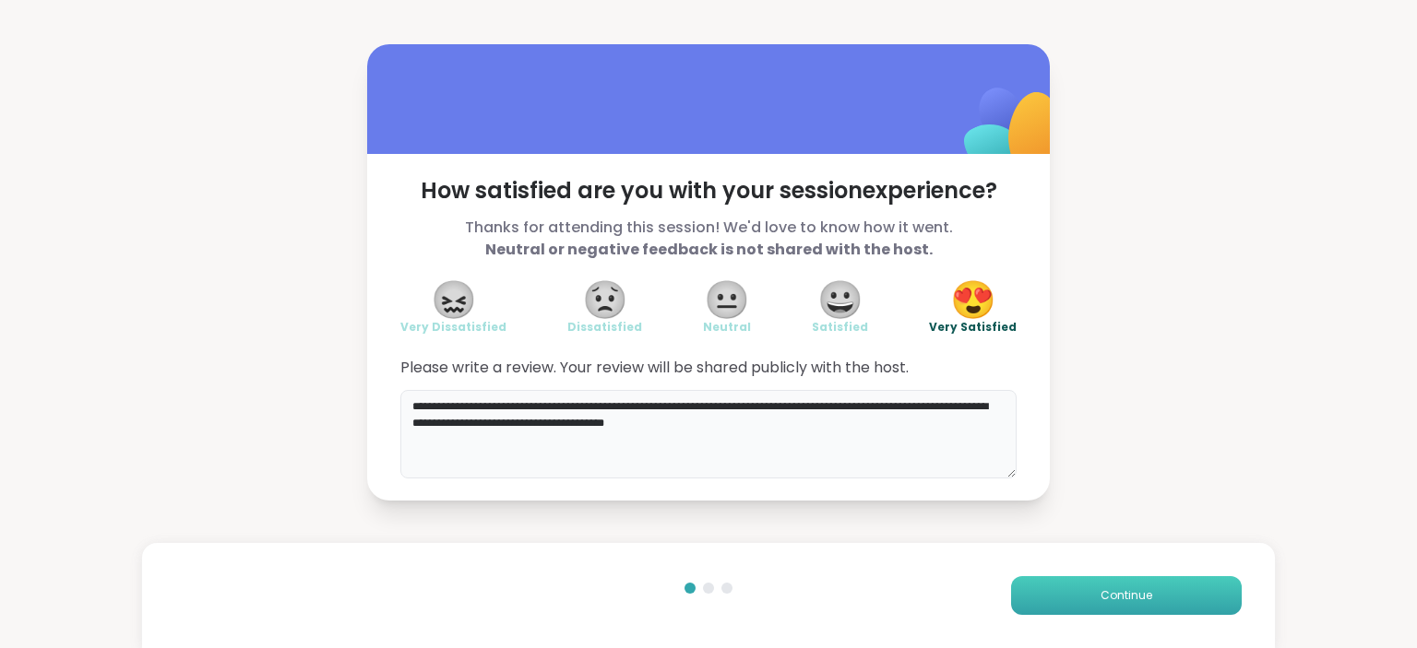
type textarea "**********"
click at [1193, 614] on button "Continue" at bounding box center [1126, 595] width 231 height 39
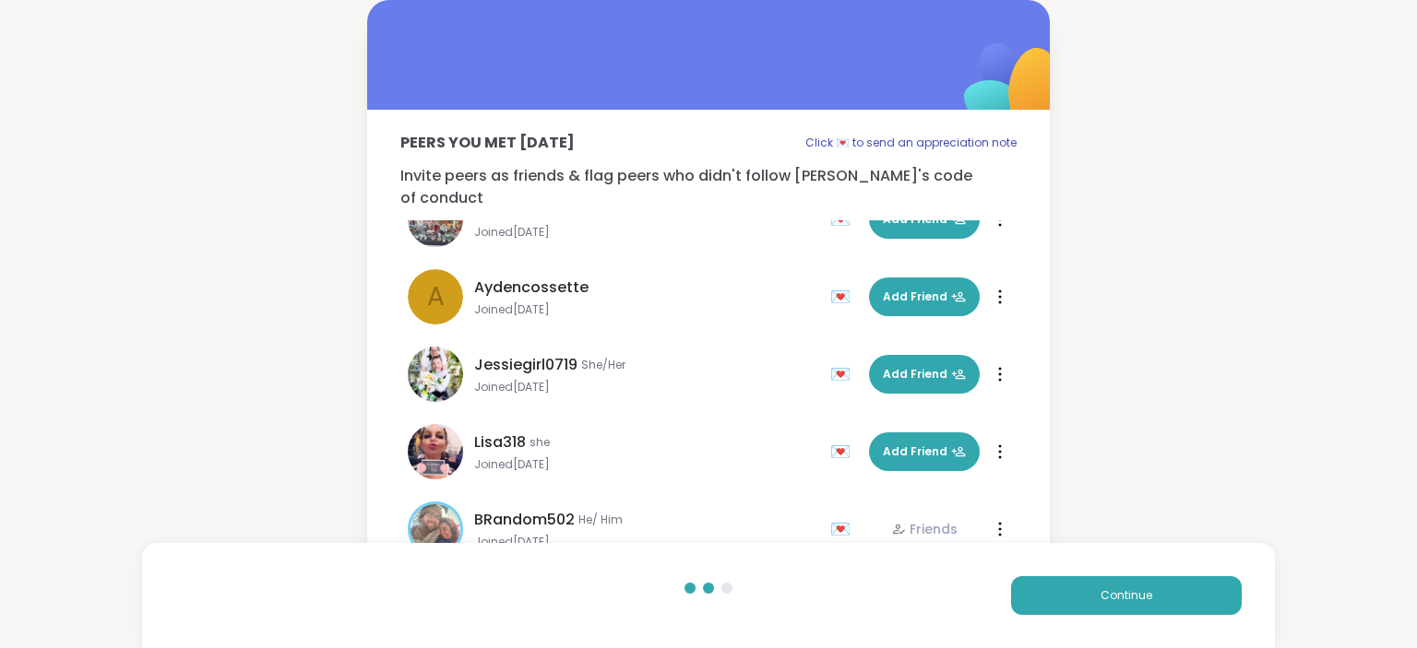
scroll to position [171, 0]
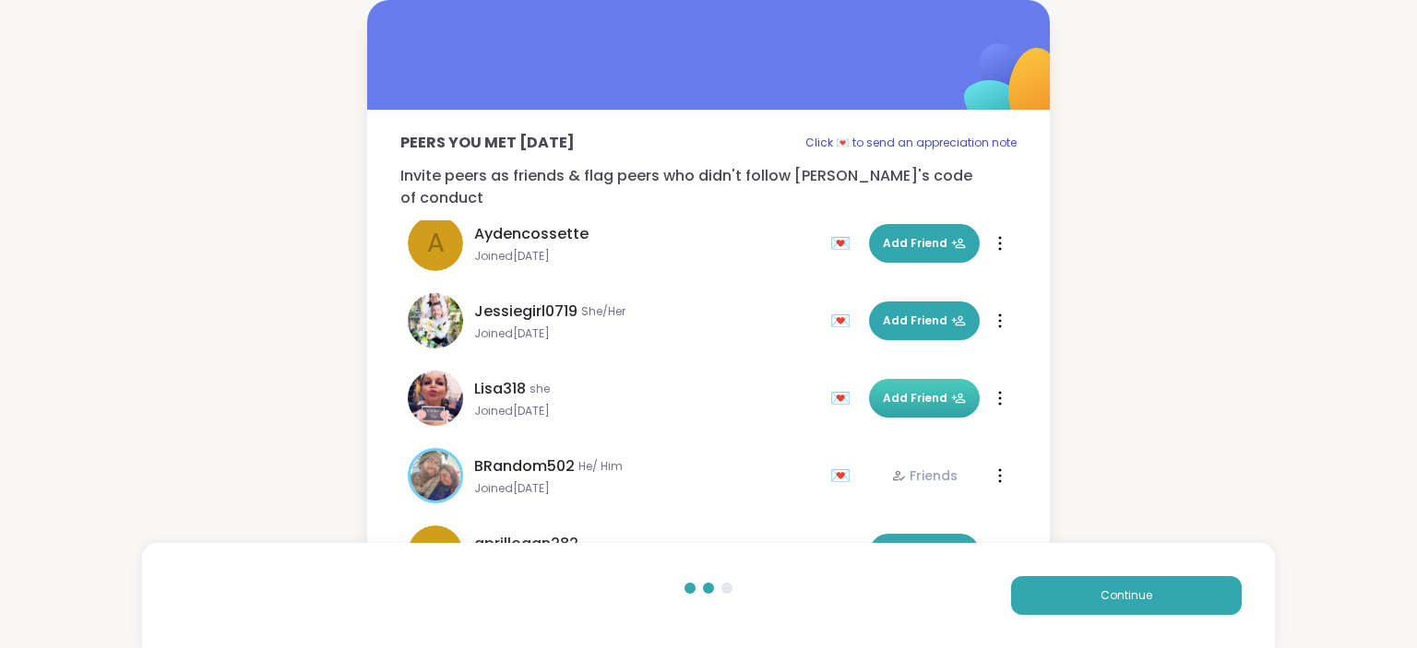
click at [916, 390] on span "Add Friend" at bounding box center [924, 398] width 83 height 17
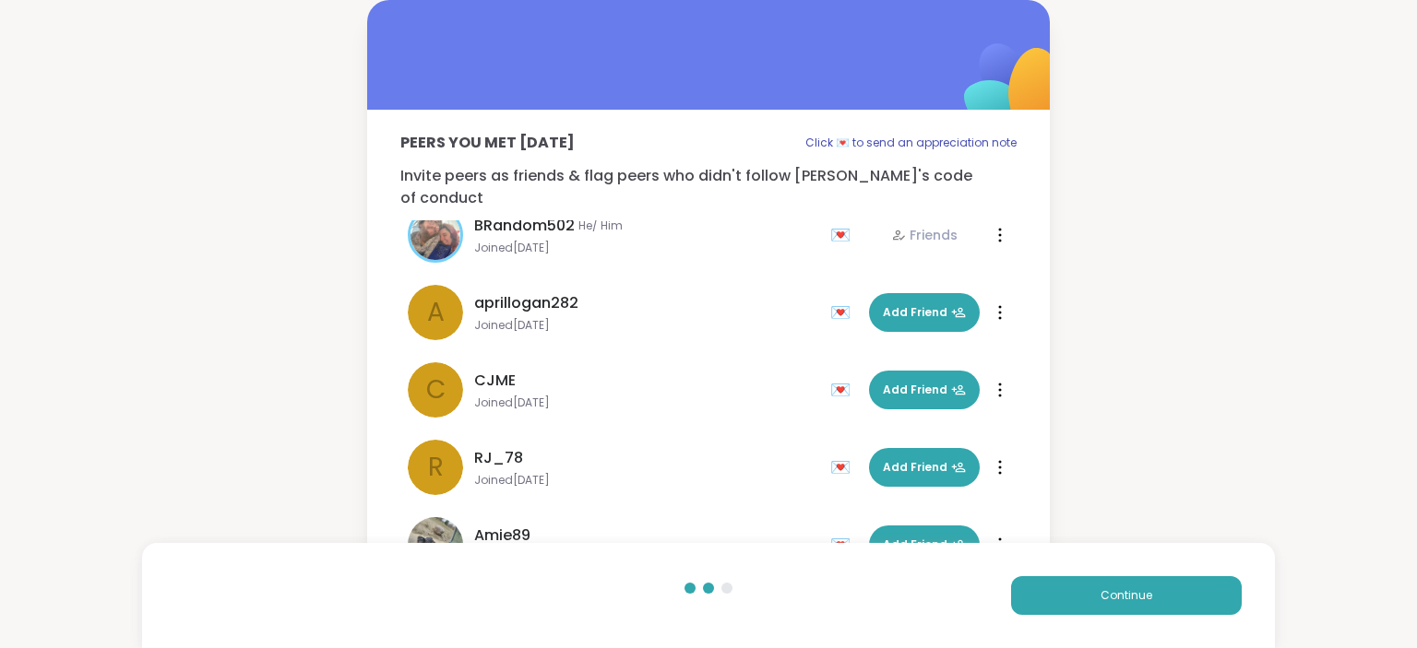
scroll to position [412, 0]
click at [942, 370] on button "Add Friend" at bounding box center [924, 389] width 111 height 39
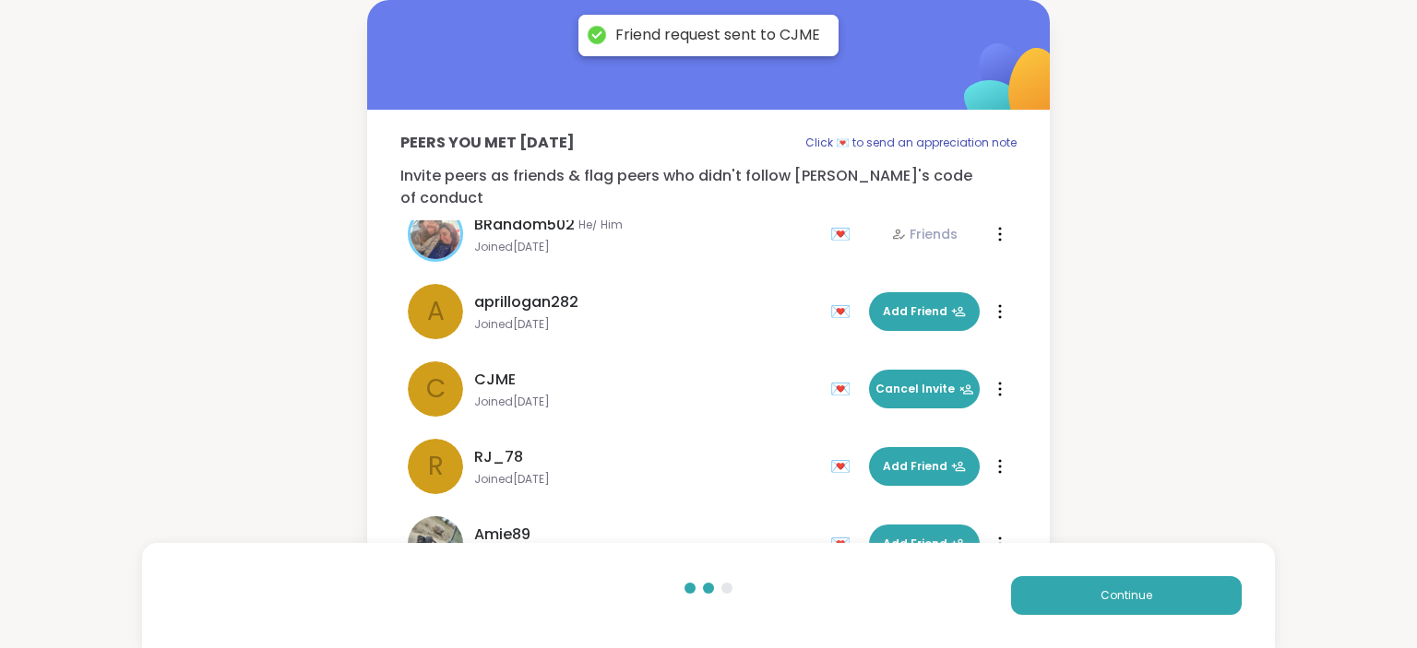
scroll to position [443, 0]
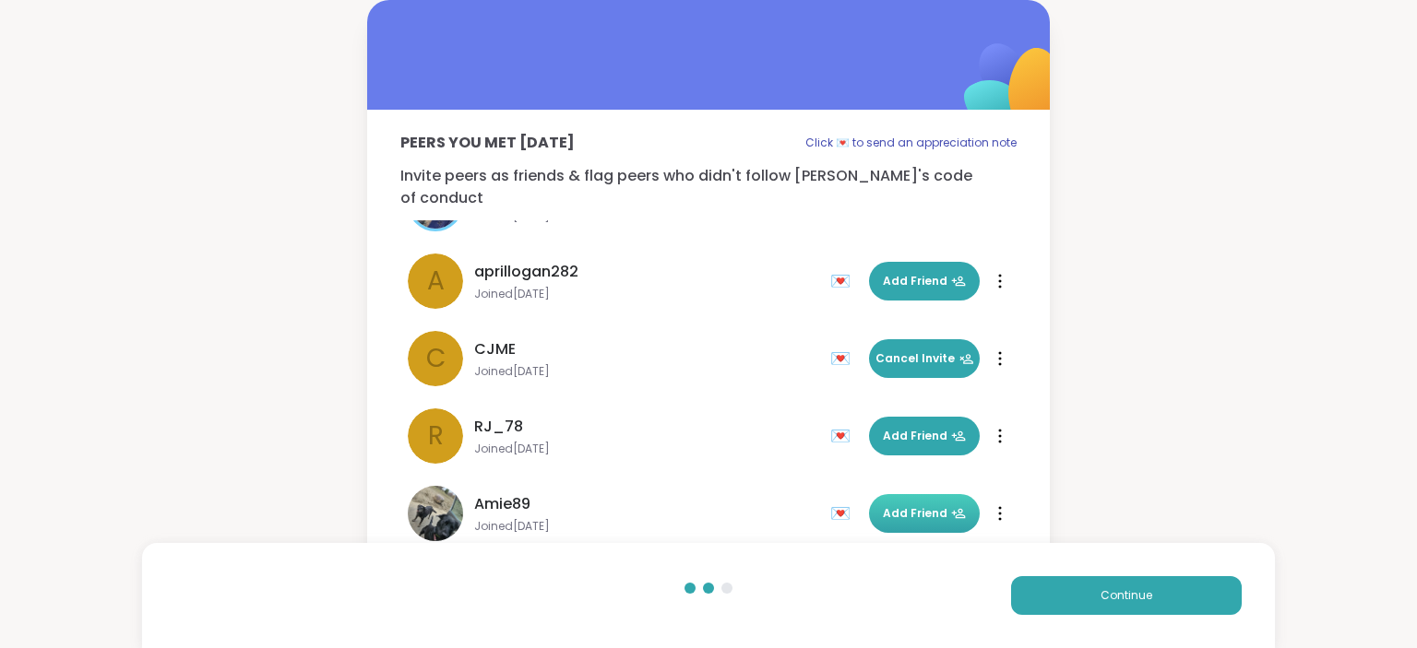
click at [927, 503] on button "Add Friend" at bounding box center [924, 513] width 111 height 39
click at [936, 273] on span "Add Friend" at bounding box center [924, 281] width 83 height 17
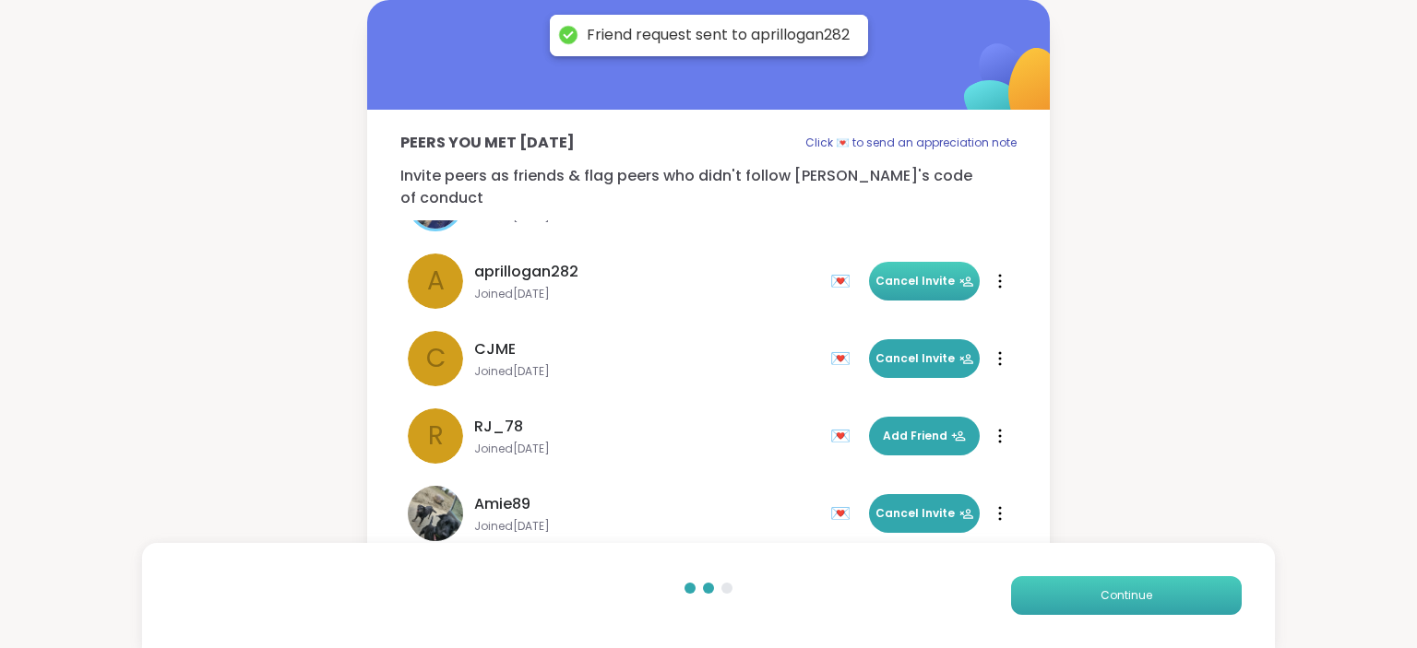
click at [1140, 589] on span "Continue" at bounding box center [1126, 595] width 52 height 17
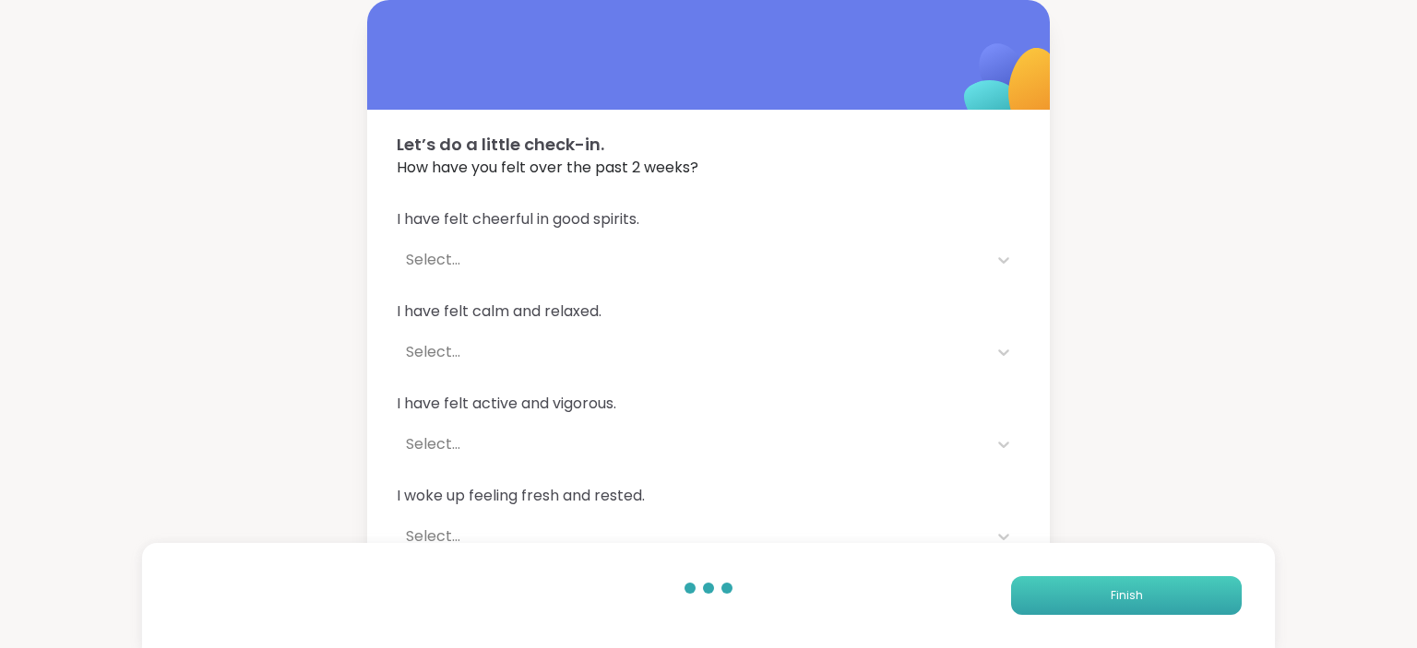
click at [1140, 589] on span "Finish" at bounding box center [1126, 595] width 32 height 17
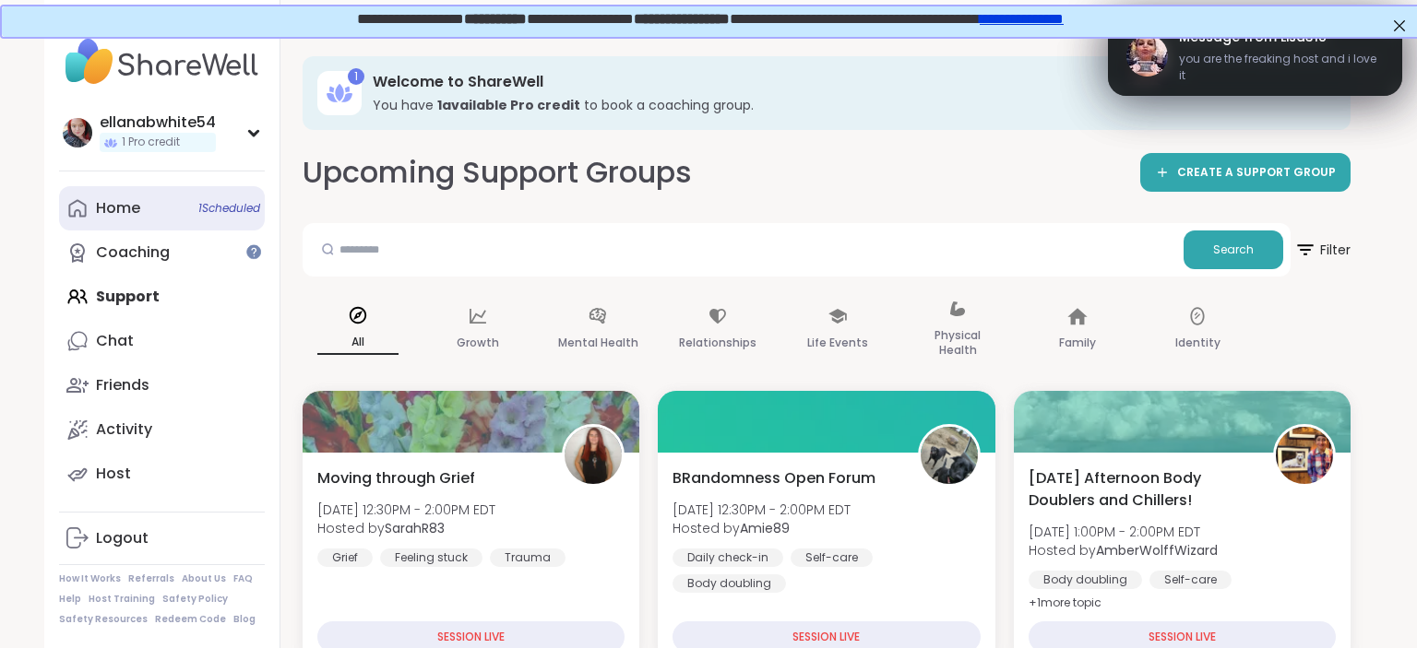
click at [131, 203] on div "Home 1 Scheduled" at bounding box center [118, 208] width 44 height 20
